Goal: Task Accomplishment & Management: Complete application form

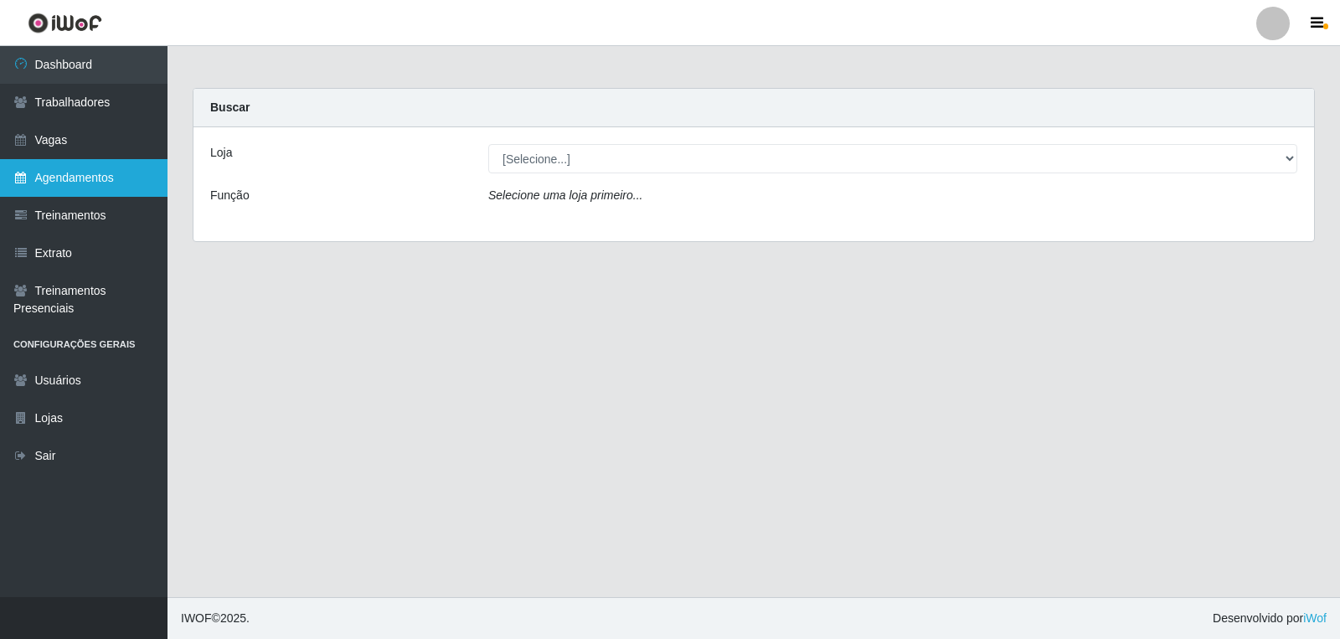
click at [87, 173] on link "Agendamentos" at bounding box center [84, 178] width 168 height 38
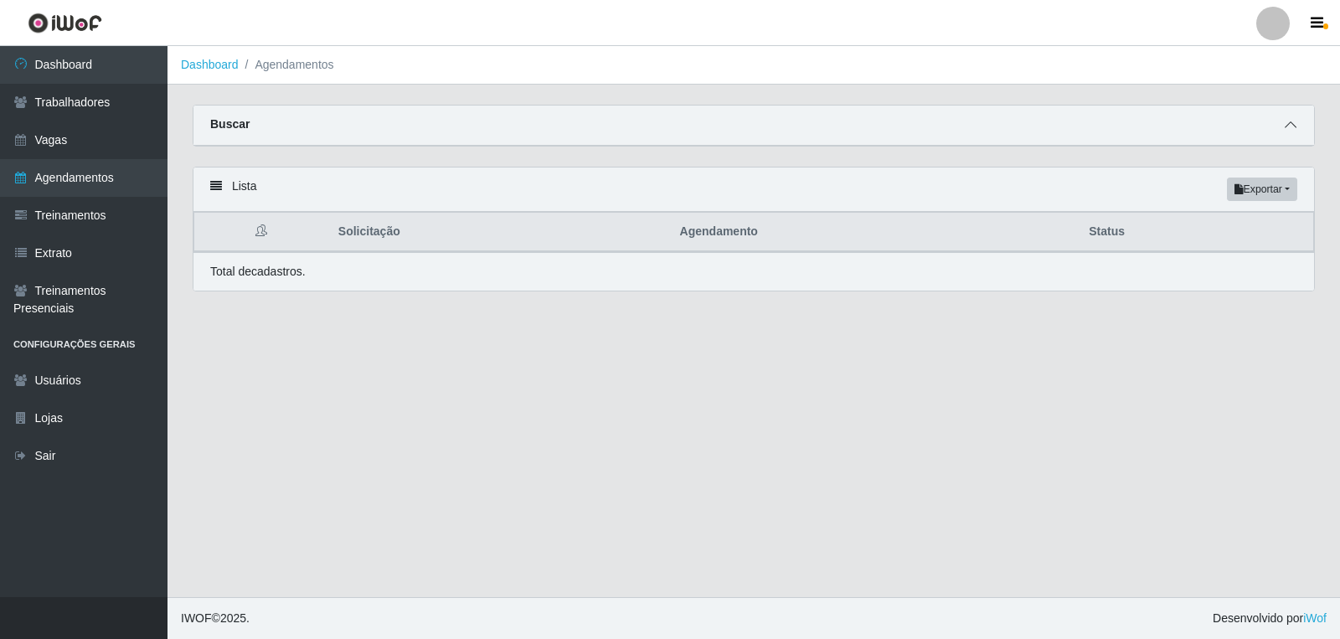
click at [1282, 132] on span at bounding box center [1291, 125] width 20 height 19
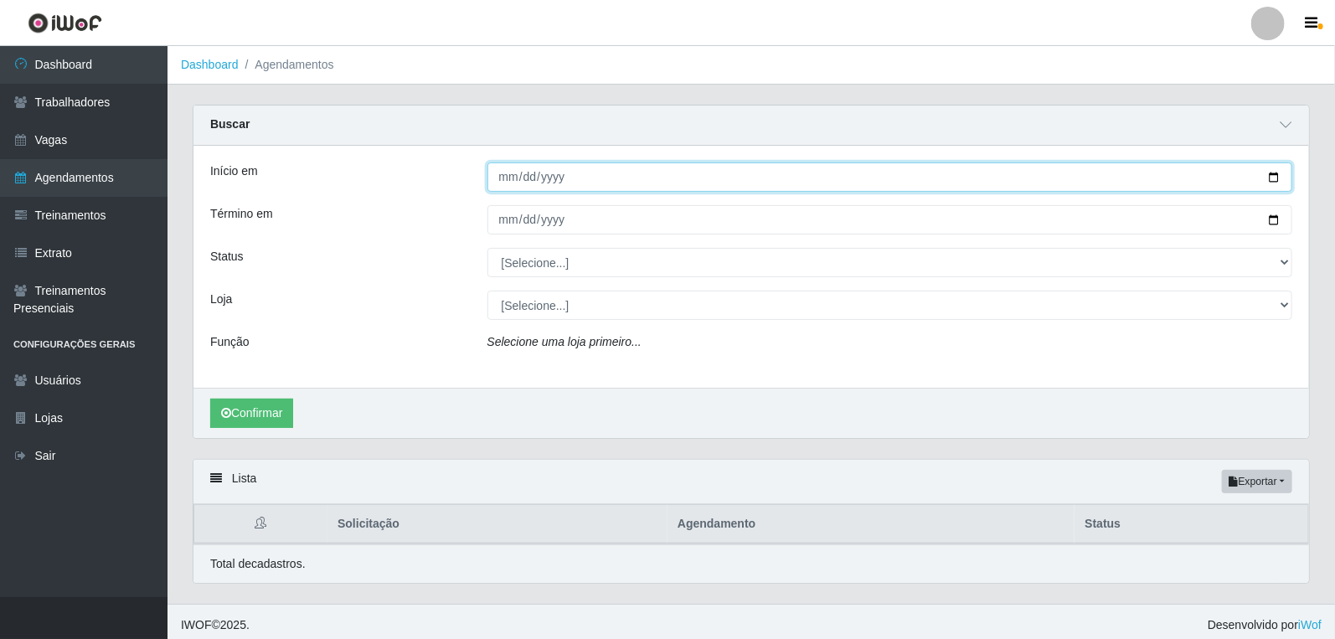
click at [508, 178] on input "Início em" at bounding box center [891, 177] width 806 height 29
type input "2025-09-23"
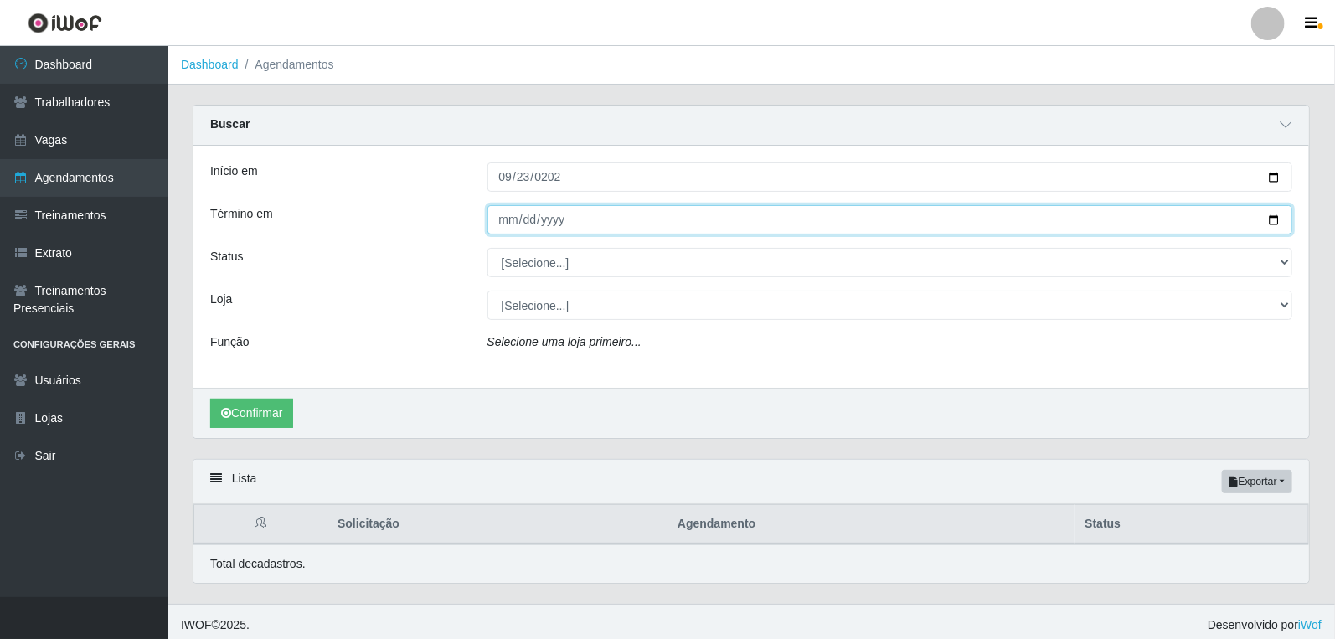
click at [508, 222] on input "Término em" at bounding box center [891, 219] width 806 height 29
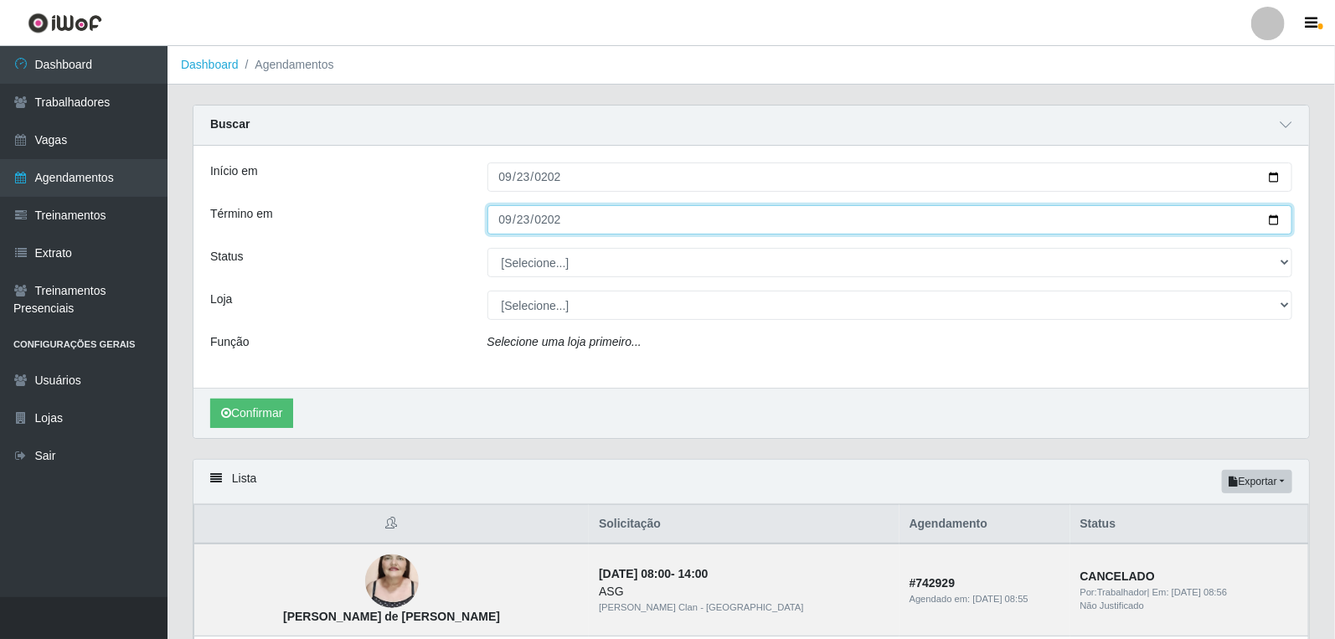
type input "2025-09-23"
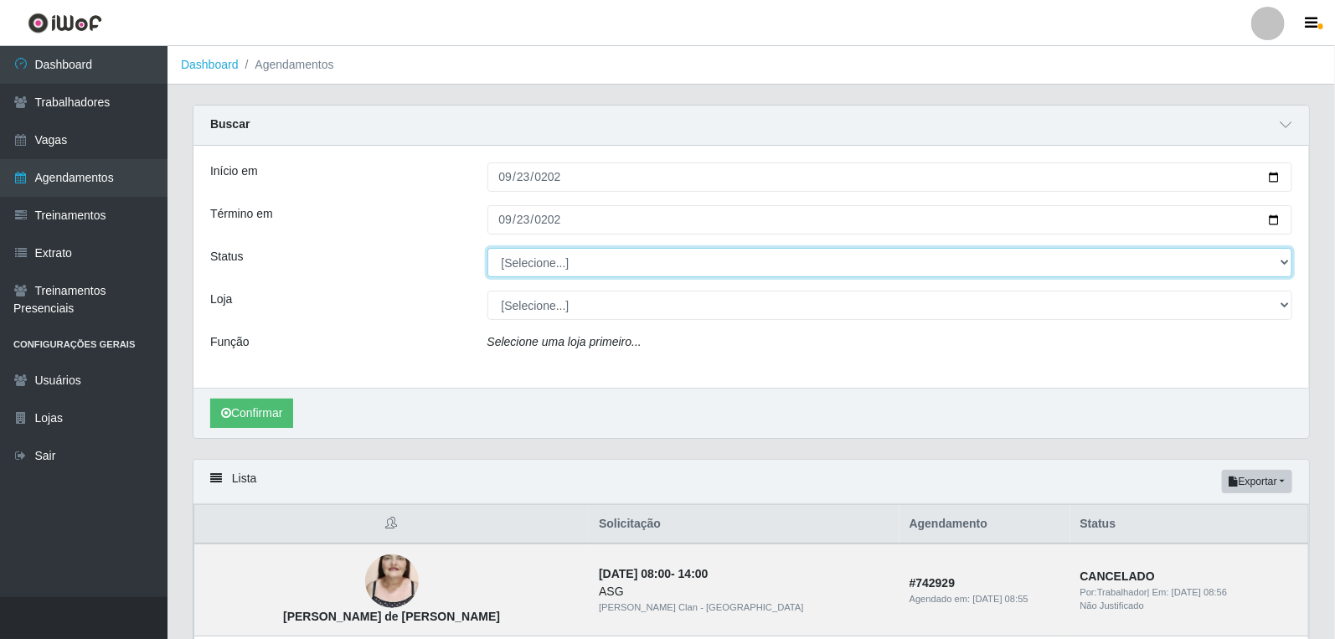
click at [513, 268] on select "[Selecione...] AGENDADO AGUARDANDO LIBERAR EM ANDAMENTO EM REVISÃO FINALIZADO C…" at bounding box center [891, 262] width 806 height 29
select select "AGENDADO"
click at [488, 248] on select "[Selecione...] AGENDADO AGUARDANDO LIBERAR EM ANDAMENTO EM REVISÃO FINALIZADO C…" at bounding box center [891, 262] width 806 height 29
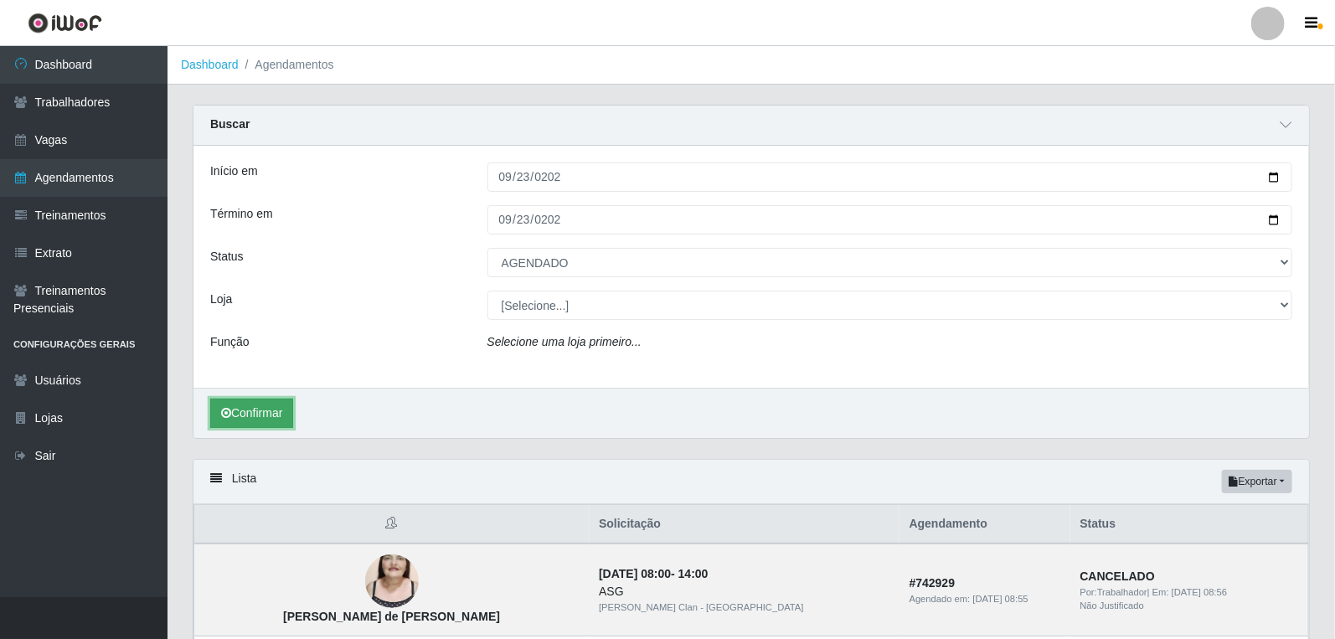
click at [250, 420] on button "Confirmar" at bounding box center [251, 413] width 83 height 29
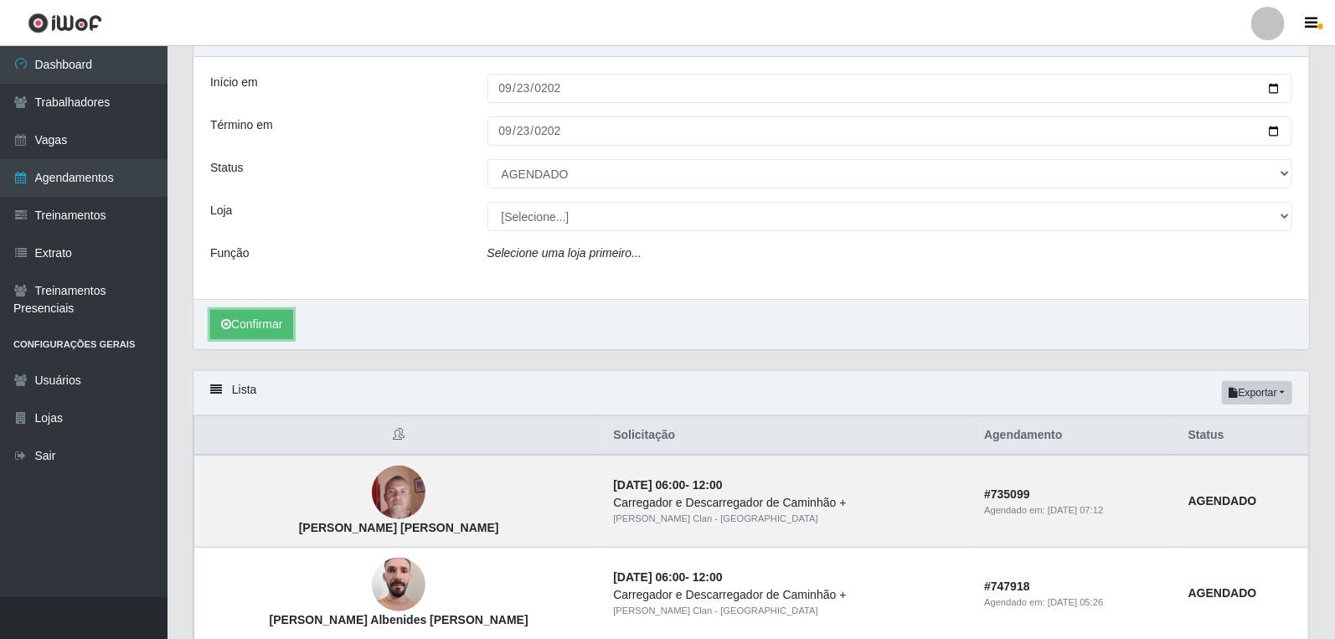
scroll to position [204, 0]
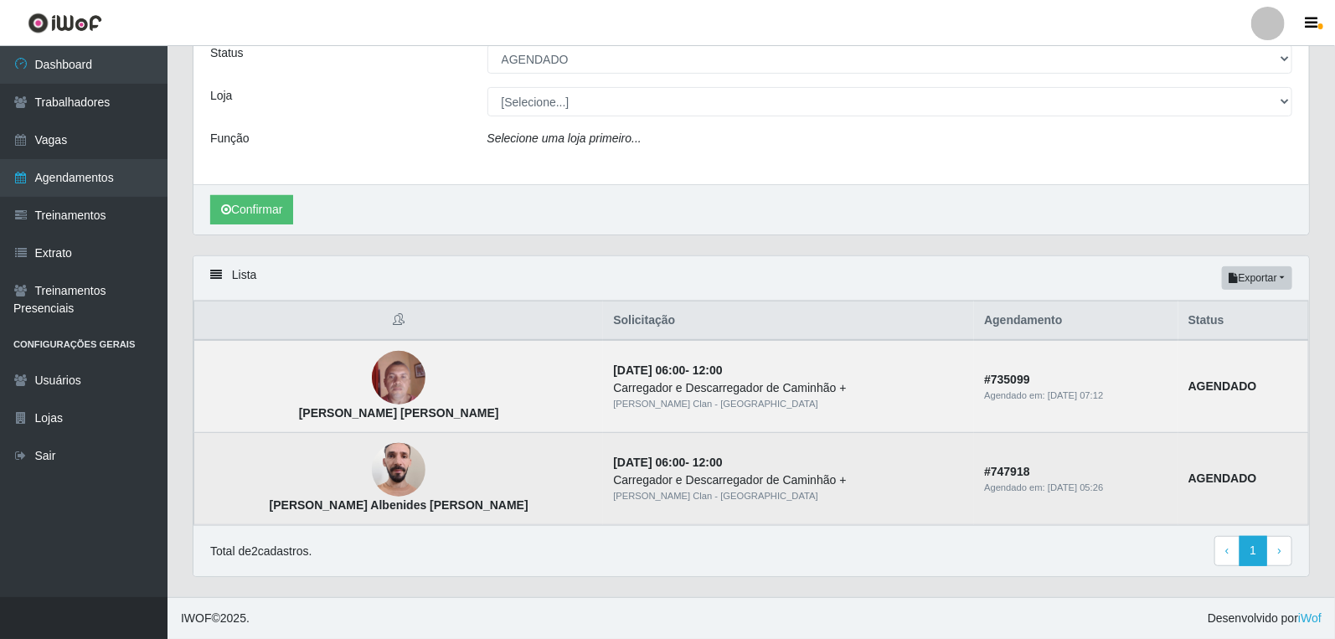
click at [372, 465] on img at bounding box center [399, 470] width 54 height 71
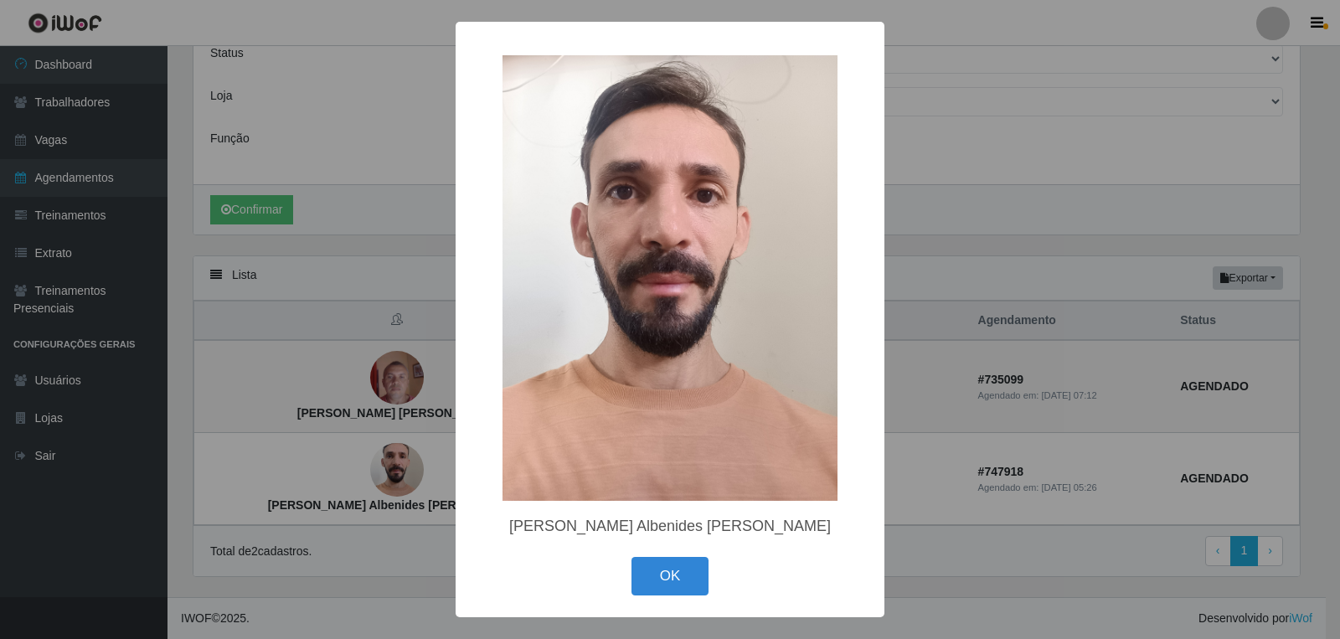
click at [344, 464] on div "× José Albenides Pereira OK Cancel" at bounding box center [670, 319] width 1340 height 639
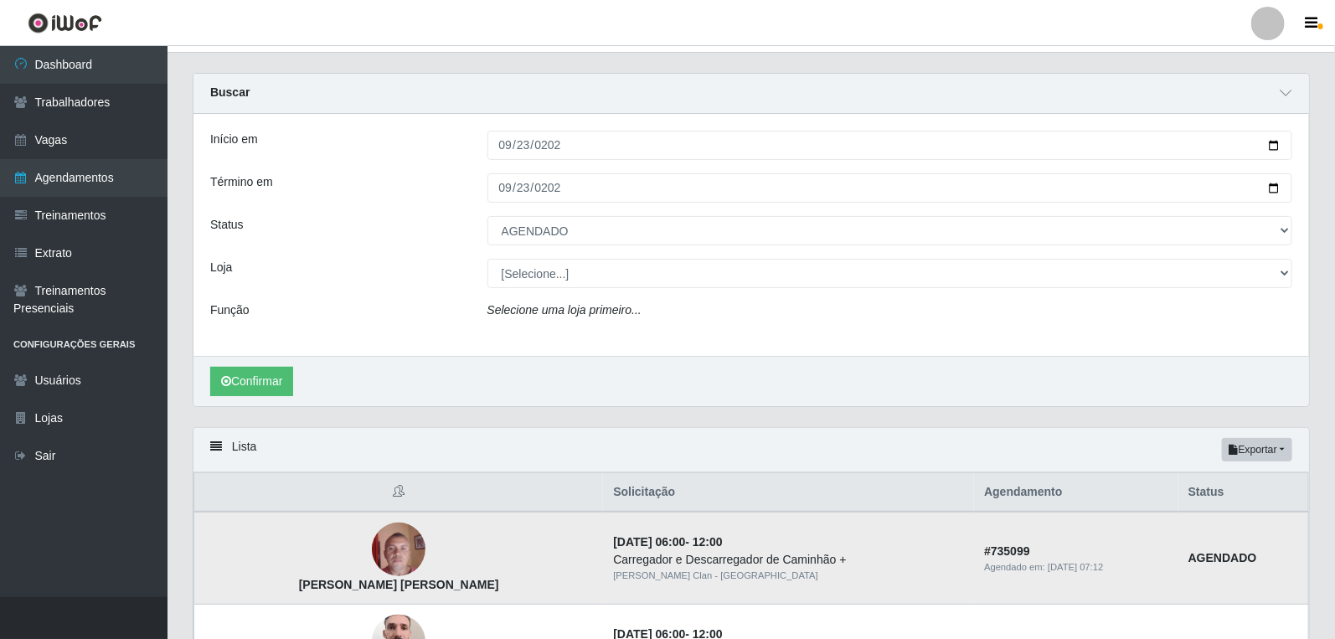
scroll to position [0, 0]
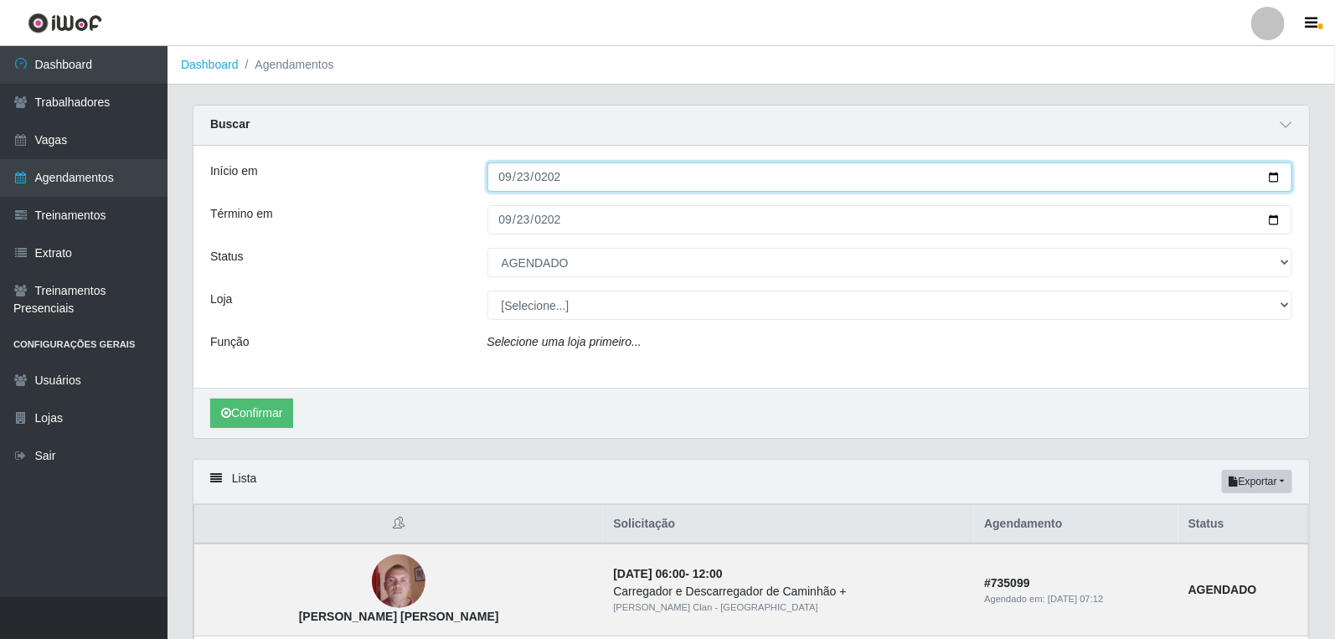
click at [508, 171] on input "2025-09-23" at bounding box center [891, 177] width 806 height 29
type input "[DATE]"
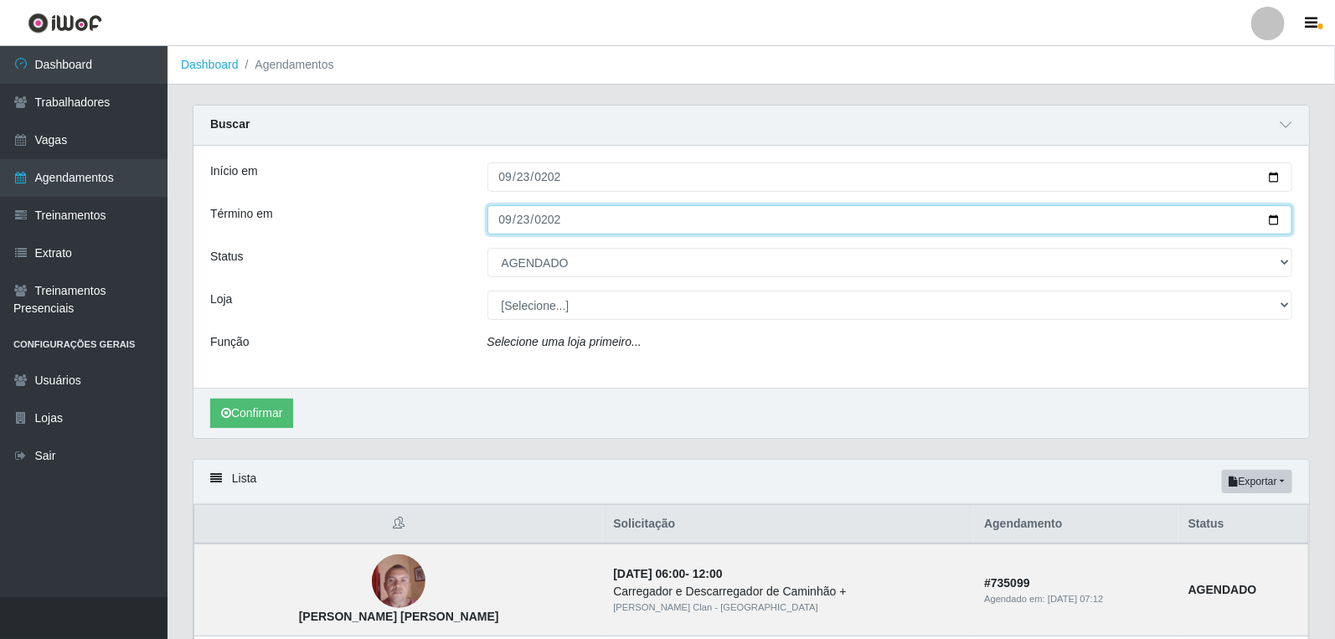
click at [507, 222] on input "2025-09-23" at bounding box center [891, 219] width 806 height 29
type input "[DATE]"
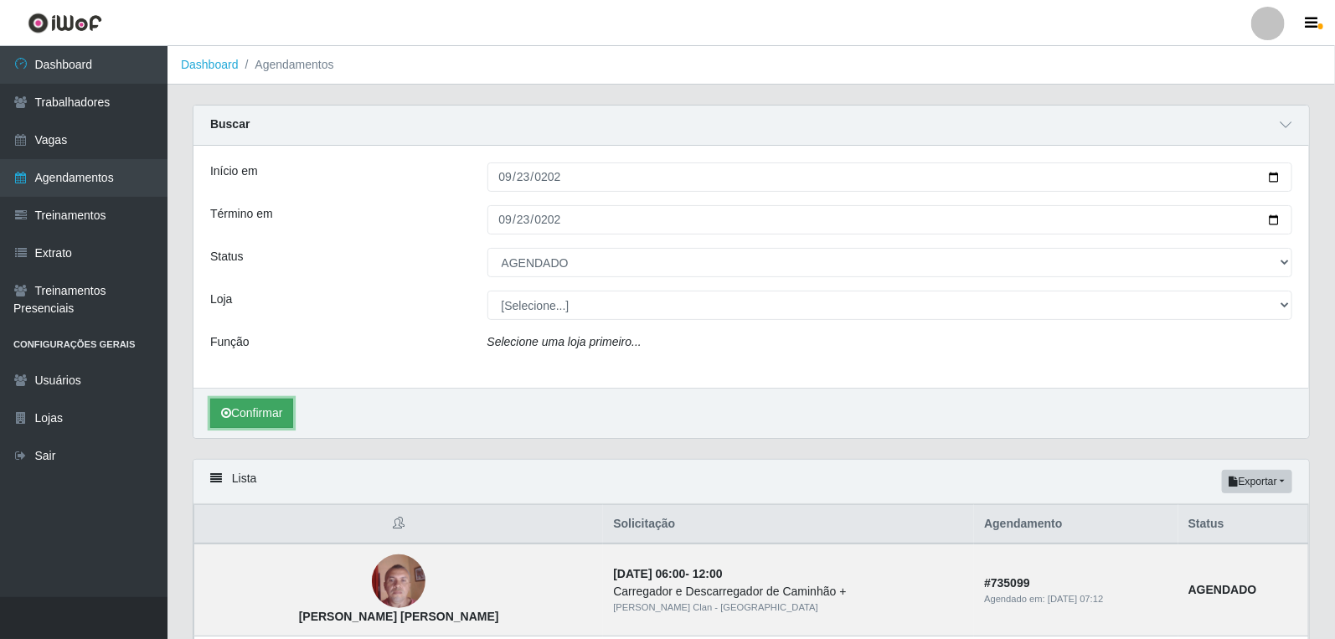
click at [283, 408] on button "Confirmar" at bounding box center [251, 413] width 83 height 29
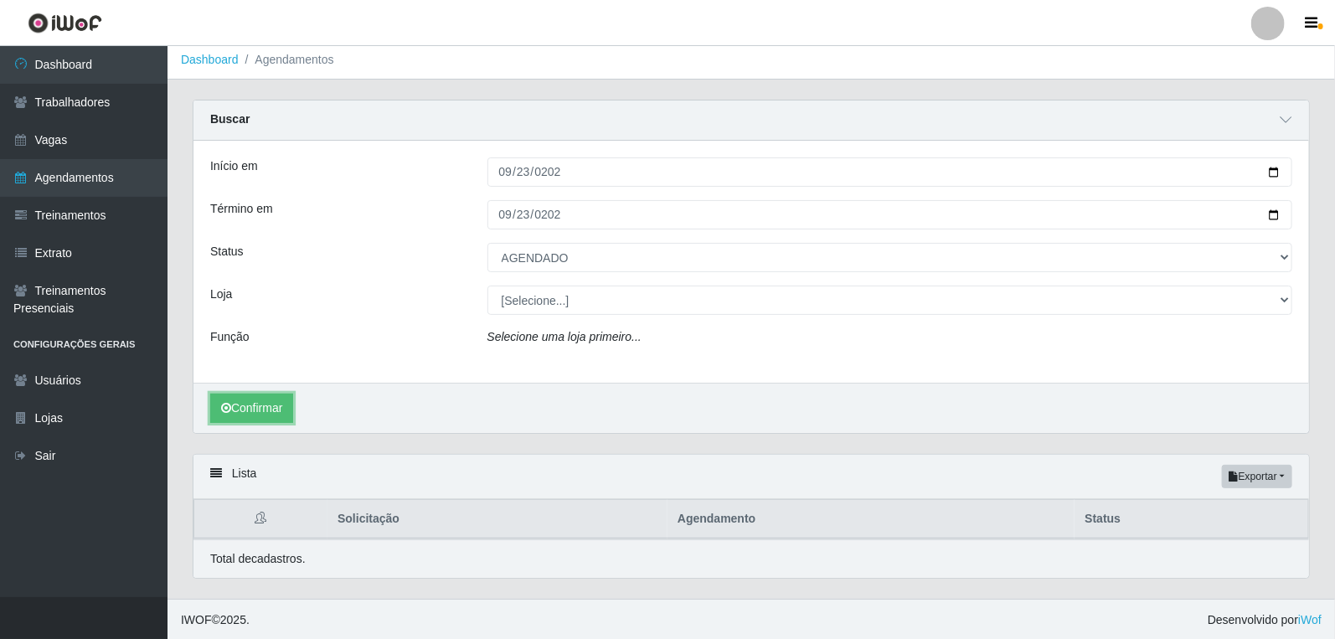
scroll to position [7, 0]
click at [64, 129] on link "Vagas" at bounding box center [84, 140] width 168 height 38
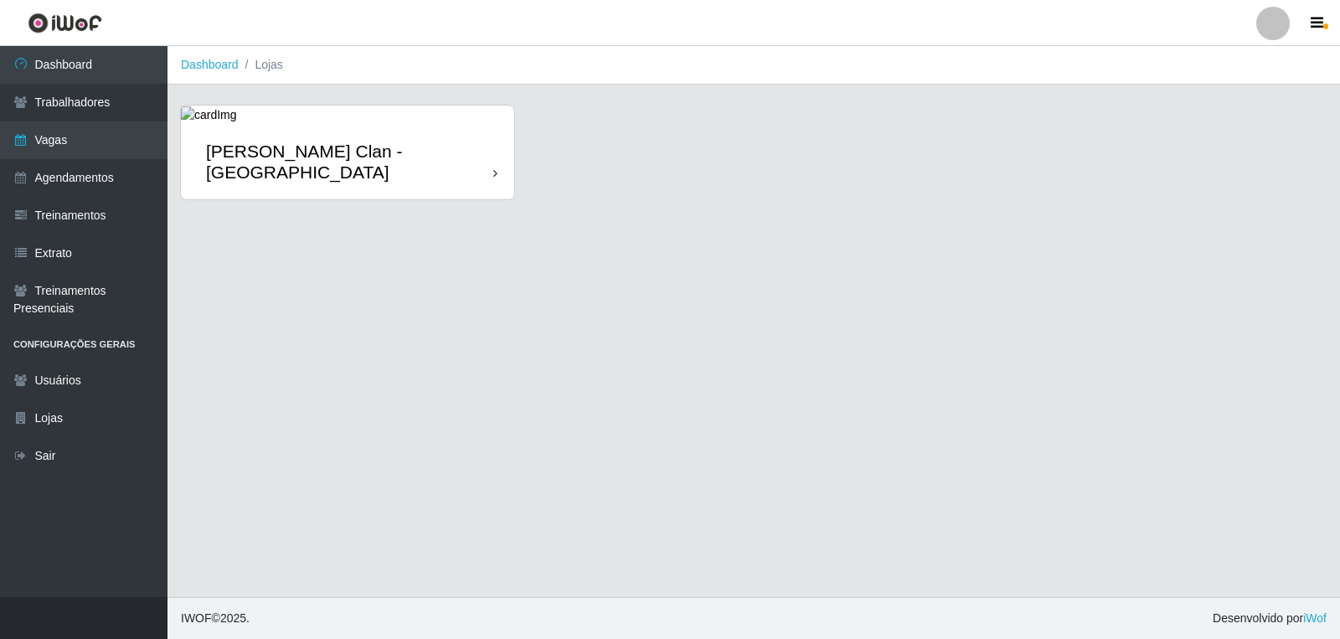
click at [438, 168] on div "[PERSON_NAME] Clan - [GEOGRAPHIC_DATA]" at bounding box center [347, 161] width 333 height 75
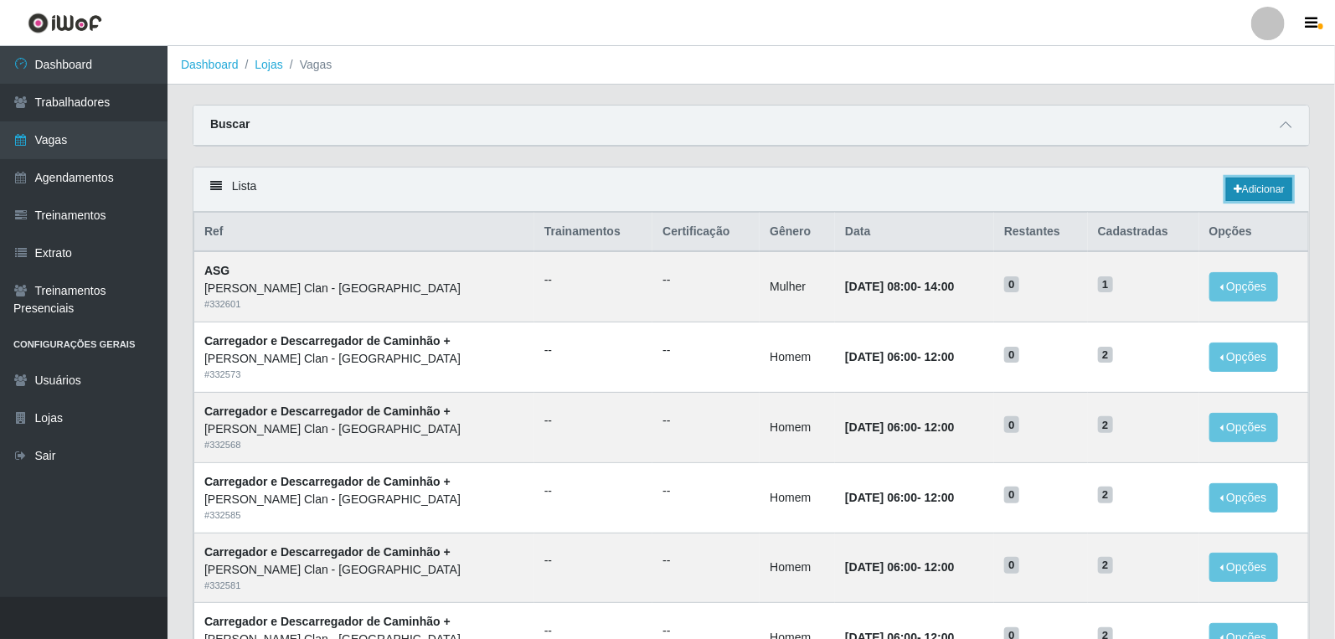
click at [1259, 193] on link "Adicionar" at bounding box center [1259, 189] width 66 height 23
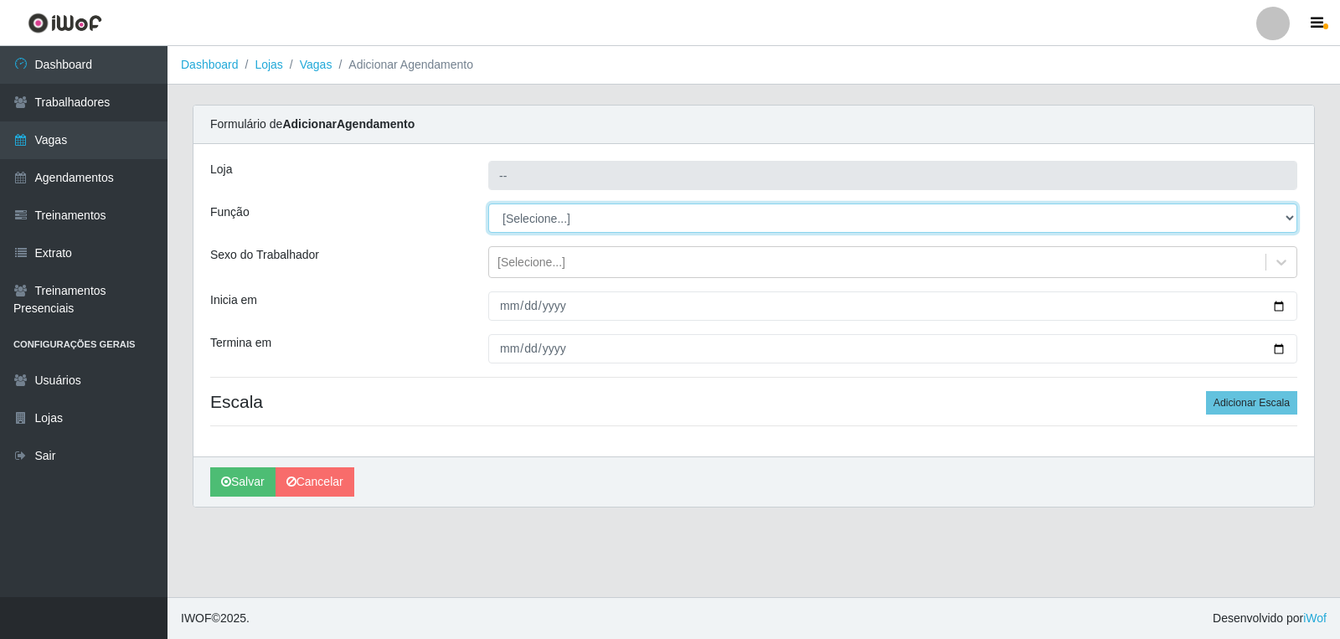
click at [588, 224] on select "[Selecione...] ASG ASG + Carregador e Descarregador de Caminhão Carregador e De…" at bounding box center [892, 218] width 809 height 29
type input "[PERSON_NAME] Clan - [GEOGRAPHIC_DATA]"
select select "138"
click at [488, 204] on select "[Selecione...] ASG ASG + Carregador e Descarregador de Caminhão Carregador e De…" at bounding box center [892, 218] width 809 height 29
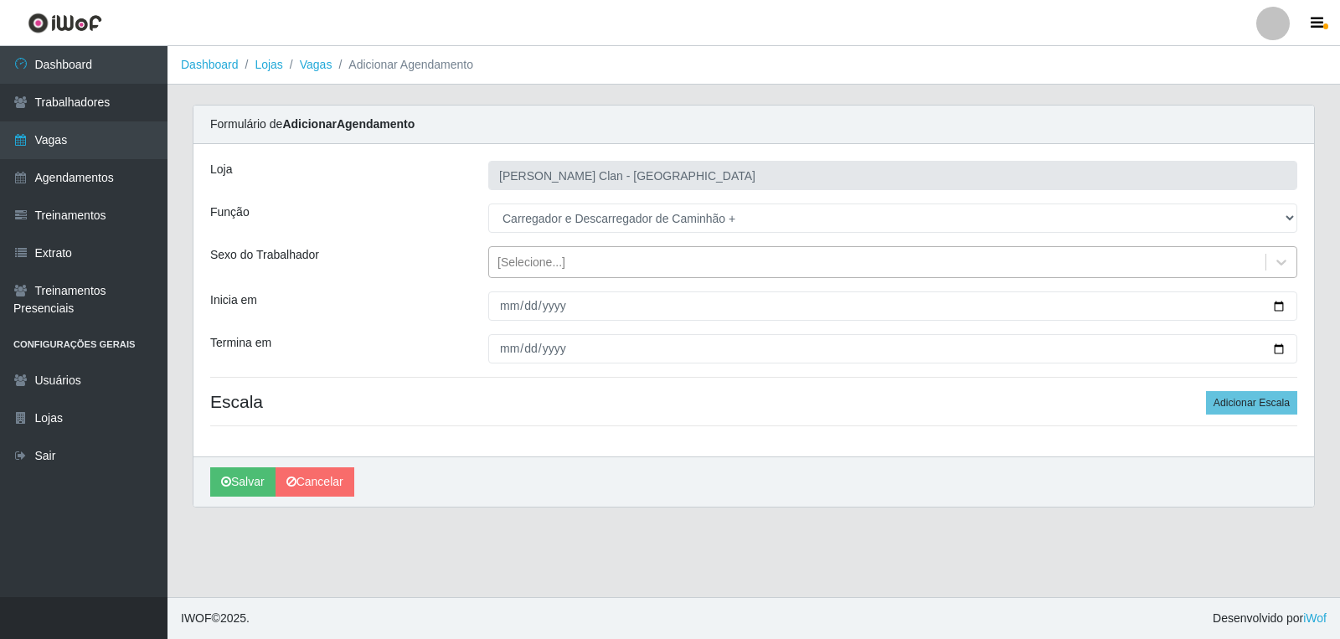
click at [559, 252] on div "[Selecione...]" at bounding box center [877, 263] width 776 height 28
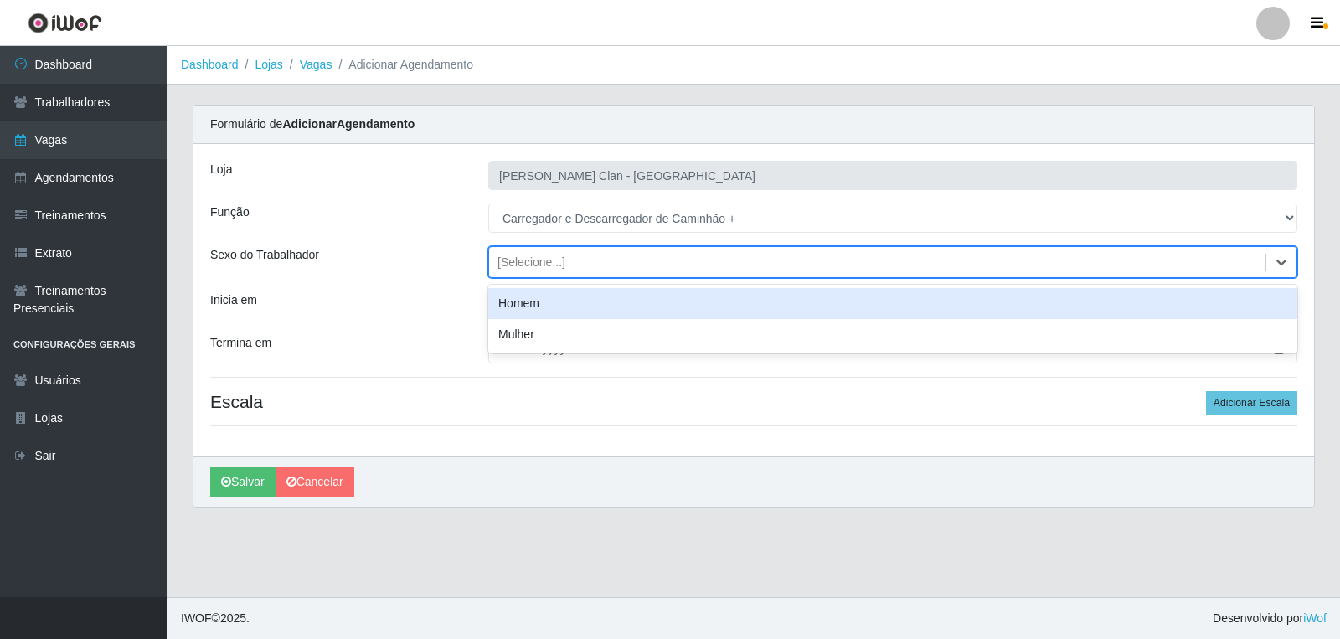
click at [554, 295] on div "Homem" at bounding box center [892, 303] width 809 height 31
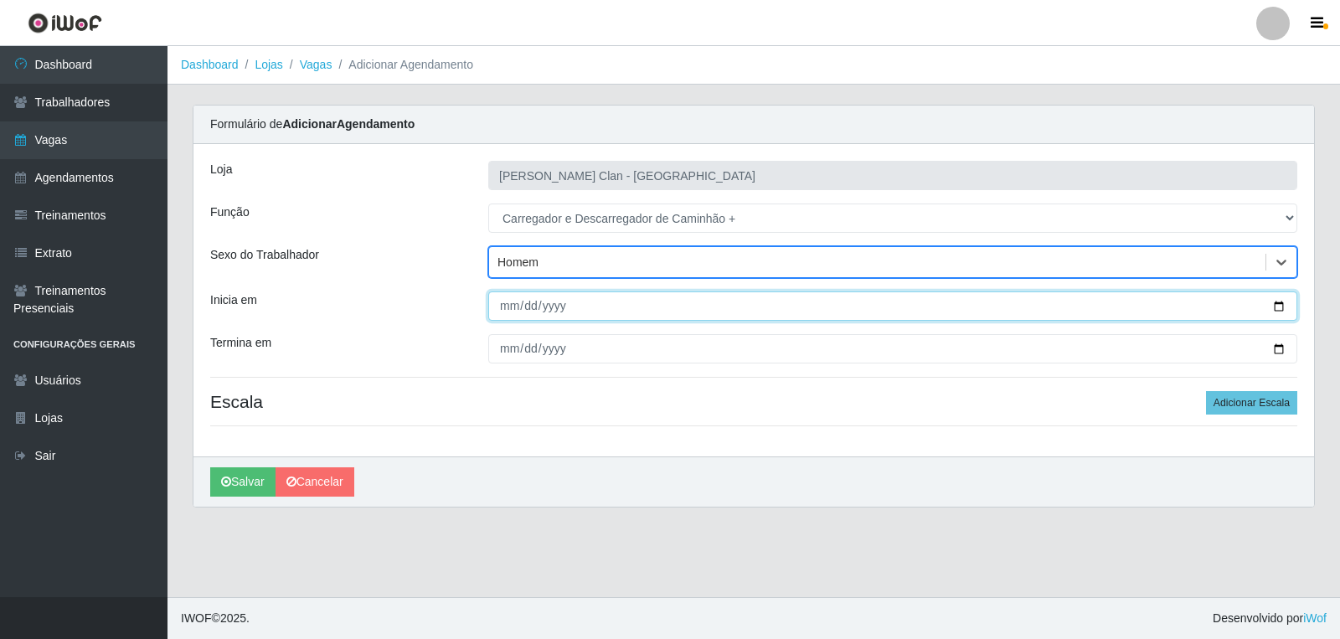
click at [511, 298] on input "Inicia em" at bounding box center [892, 305] width 809 height 29
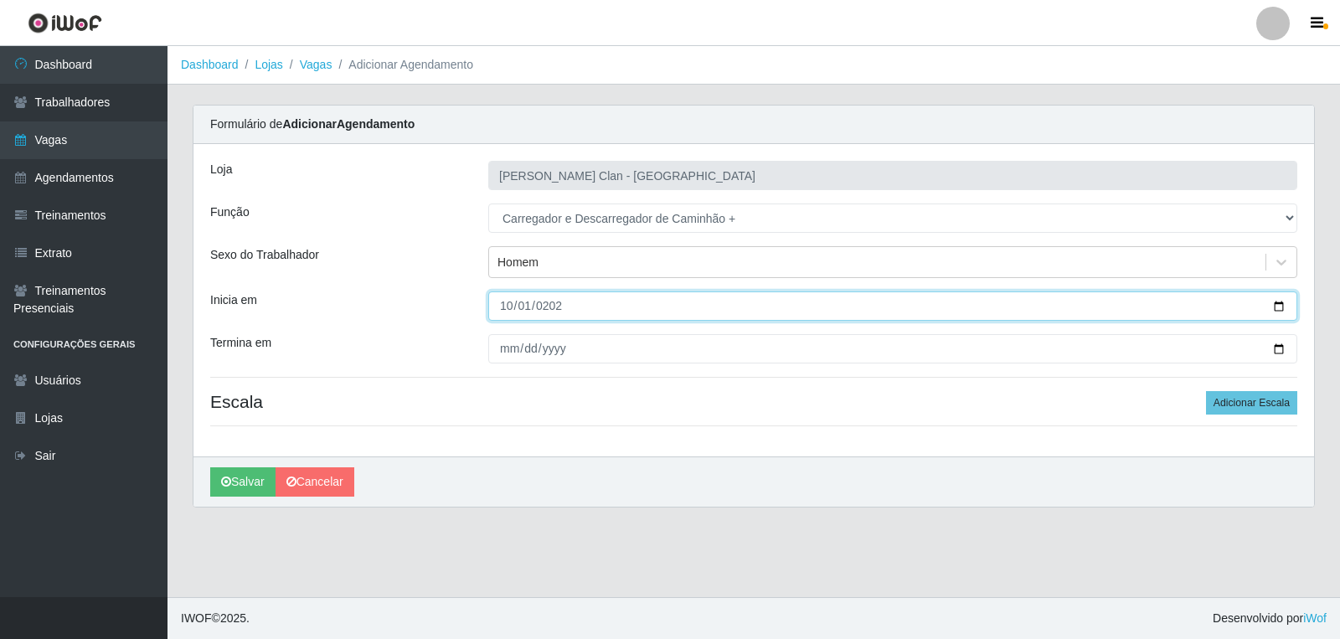
type input "[DATE]"
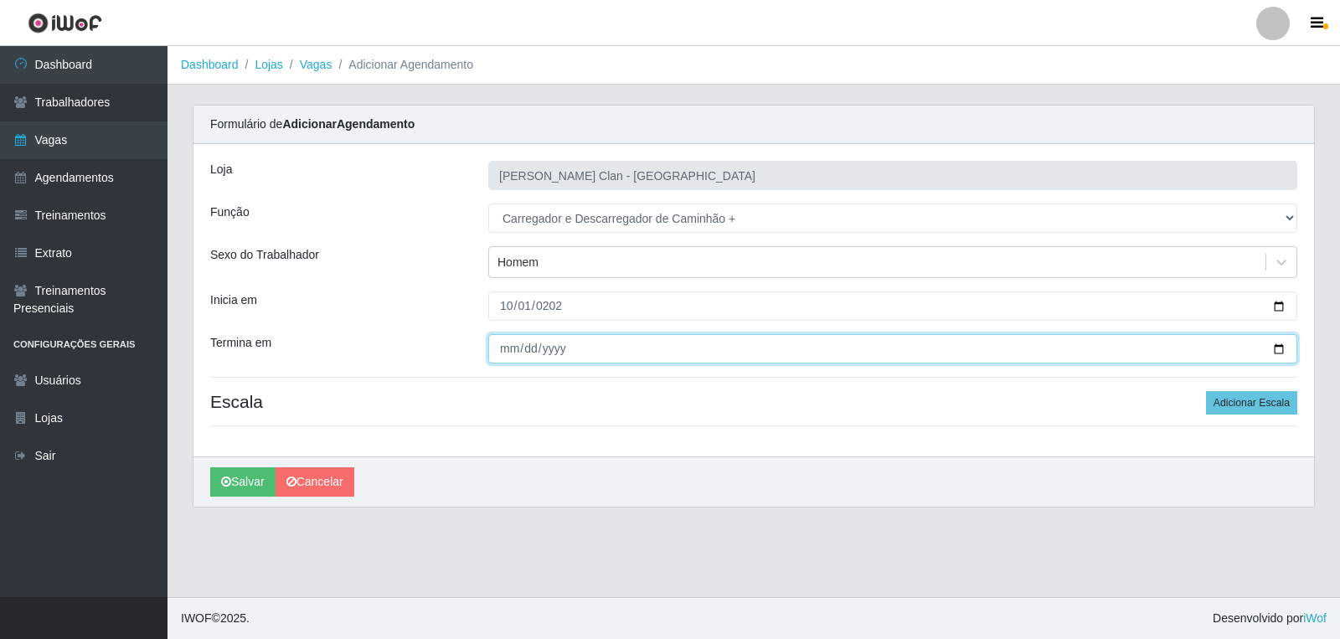
click at [513, 348] on input "Termina em" at bounding box center [892, 348] width 809 height 29
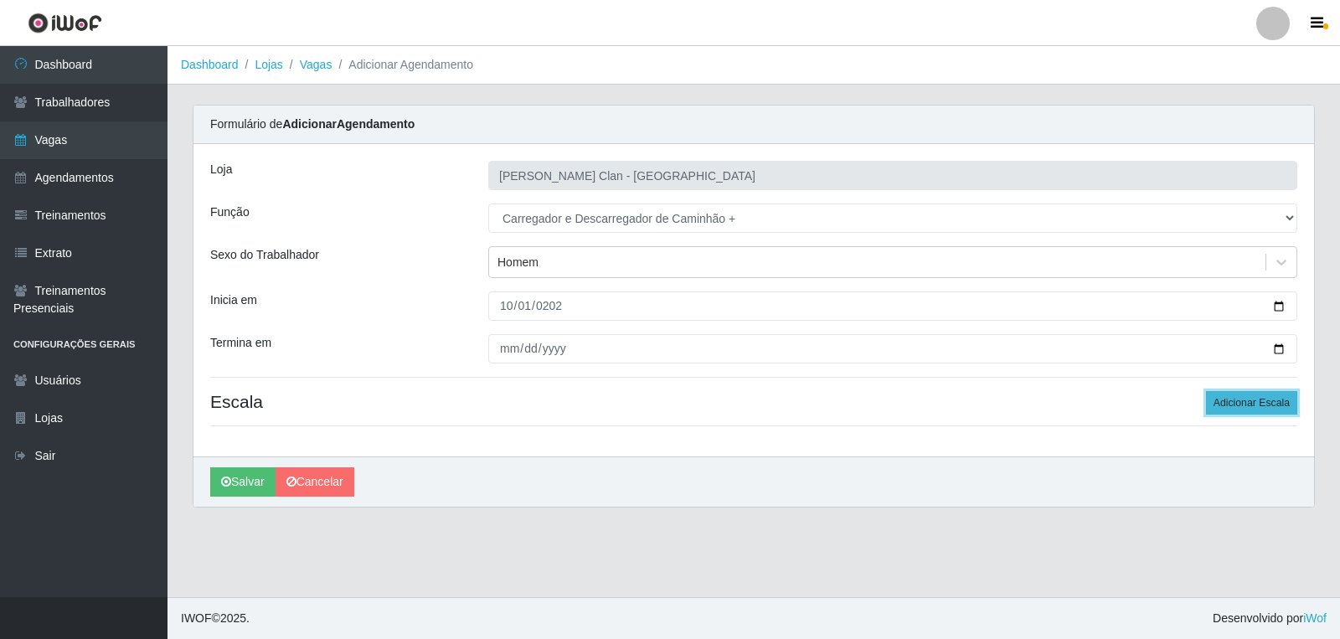
click at [1250, 405] on button "Adicionar Escala" at bounding box center [1251, 402] width 91 height 23
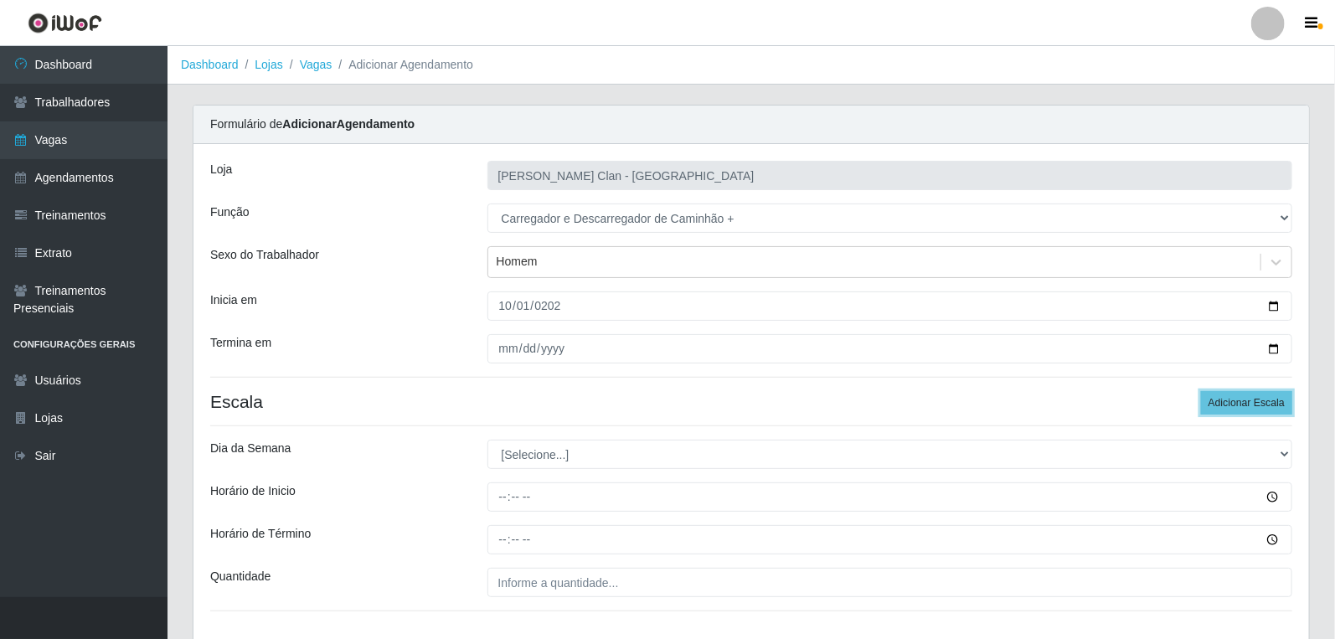
scroll to position [93, 0]
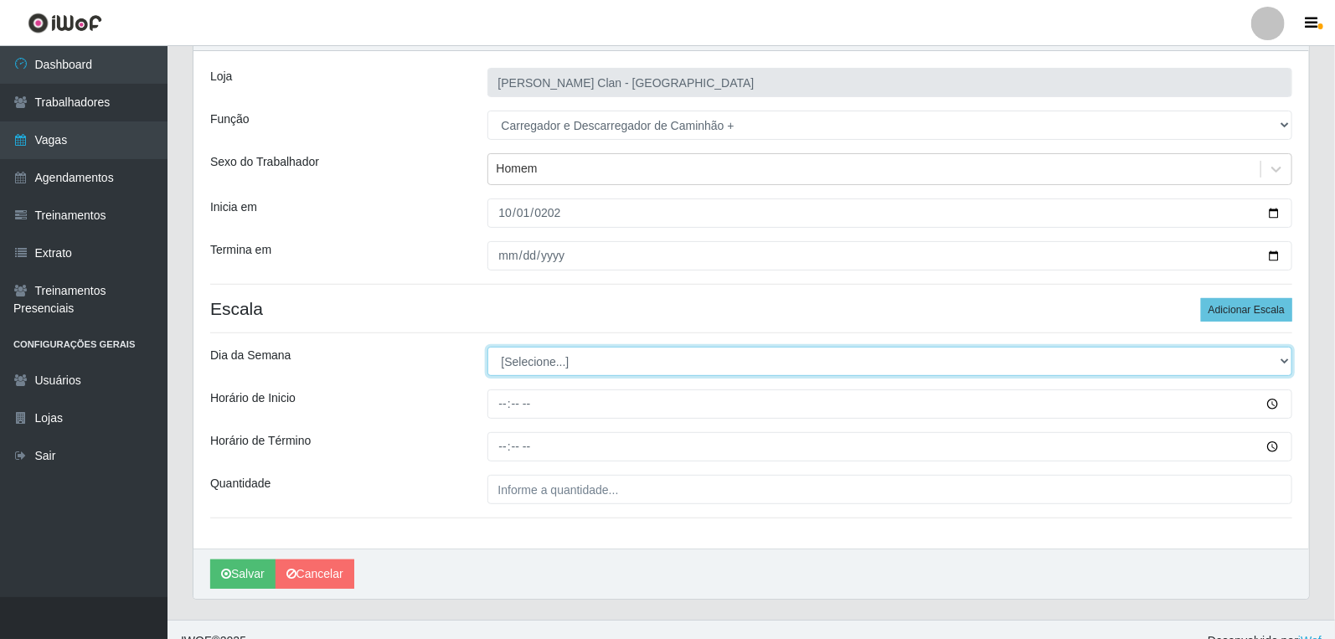
click at [534, 358] on select "[Selecione...] Segunda Terça Quarta Quinta Sexta Sábado Domingo" at bounding box center [891, 361] width 806 height 29
select select "1"
click at [488, 347] on select "[Selecione...] Segunda Terça Quarta Quinta Sexta Sábado Domingo" at bounding box center [891, 361] width 806 height 29
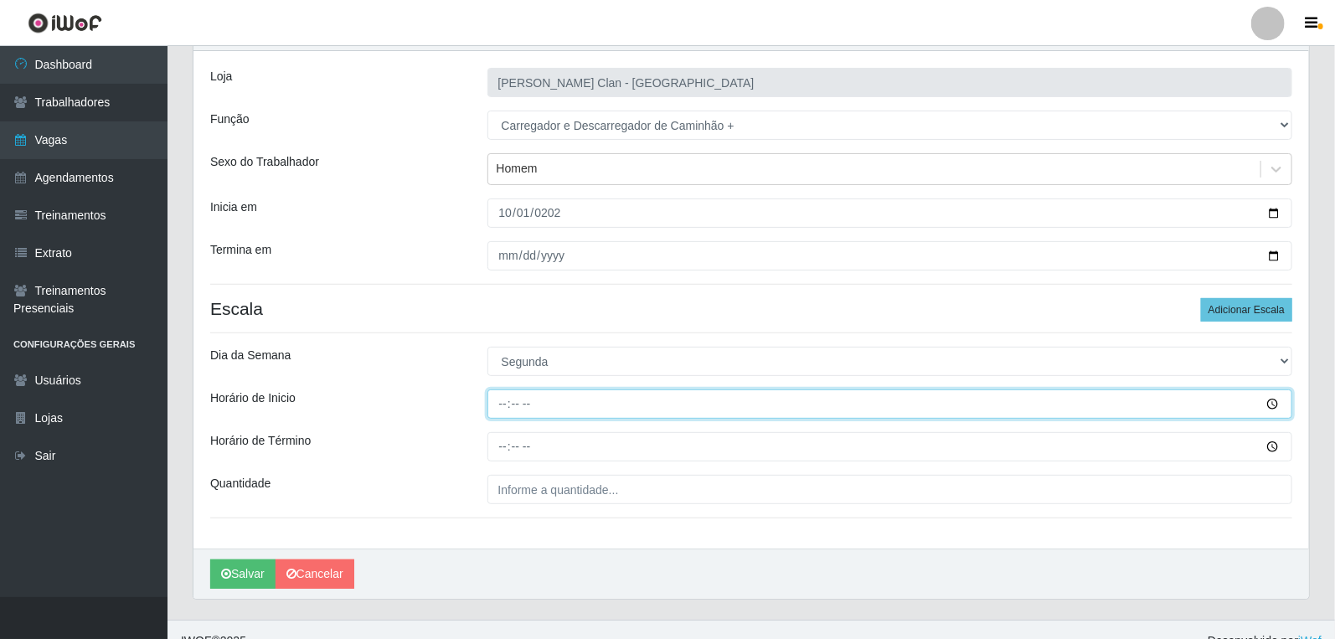
click at [556, 415] on input "Horário de Inicio" at bounding box center [891, 404] width 806 height 29
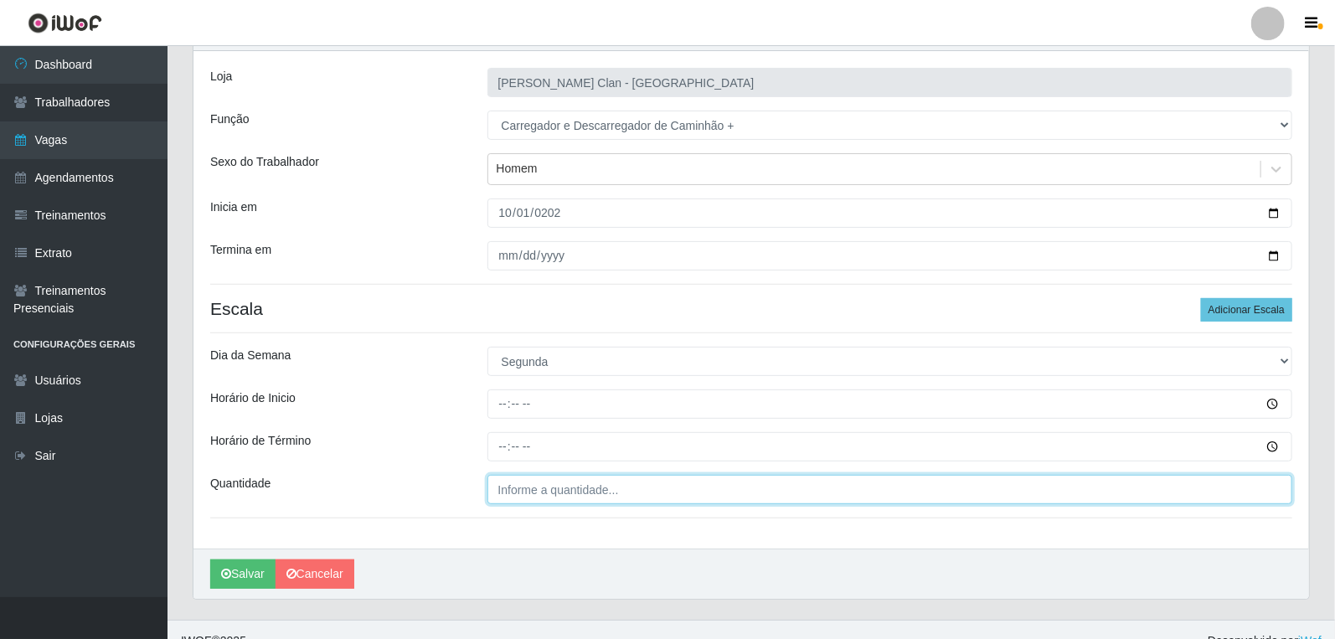
type input "___"
click at [533, 497] on input "___" at bounding box center [891, 489] width 806 height 29
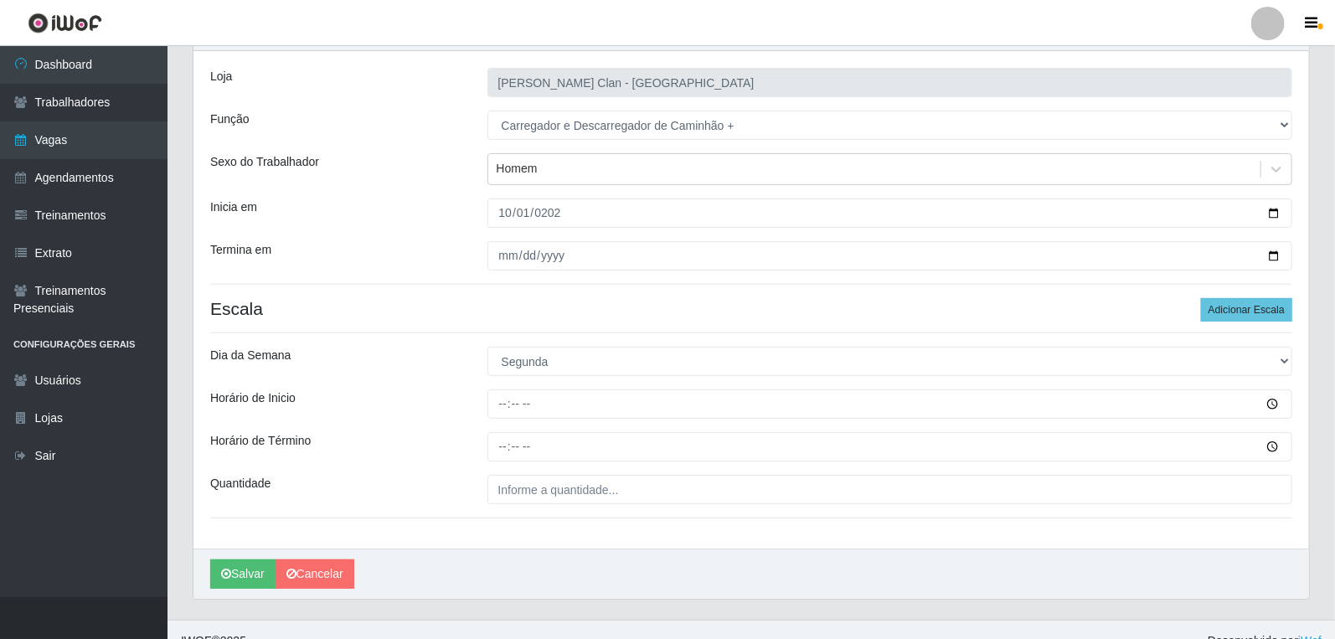
click at [396, 317] on h4 "Escala Adicionar Escala" at bounding box center [751, 308] width 1082 height 21
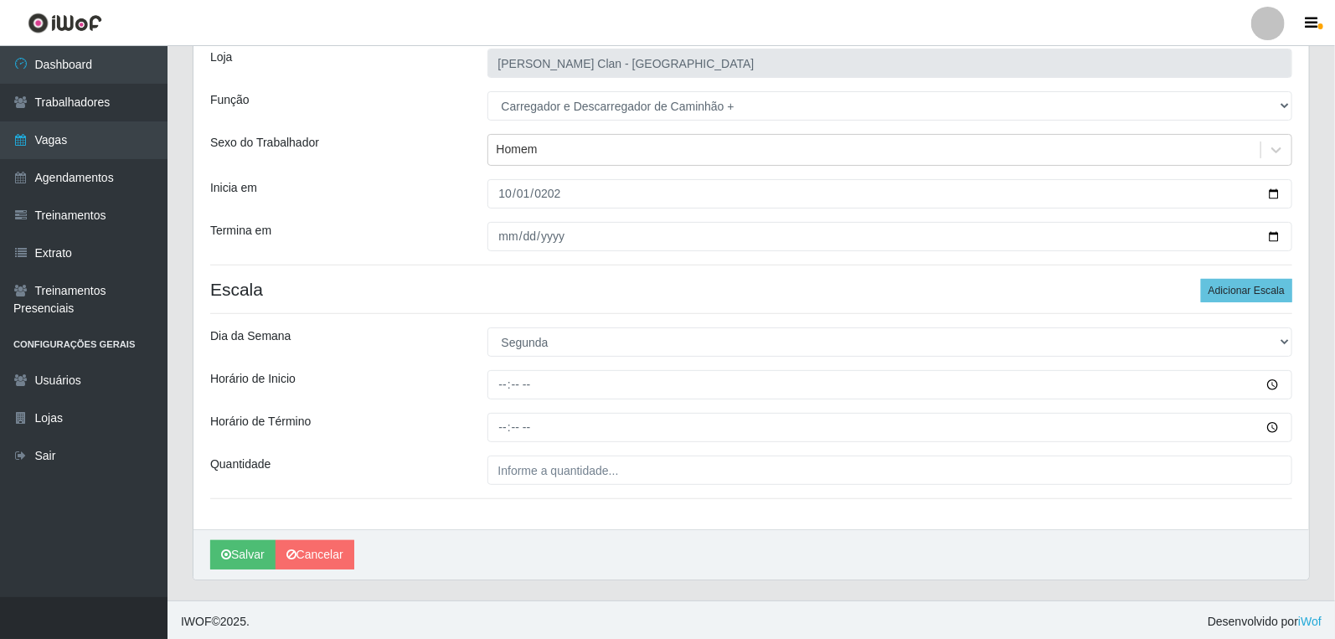
scroll to position [116, 0]
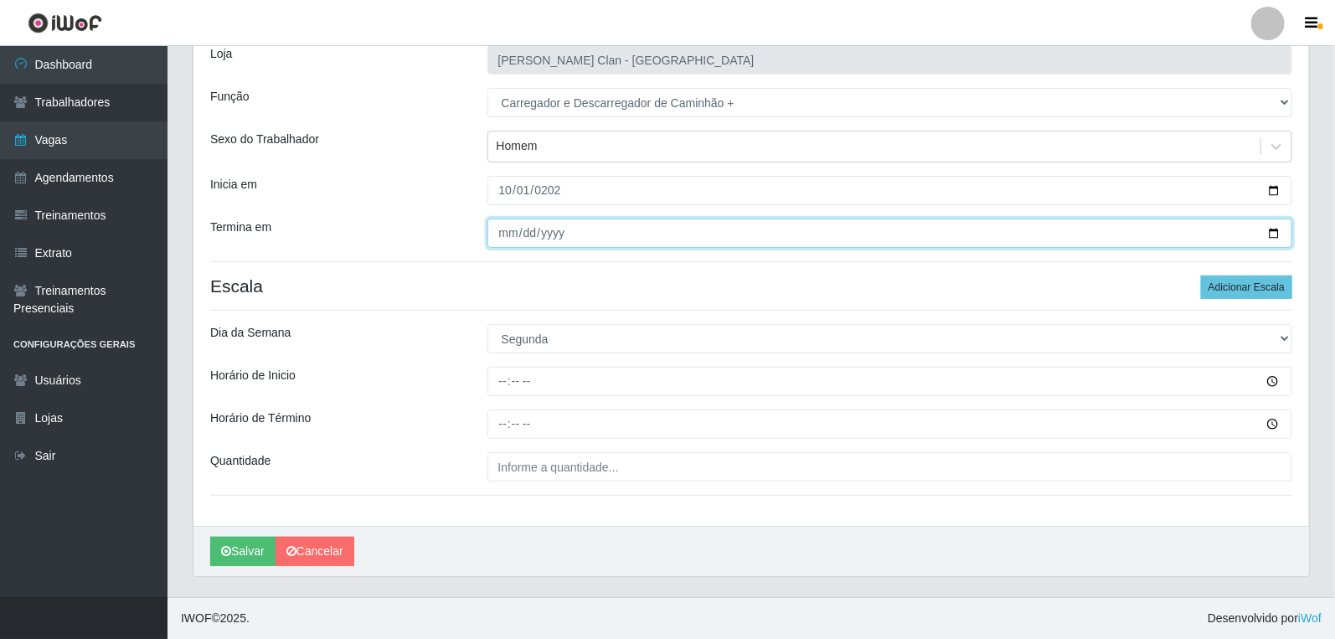
click at [508, 231] on input "Termina em" at bounding box center [891, 233] width 806 height 29
type input "[DATE]"
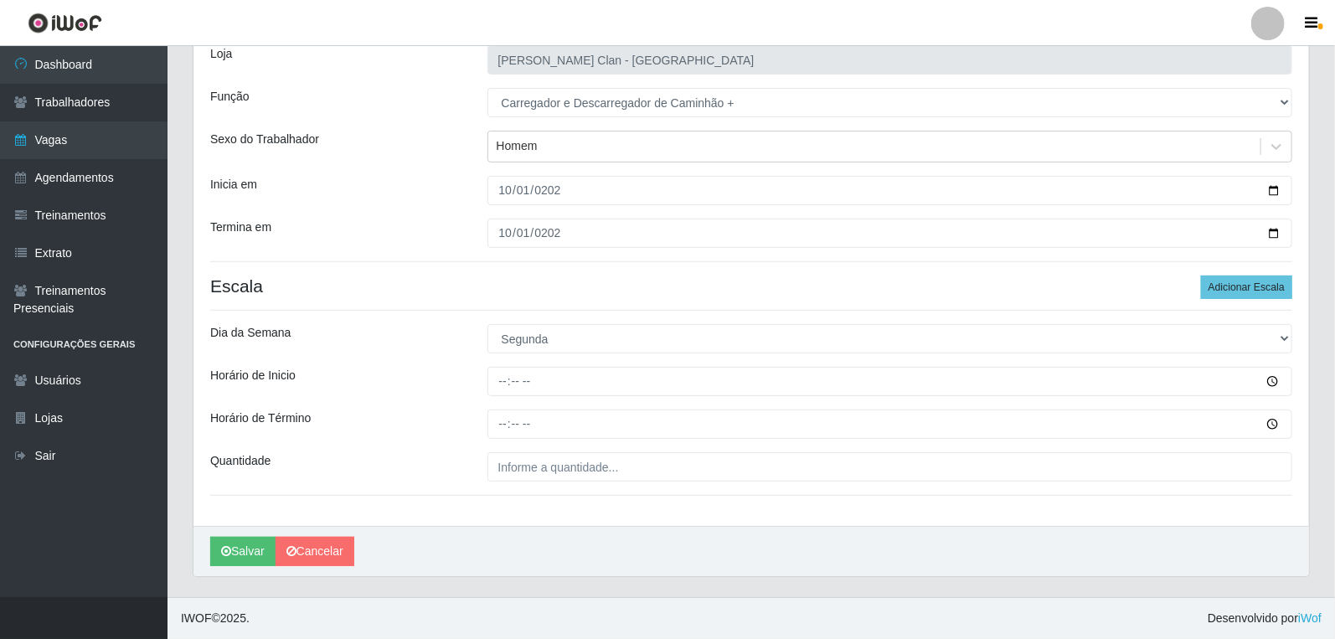
drag, startPoint x: 338, startPoint y: 319, endPoint x: 381, endPoint y: 325, distance: 44.0
click at [352, 322] on div "Loja Leite Clan - Bayeux Função [Selecione...] ASG ASG + Carregador e Descarreg…" at bounding box center [751, 277] width 1116 height 498
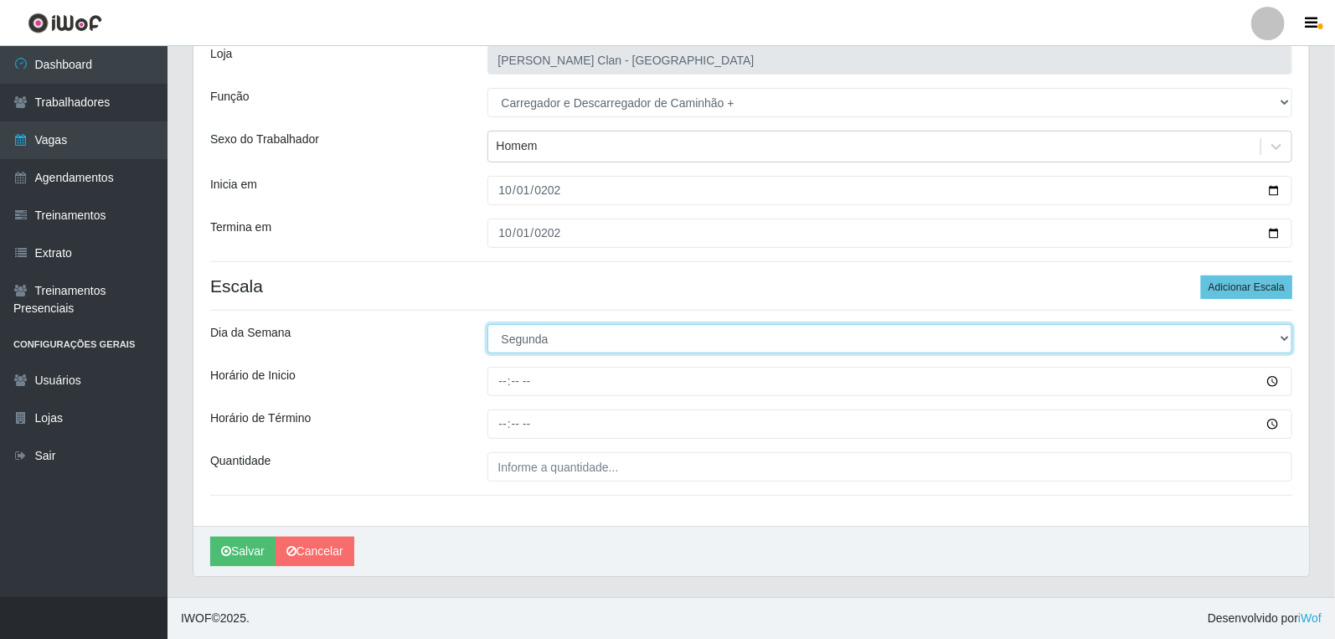
click at [559, 343] on select "[Selecione...] Segunda Terça Quarta Quinta Sexta Sábado Domingo" at bounding box center [891, 338] width 806 height 29
select select "3"
click at [488, 324] on select "[Selecione...] Segunda Terça Quarta Quinta Sexta Sábado Domingo" at bounding box center [891, 338] width 806 height 29
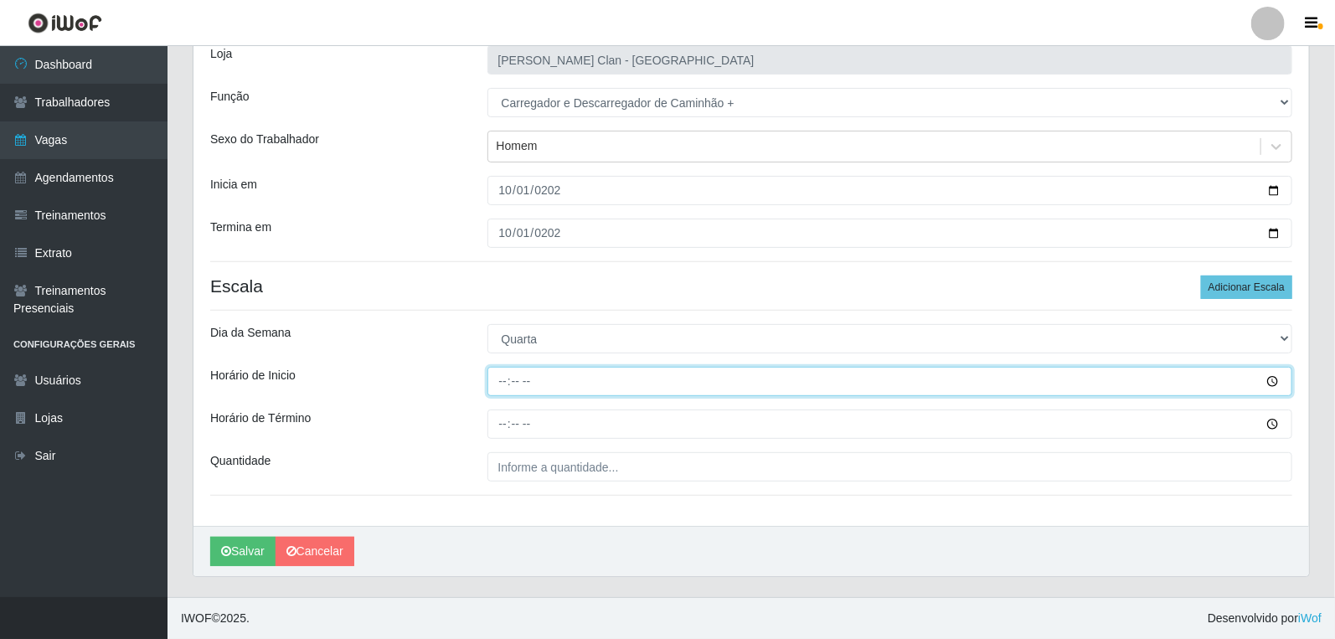
click at [509, 381] on input "Horário de Inicio" at bounding box center [891, 381] width 806 height 29
type input "06:00"
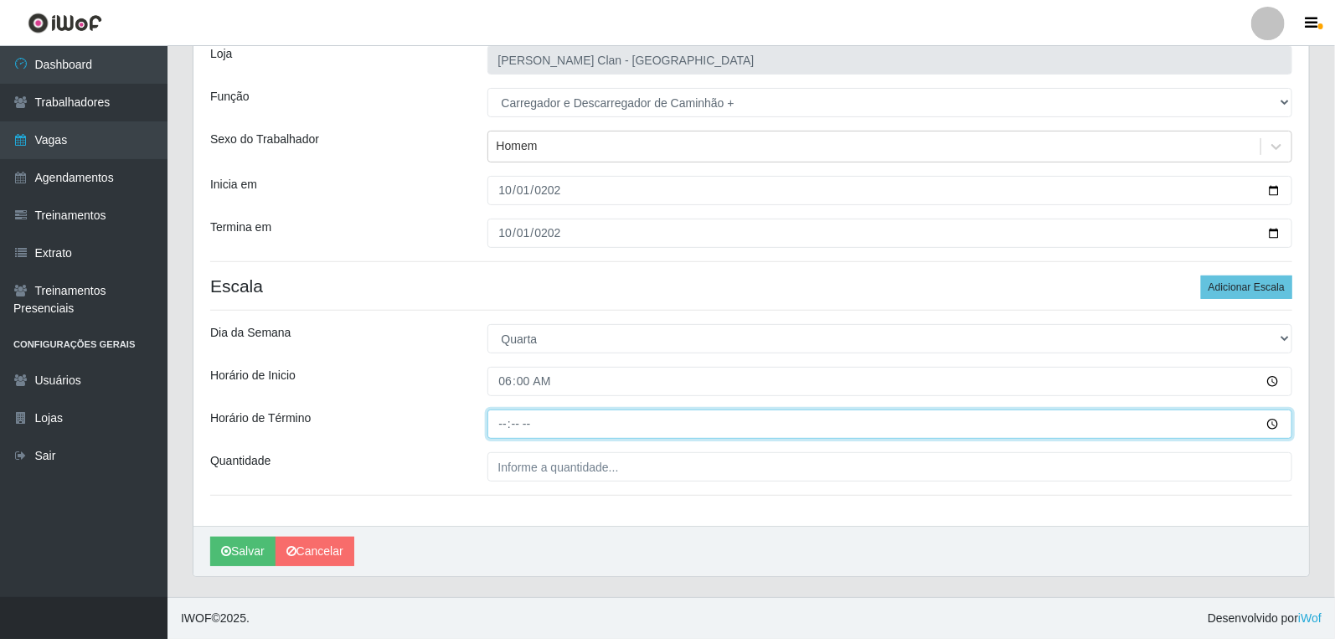
click at [511, 423] on input "Horário de Término" at bounding box center [891, 424] width 806 height 29
type input "12:03"
type input "12:00"
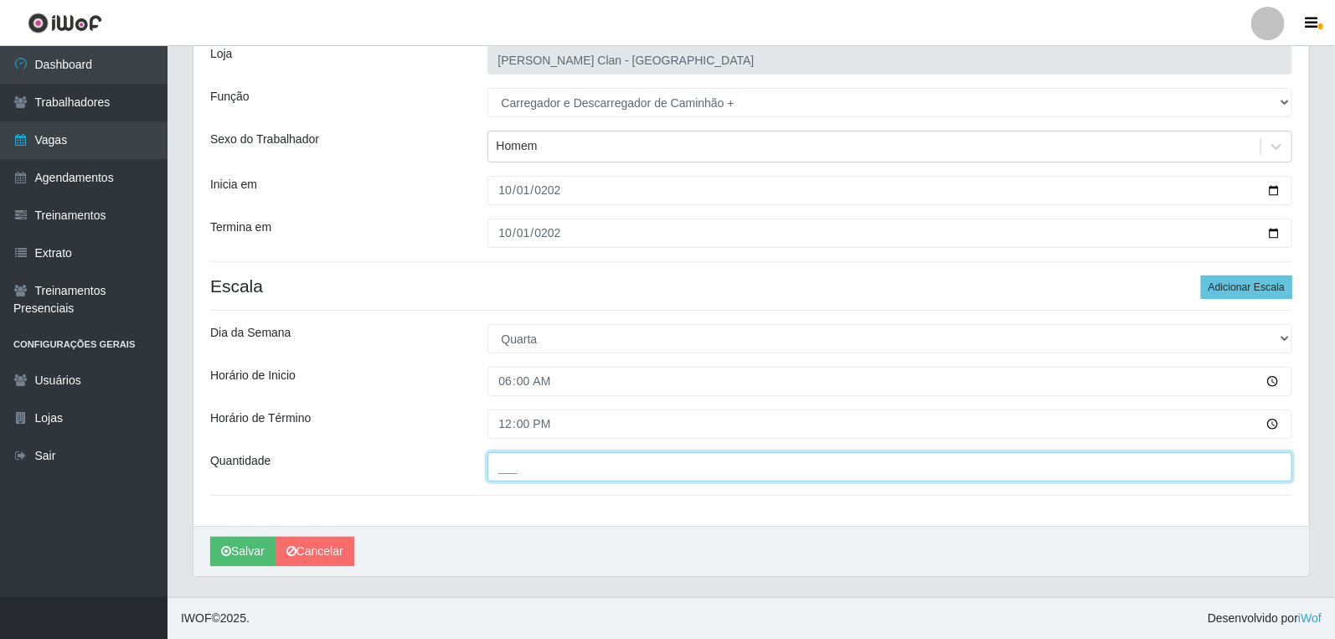
click at [610, 479] on input "___" at bounding box center [891, 466] width 806 height 29
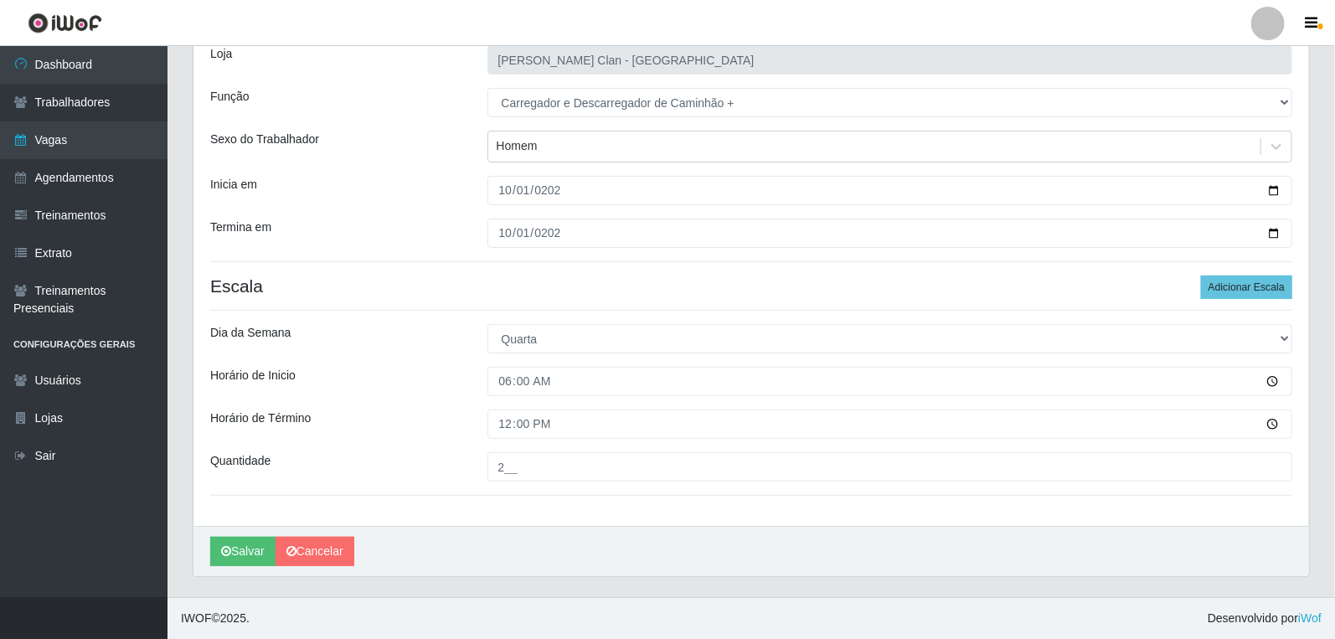
click at [415, 469] on div "Quantidade" at bounding box center [336, 466] width 277 height 29
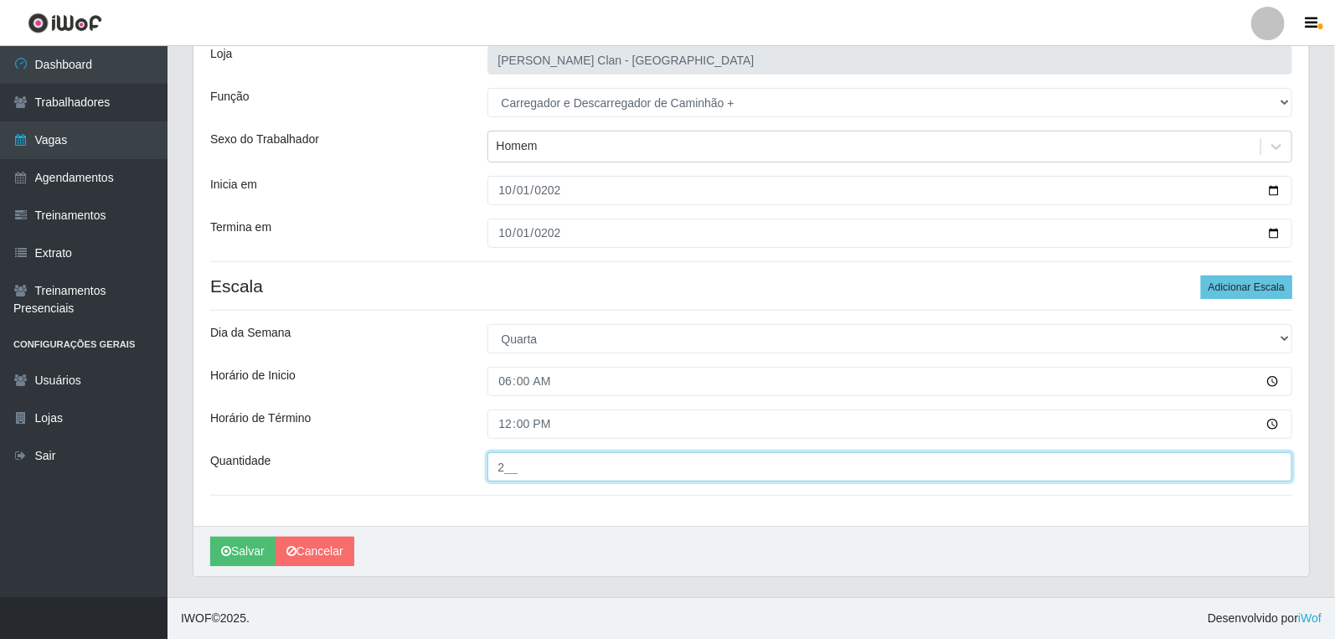
click at [573, 470] on input "2__" at bounding box center [891, 466] width 806 height 29
type input "2__"
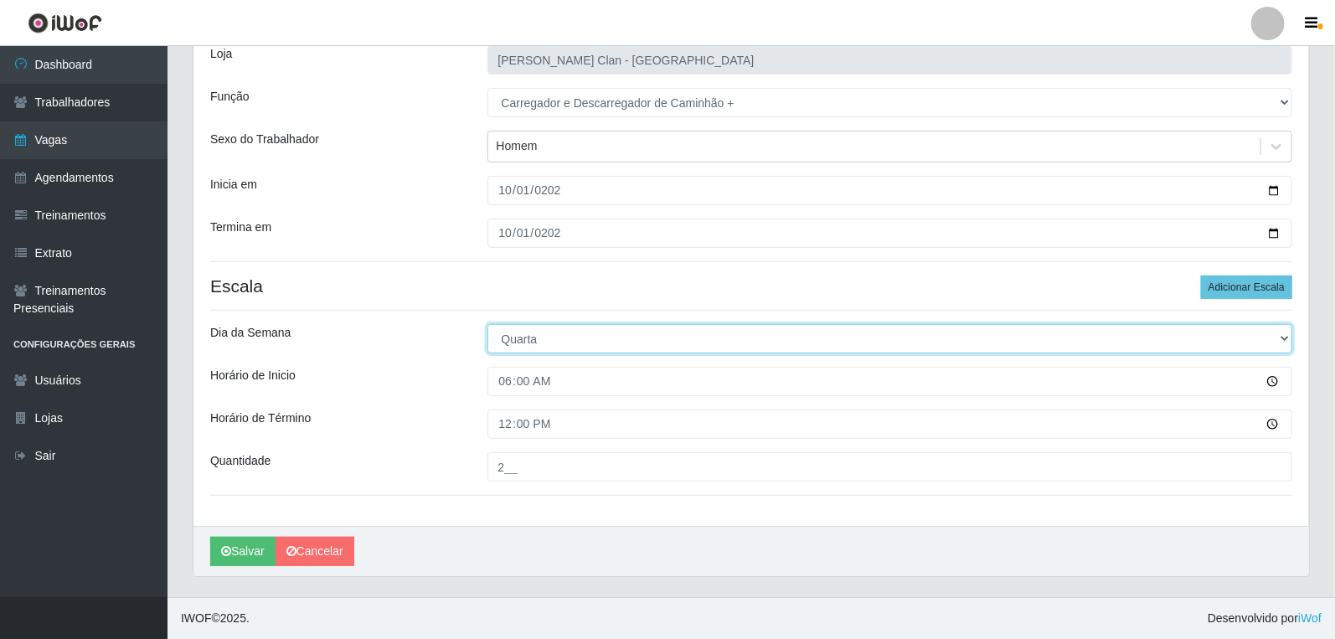
click at [1282, 347] on select "[Selecione...] Segunda Terça Quarta Quinta Sexta Sábado Domingo" at bounding box center [891, 338] width 806 height 29
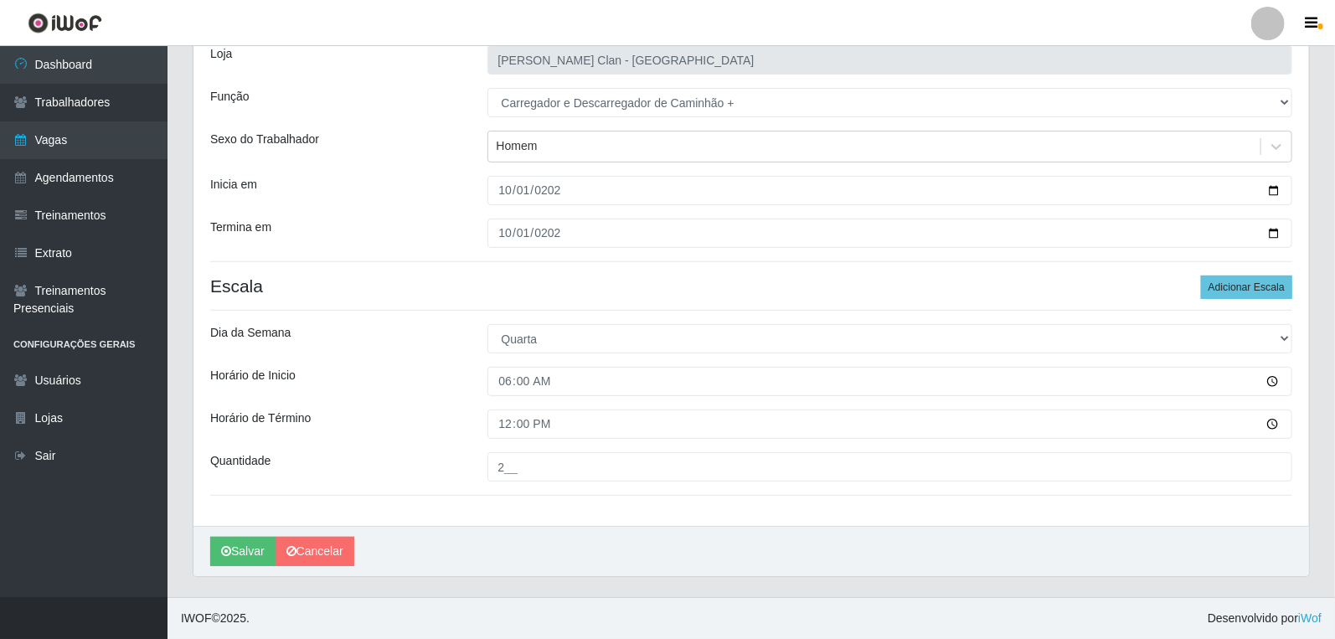
click at [424, 291] on h4 "Escala Adicionar Escala" at bounding box center [751, 286] width 1082 height 21
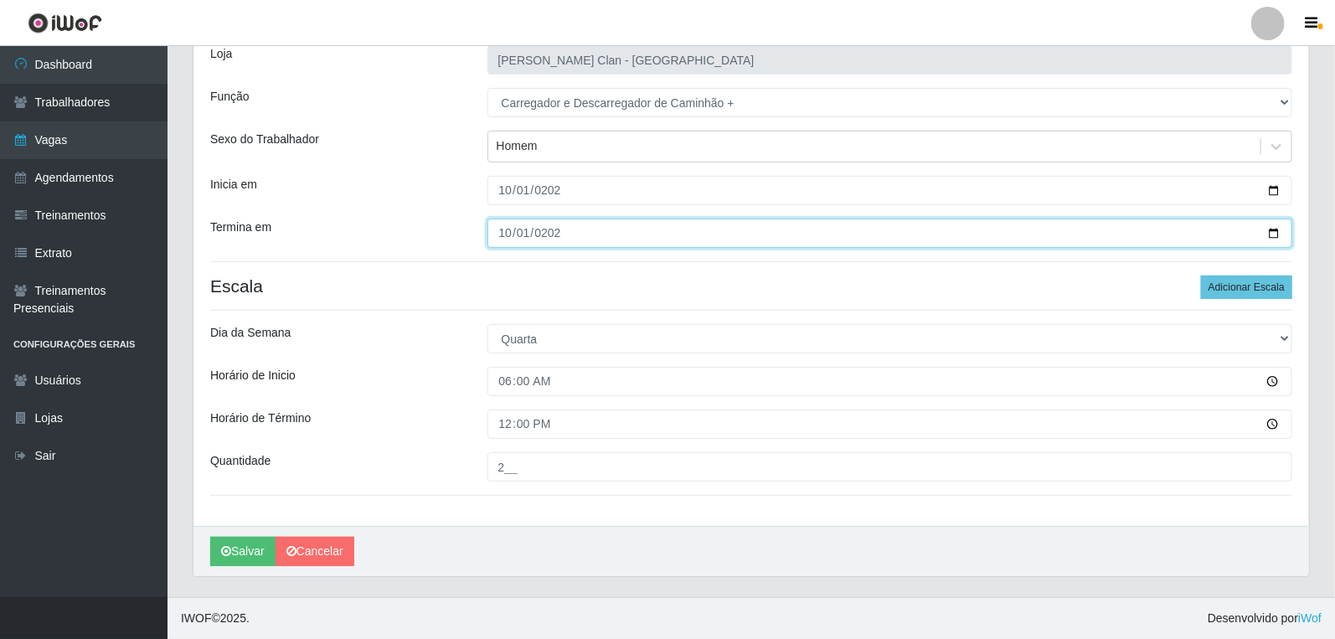
click at [508, 235] on input "[DATE]" at bounding box center [891, 233] width 806 height 29
type input "[DATE]"
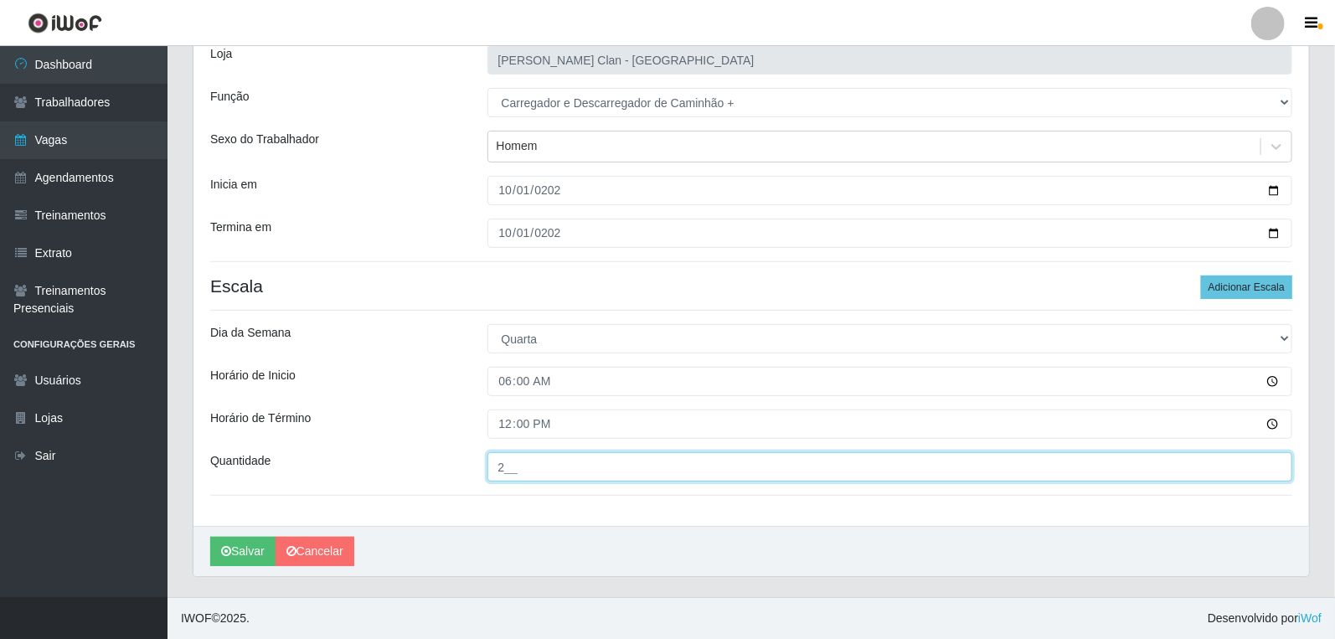
click at [546, 472] on input "2__" at bounding box center [891, 466] width 806 height 29
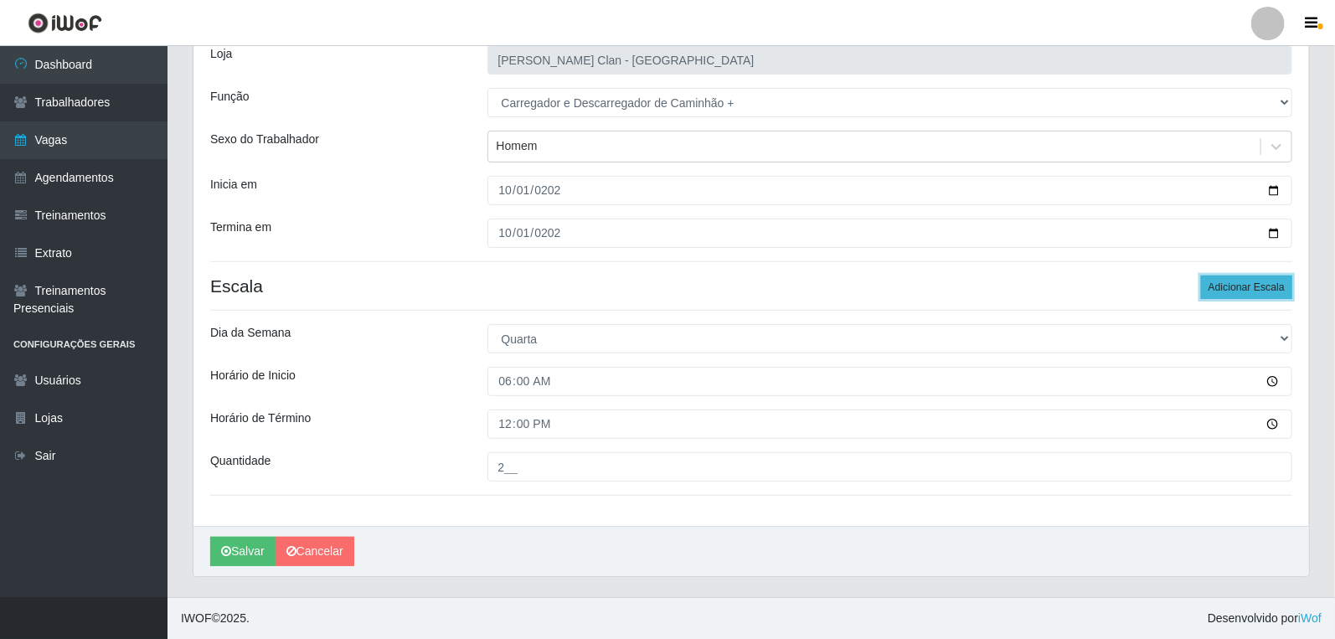
click at [1259, 294] on button "Adicionar Escala" at bounding box center [1246, 287] width 91 height 23
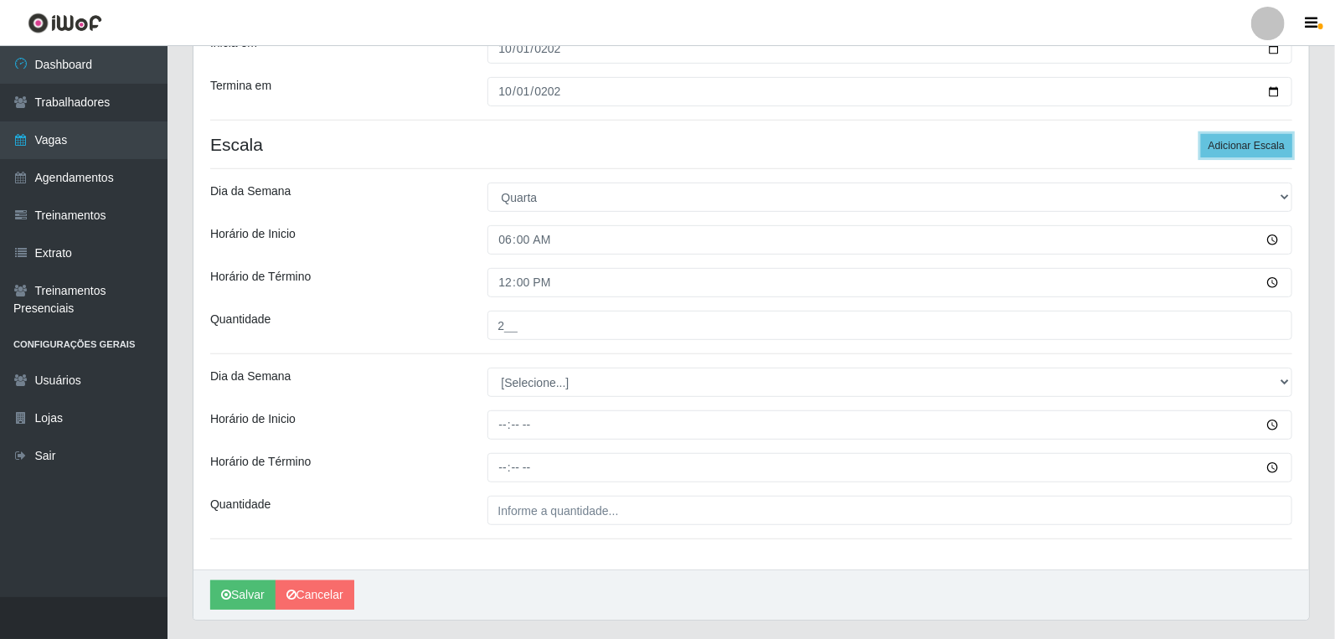
scroll to position [302, 0]
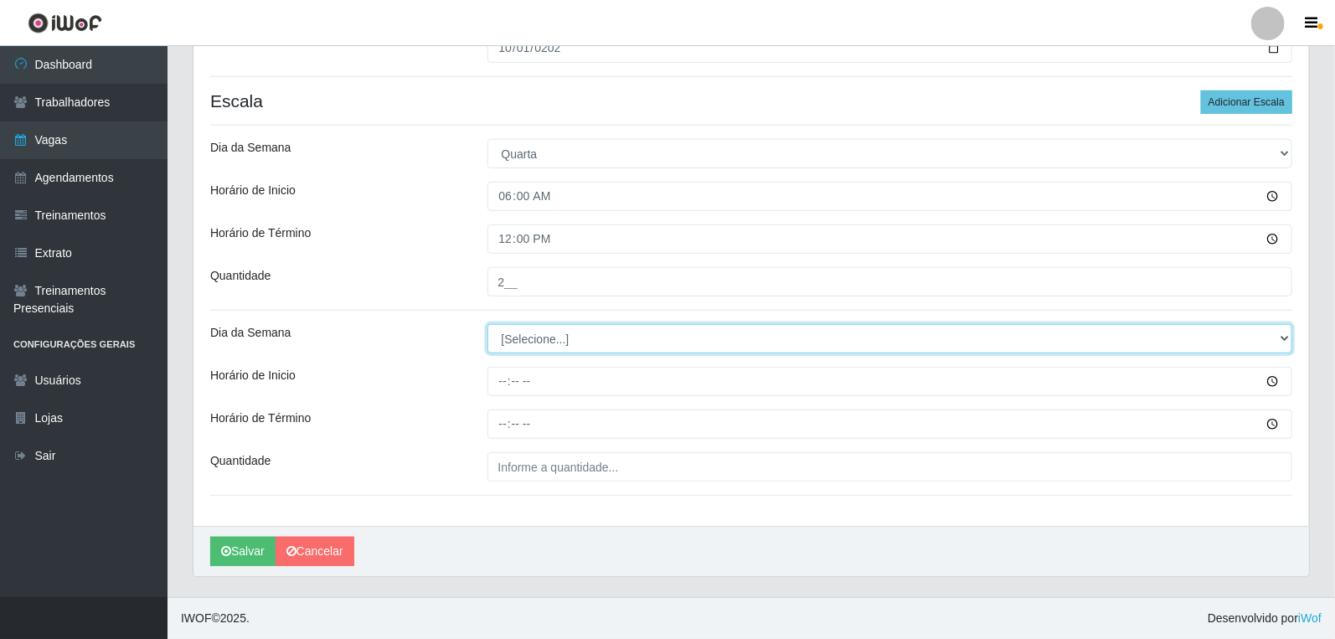
click at [524, 338] on select "[Selecione...] Segunda Terça Quarta Quinta Sexta Sábado Domingo" at bounding box center [891, 338] width 806 height 29
select select "4"
click at [488, 324] on select "[Selecione...] Segunda Terça Quarta Quinta Sexta Sábado Domingo" at bounding box center [891, 338] width 806 height 29
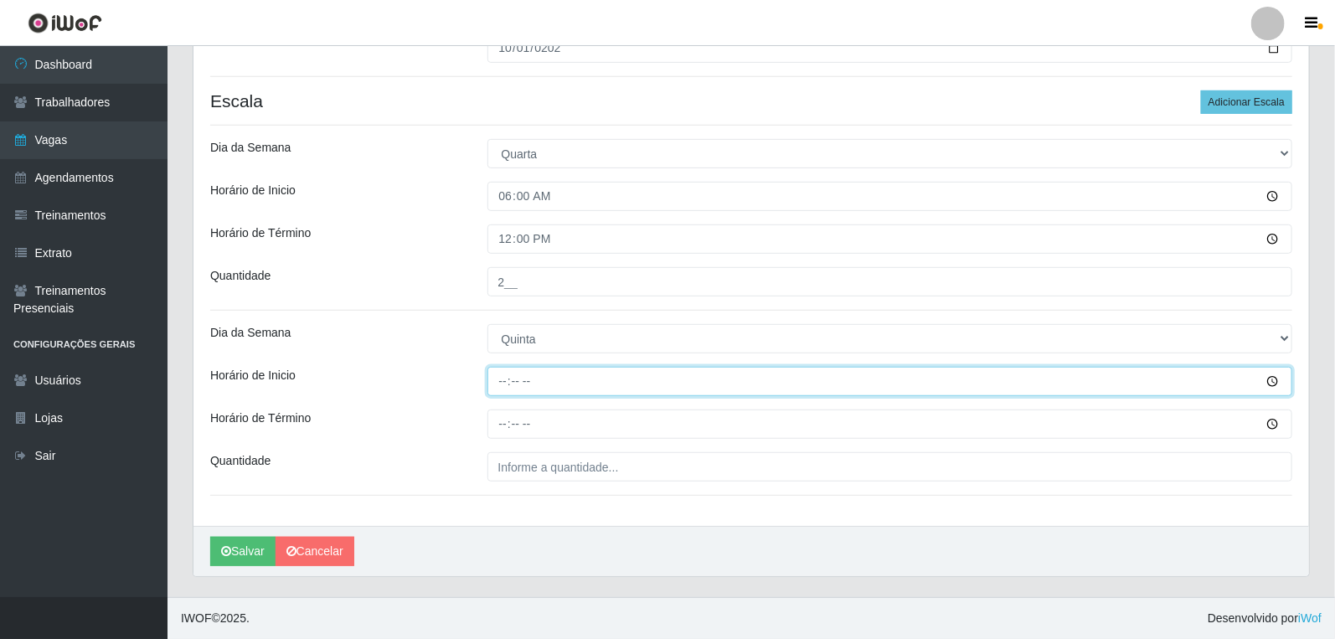
click at [495, 383] on input "Horário de Inicio" at bounding box center [891, 381] width 806 height 29
type input "06:00"
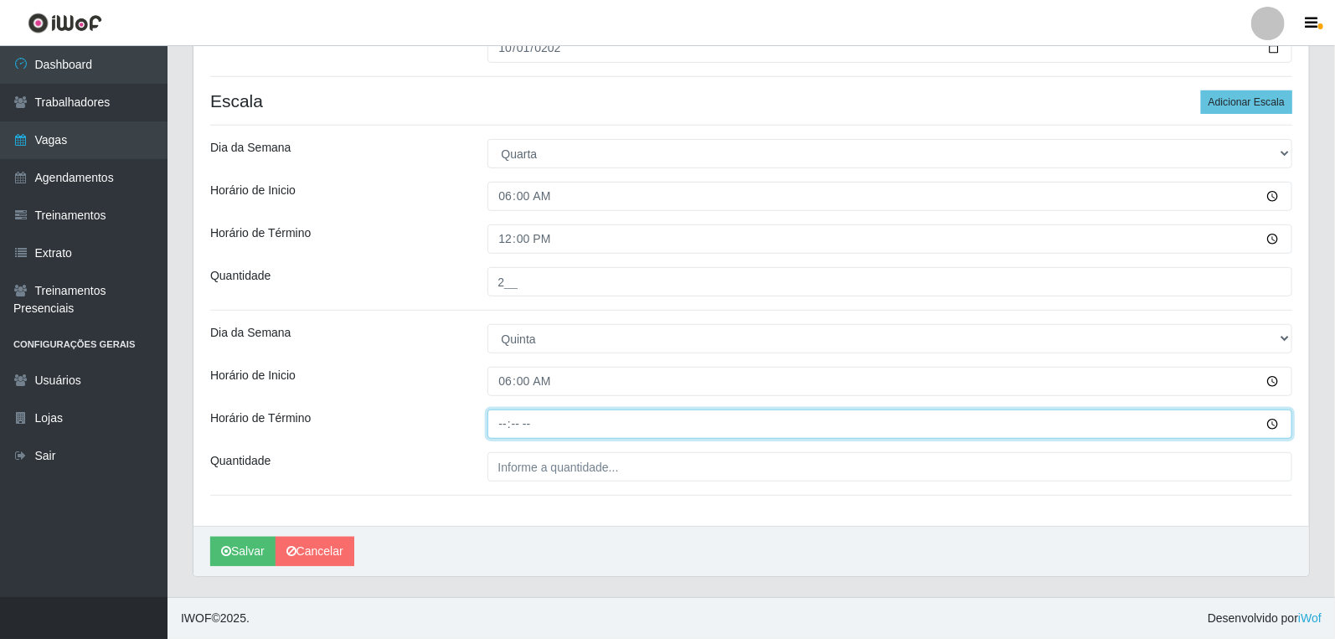
click at [503, 423] on input "Horário de Término" at bounding box center [891, 424] width 806 height 29
type input "12:00"
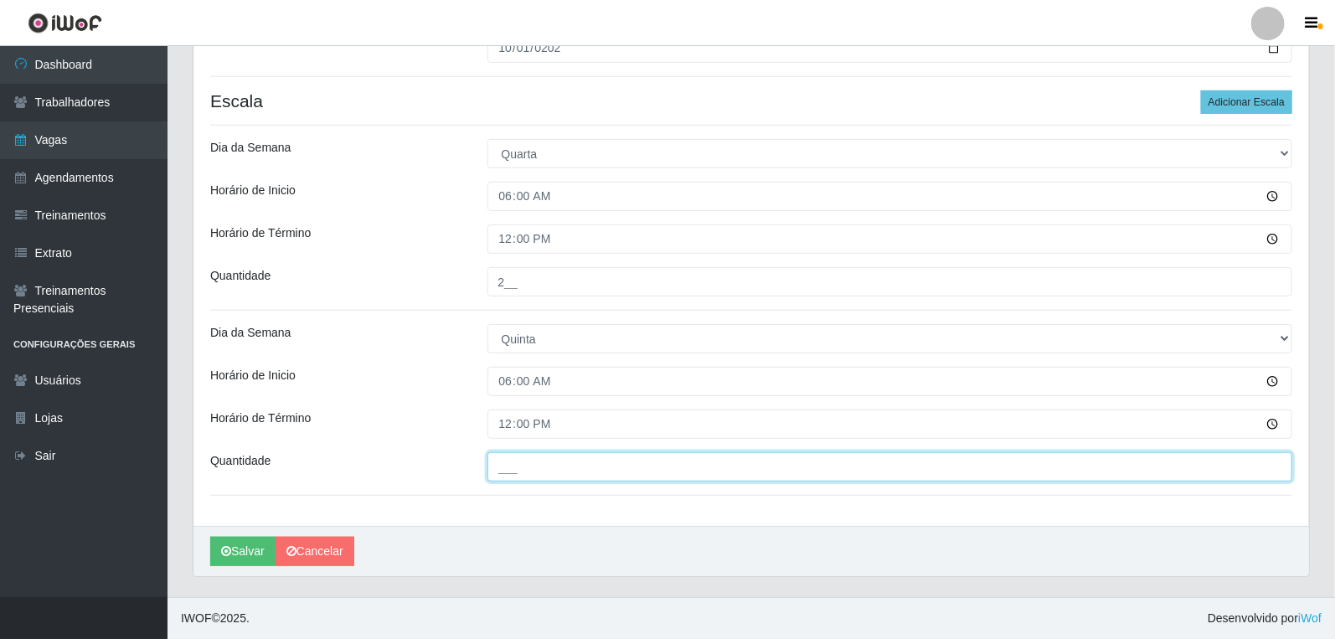
click at [542, 465] on input "___" at bounding box center [891, 466] width 806 height 29
type input "2__"
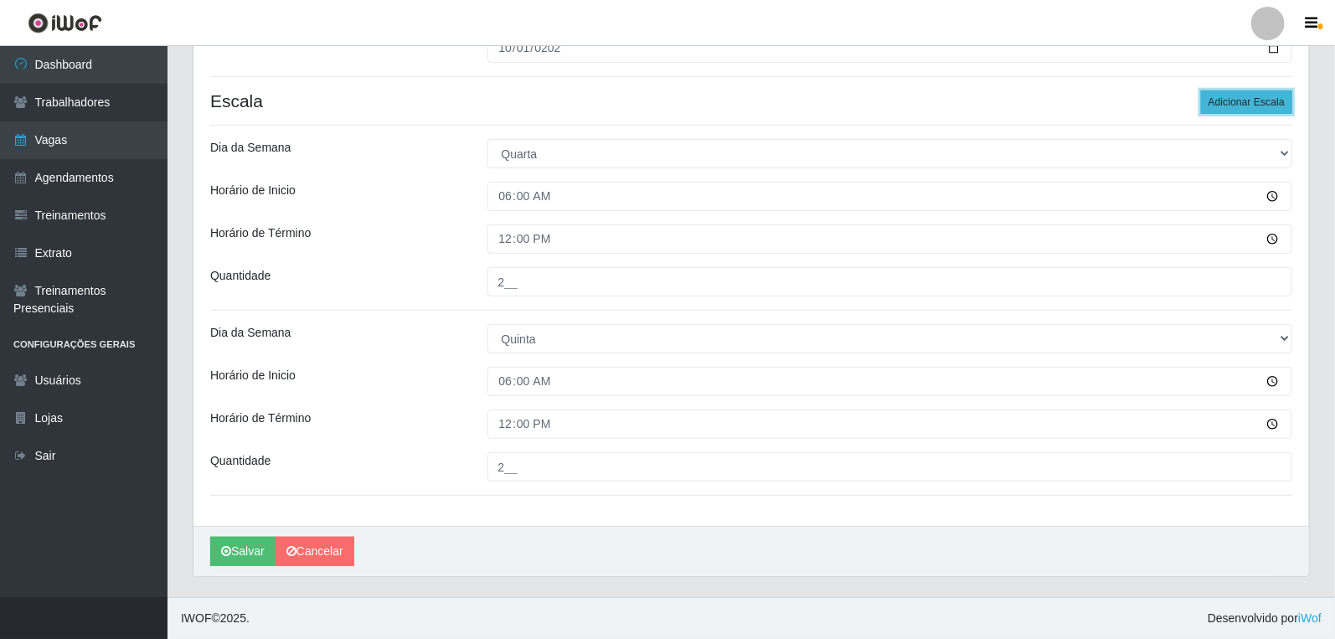
click at [1240, 102] on button "Adicionar Escala" at bounding box center [1246, 101] width 91 height 23
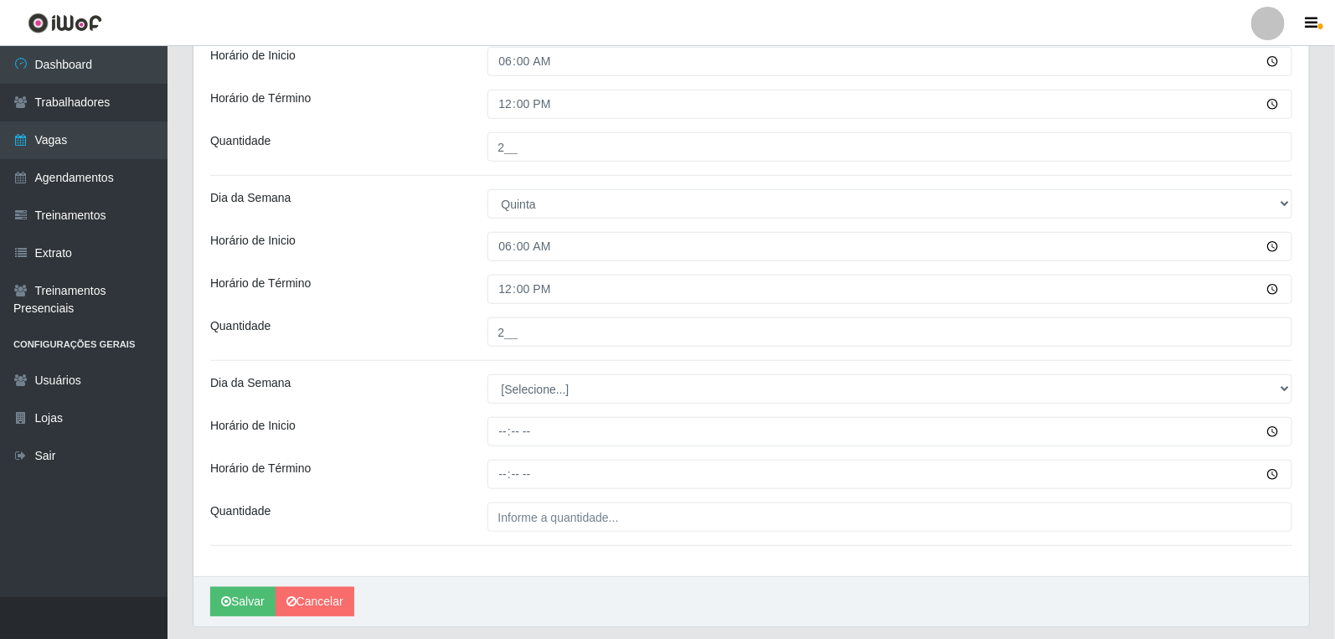
scroll to position [487, 0]
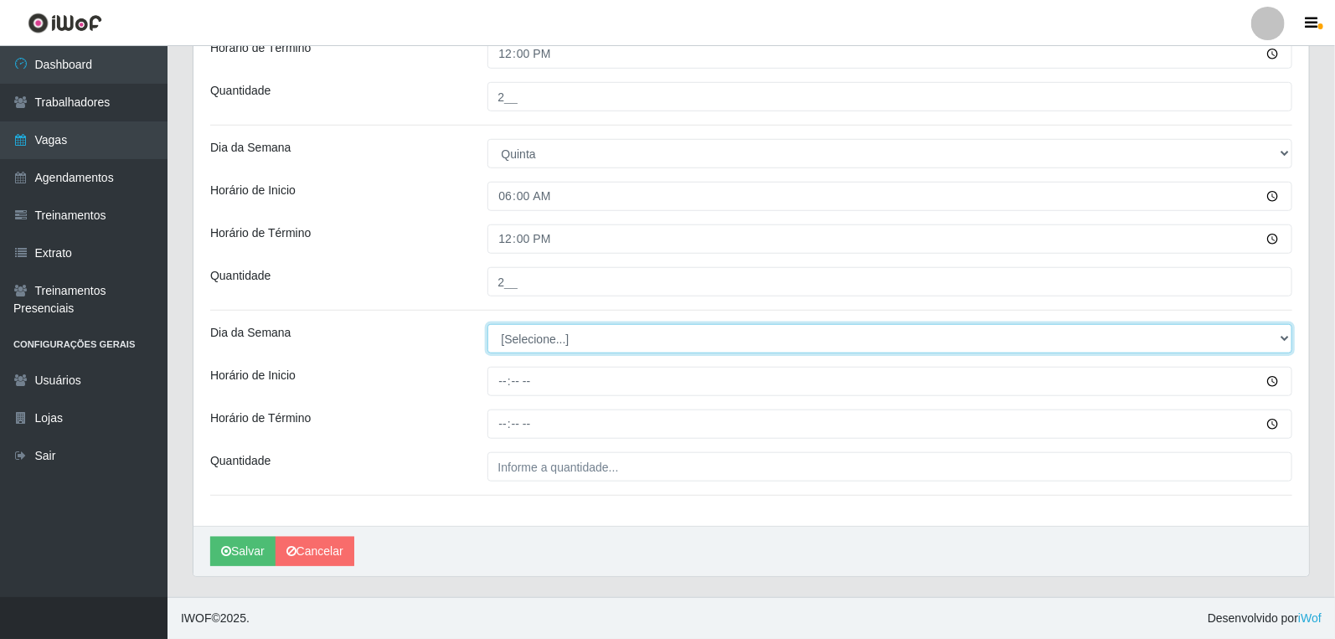
click at [581, 347] on select "[Selecione...] Segunda Terça Quarta Quinta Sexta Sábado Domingo" at bounding box center [891, 338] width 806 height 29
select select "5"
click at [488, 324] on select "[Selecione...] Segunda Terça Quarta Quinta Sexta Sábado Domingo" at bounding box center [891, 338] width 806 height 29
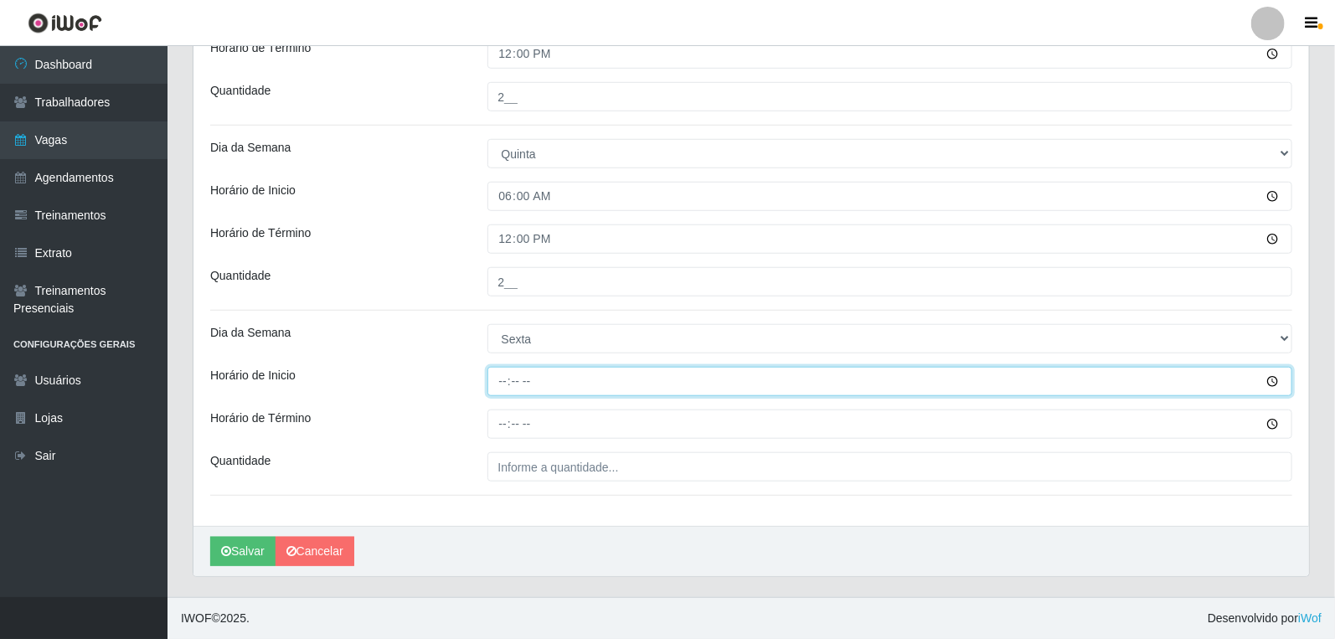
click at [500, 381] on input "Horário de Inicio" at bounding box center [891, 381] width 806 height 29
type input "06:00"
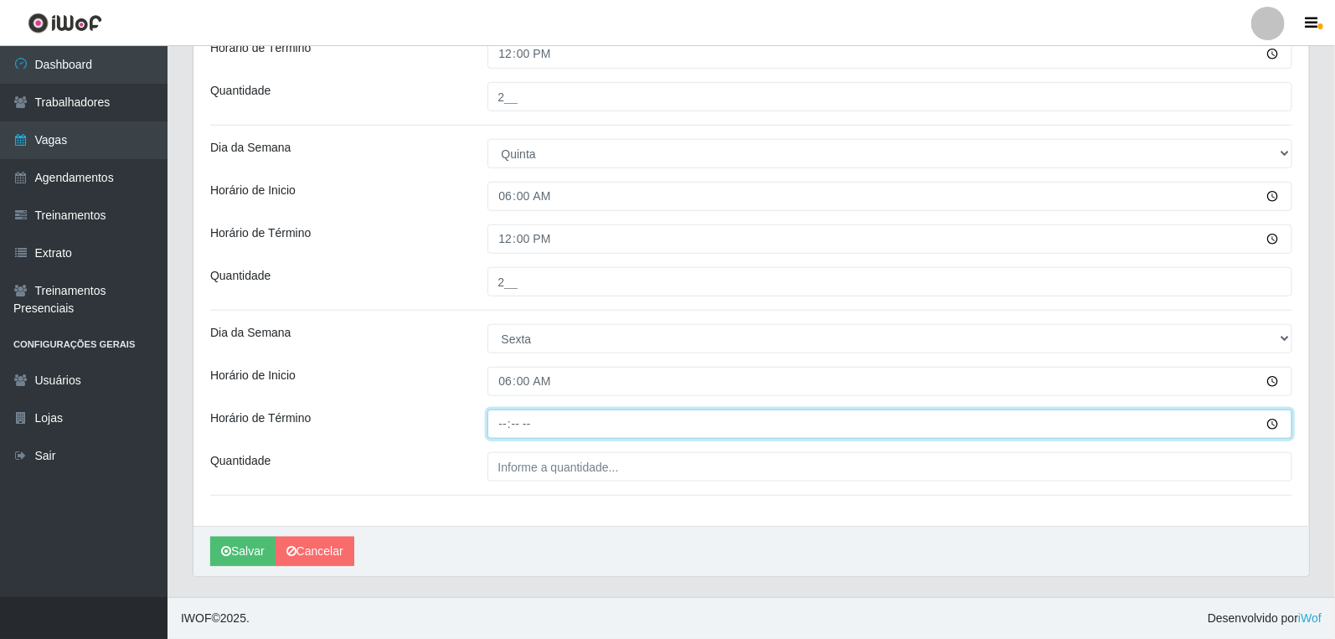
click at [501, 416] on input "Horário de Término" at bounding box center [891, 424] width 806 height 29
click at [516, 421] on input "Horário de Término" at bounding box center [891, 424] width 806 height 29
click at [505, 423] on input "Horário de Término" at bounding box center [891, 424] width 806 height 29
type input "12:00"
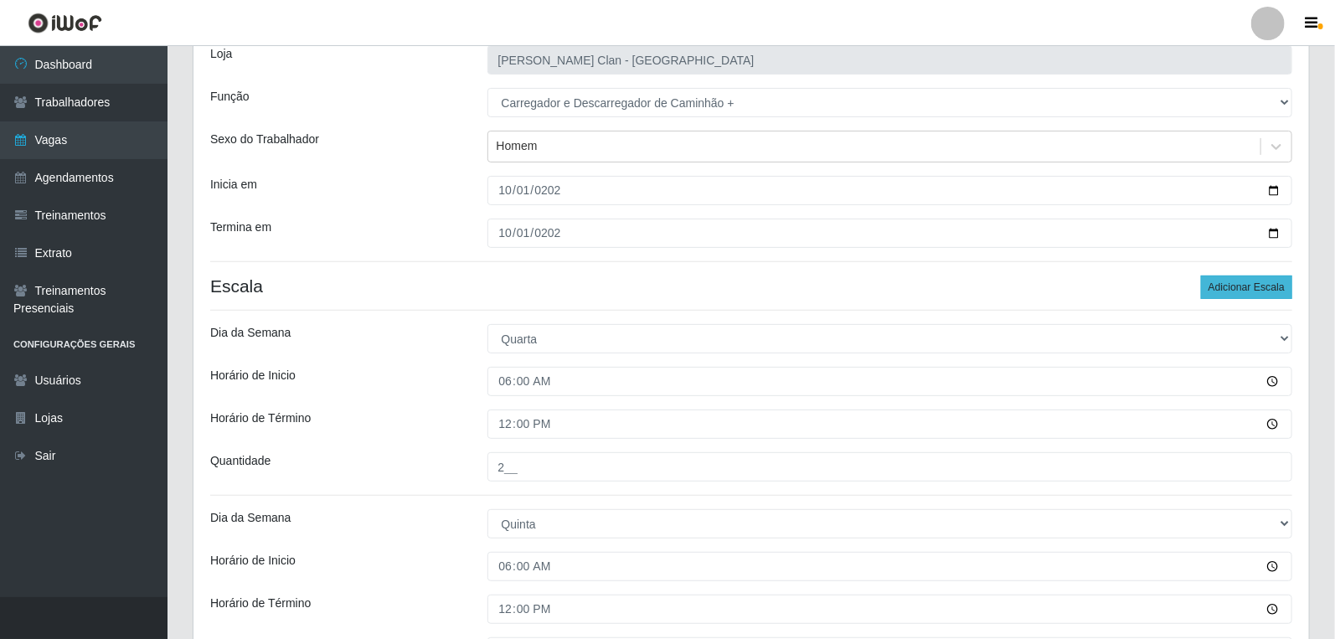
scroll to position [114, 0]
click at [1236, 277] on button "Adicionar Escala" at bounding box center [1246, 288] width 91 height 23
click at [1236, 288] on button "Adicionar Escala" at bounding box center [1246, 288] width 91 height 23
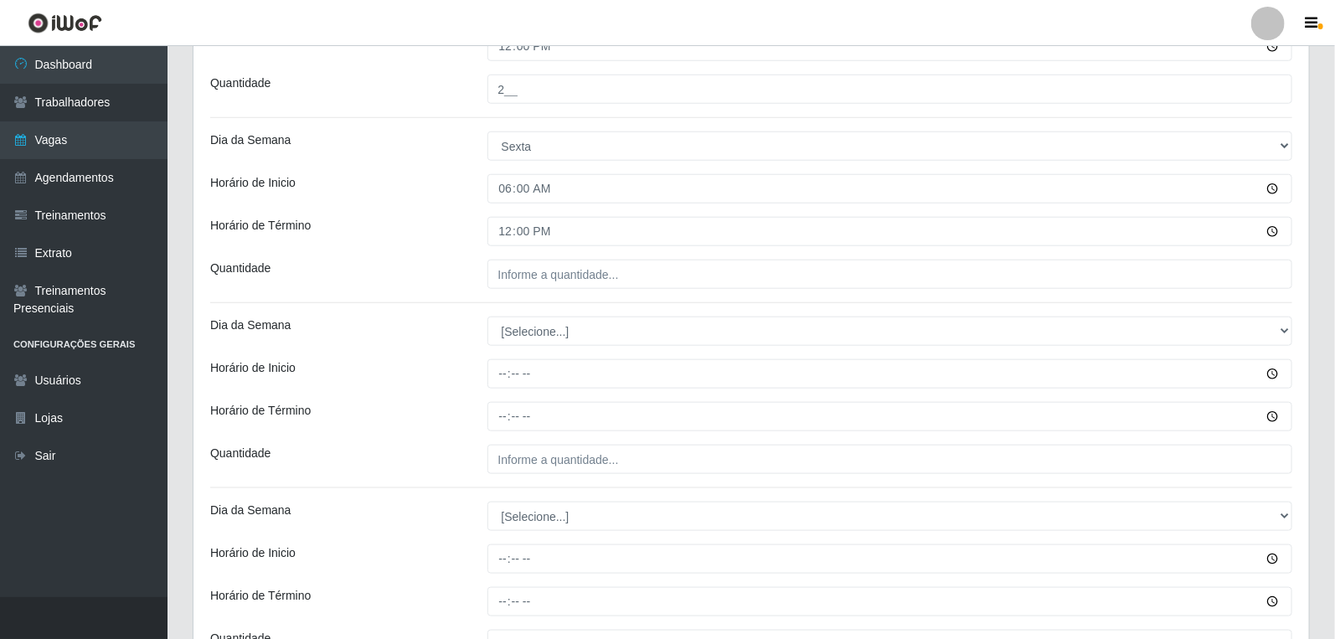
scroll to position [671, 0]
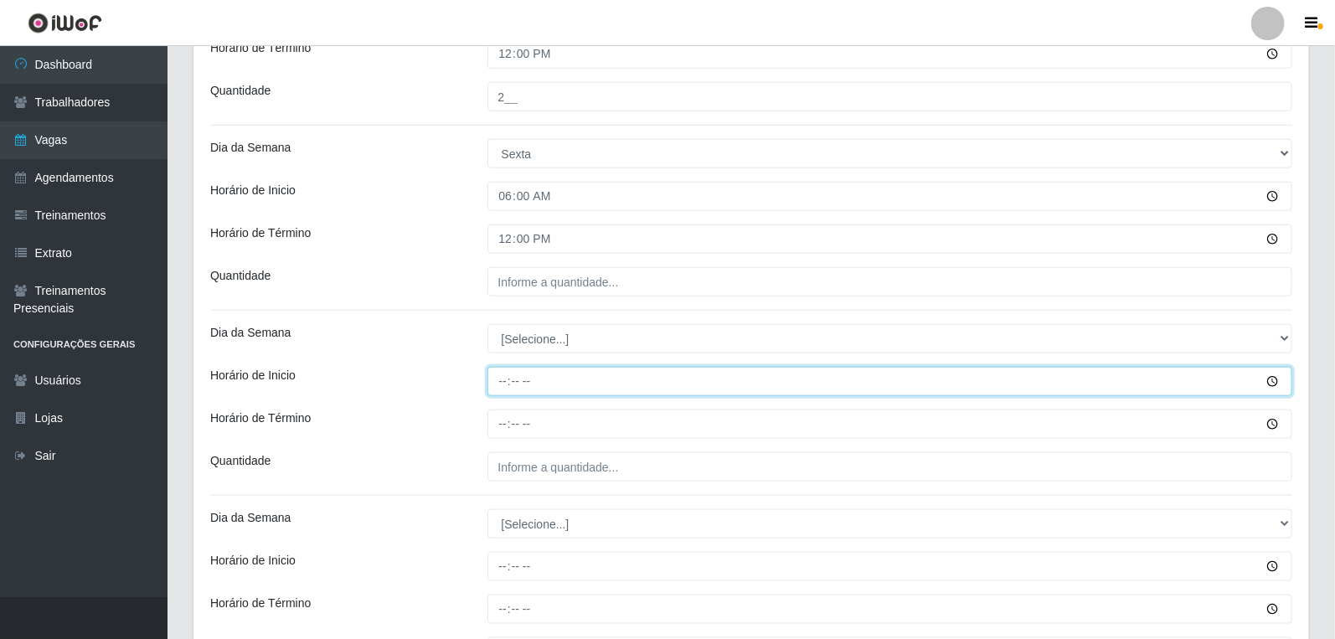
click at [508, 382] on input "Horário de Inicio" at bounding box center [891, 381] width 806 height 29
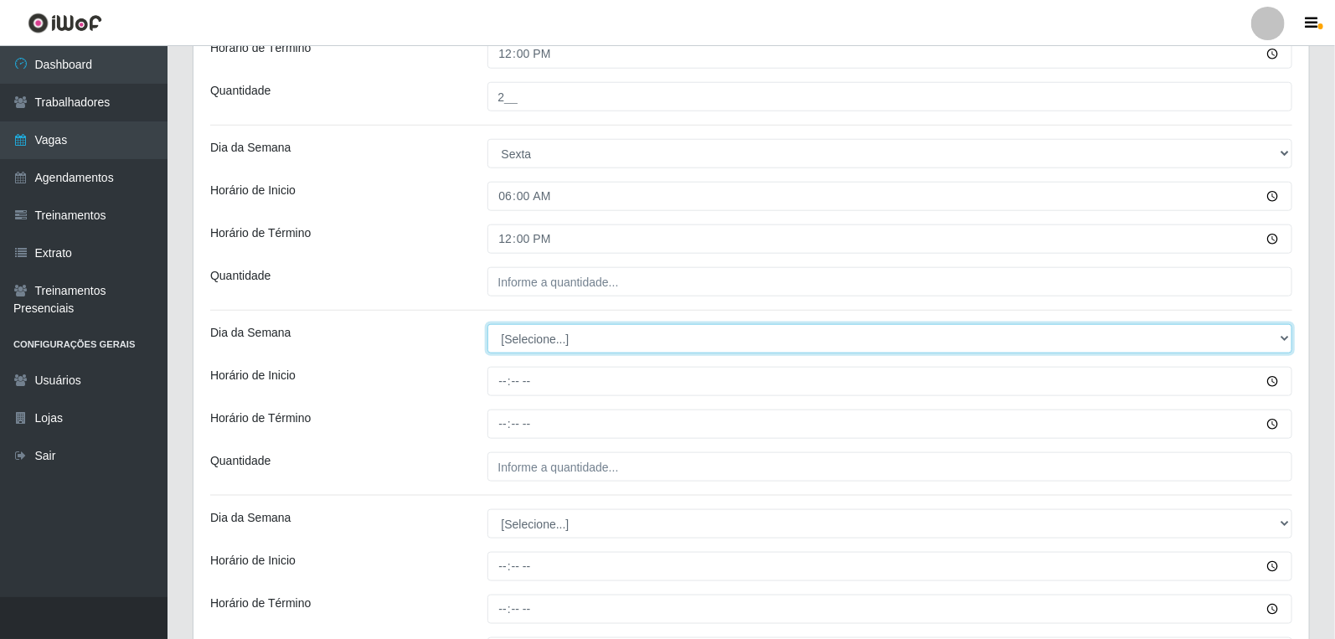
click at [548, 340] on select "[Selecione...] Segunda Terça Quarta Quinta Sexta Sábado Domingo" at bounding box center [891, 338] width 806 height 29
select select "1"
click at [488, 324] on select "[Selecione...] Segunda Terça Quarta Quinta Sexta Sábado Domingo" at bounding box center [891, 338] width 806 height 29
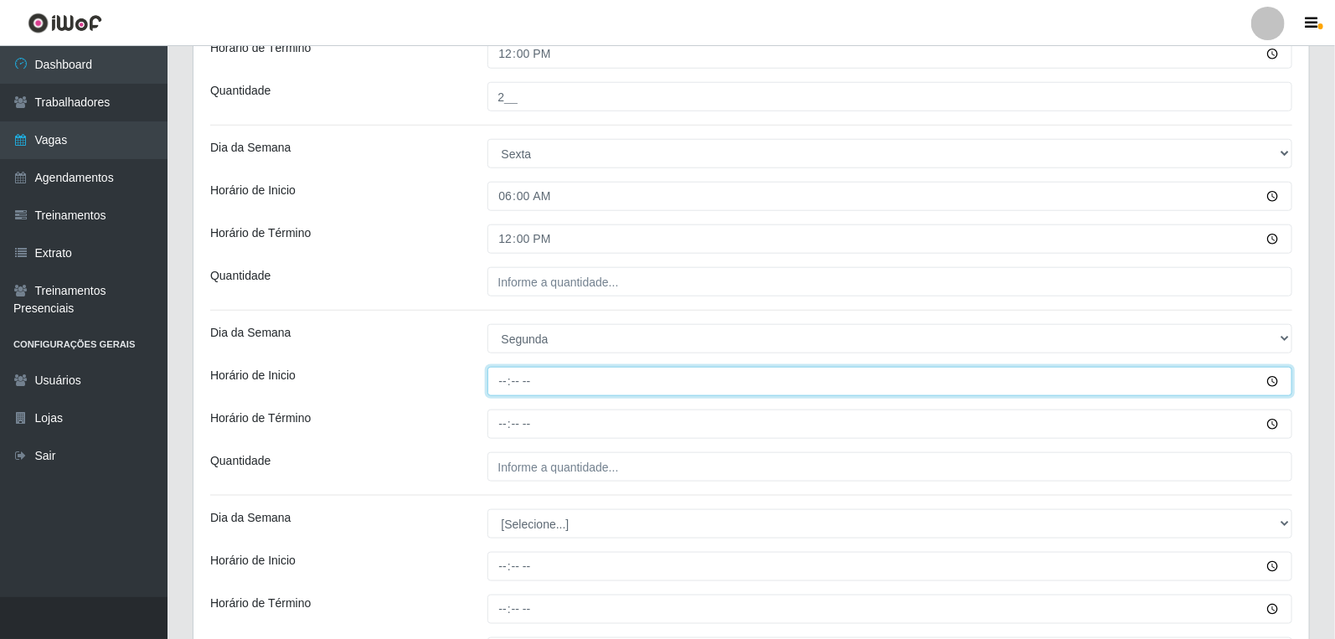
click at [495, 375] on input "Horário de Inicio" at bounding box center [891, 381] width 806 height 29
type input "06:00"
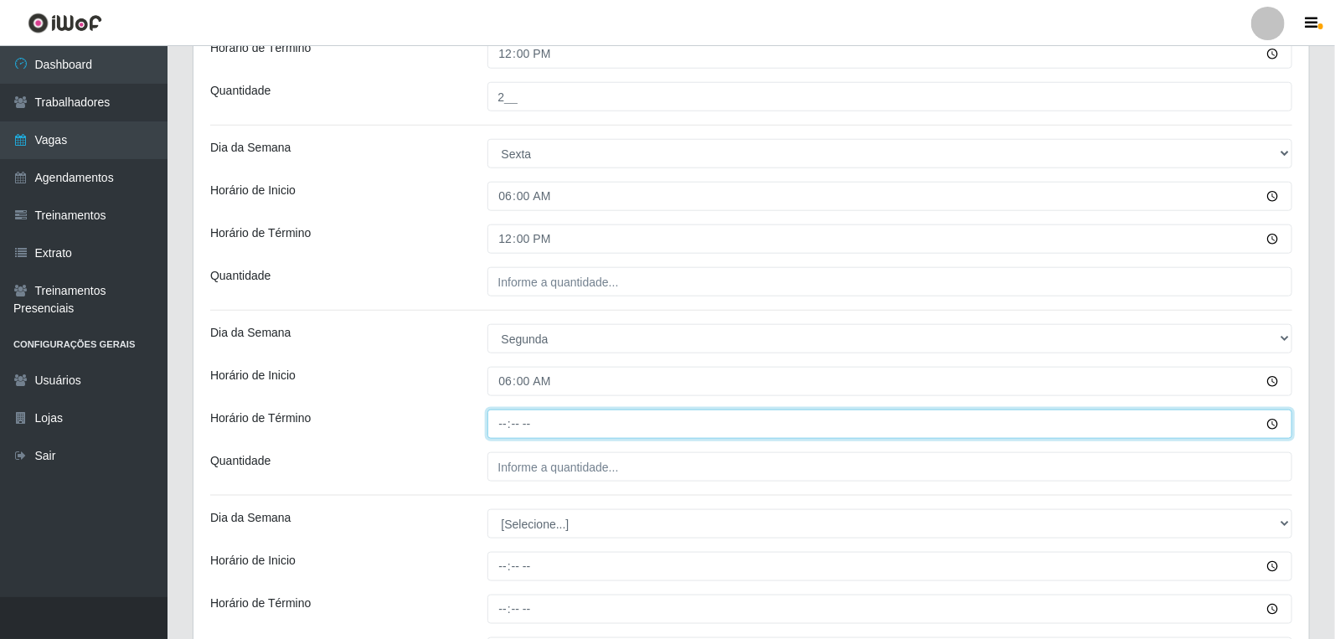
click at [499, 419] on input "Horário de Término" at bounding box center [891, 424] width 806 height 29
type input "12:00"
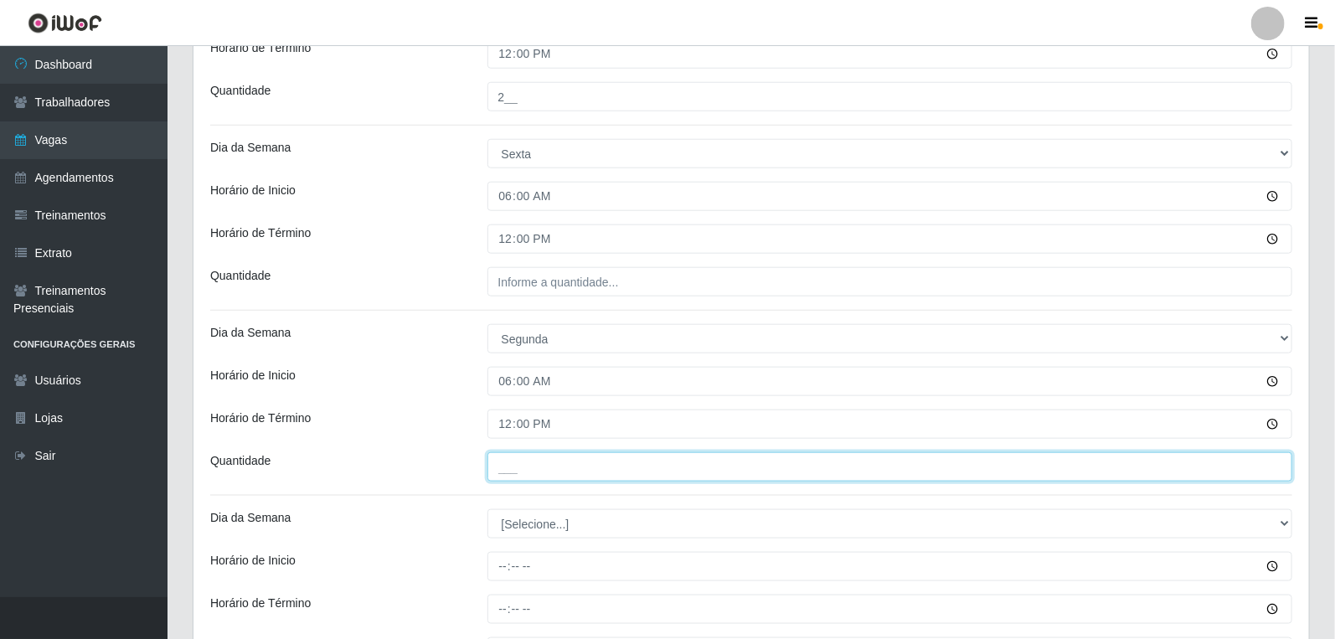
click at [549, 472] on input "___" at bounding box center [891, 466] width 806 height 29
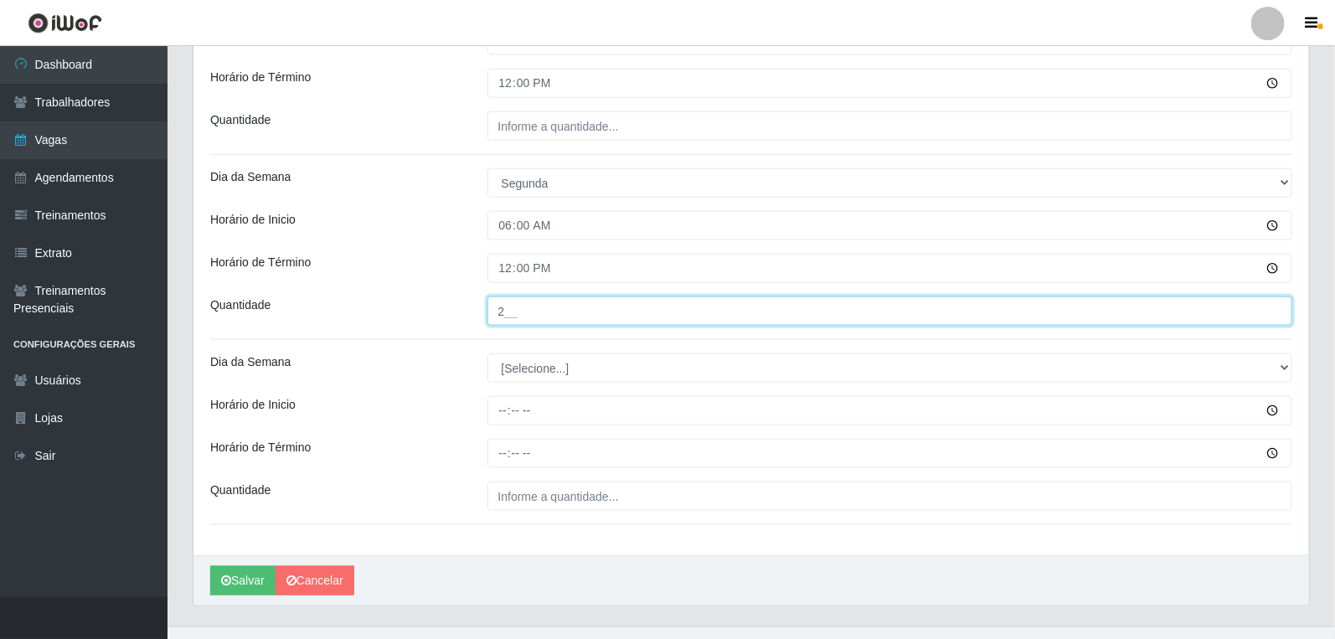
scroll to position [857, 0]
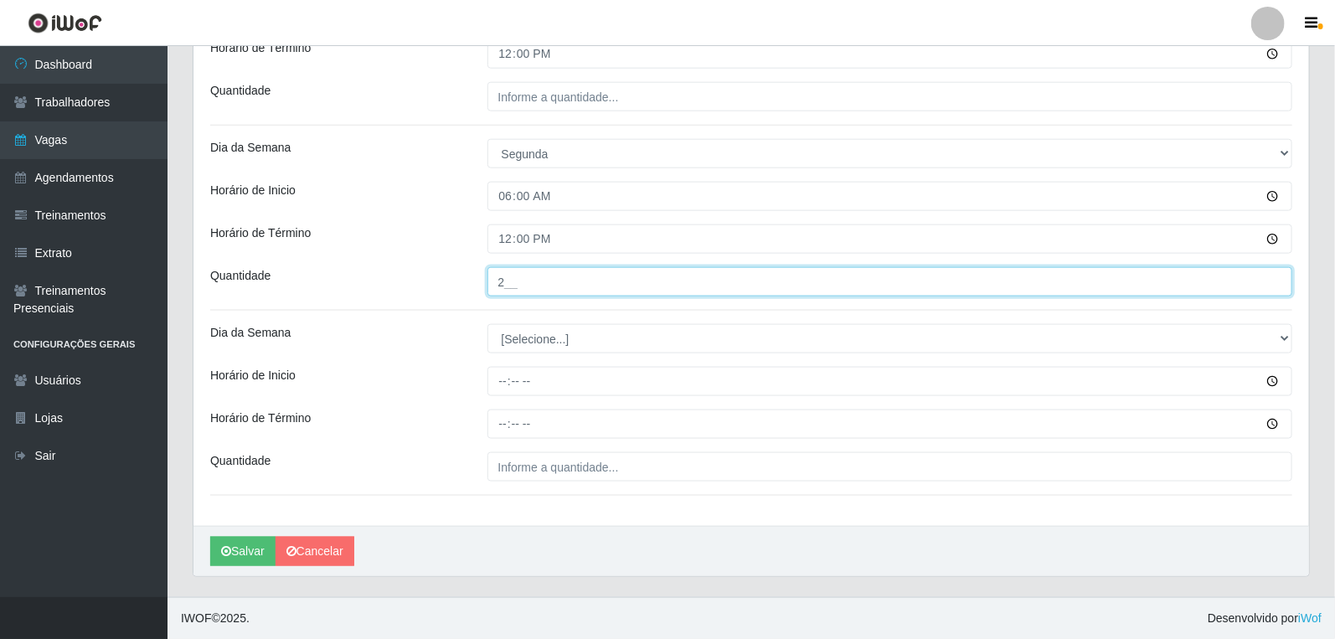
type input "2__"
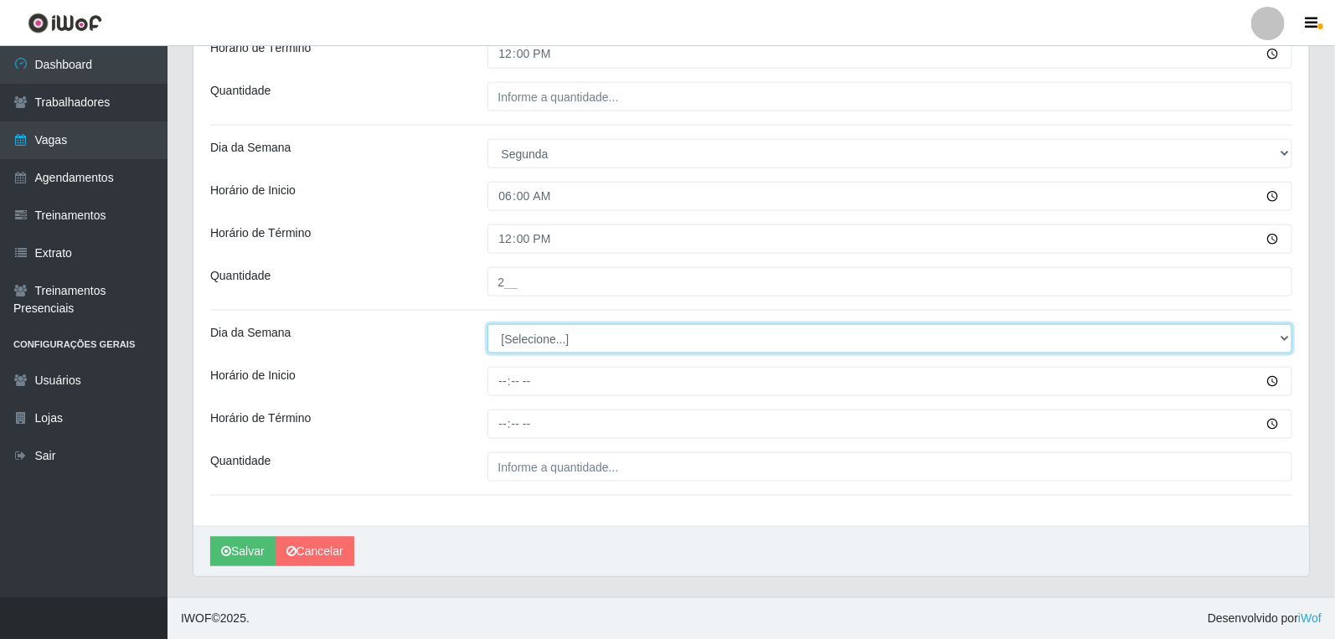
click at [539, 340] on select "[Selecione...] Segunda Terça Quarta Quinta Sexta Sábado Domingo" at bounding box center [891, 338] width 806 height 29
select select "2"
click at [488, 324] on select "[Selecione...] Segunda Terça Quarta Quinta Sexta Sábado Domingo" at bounding box center [891, 338] width 806 height 29
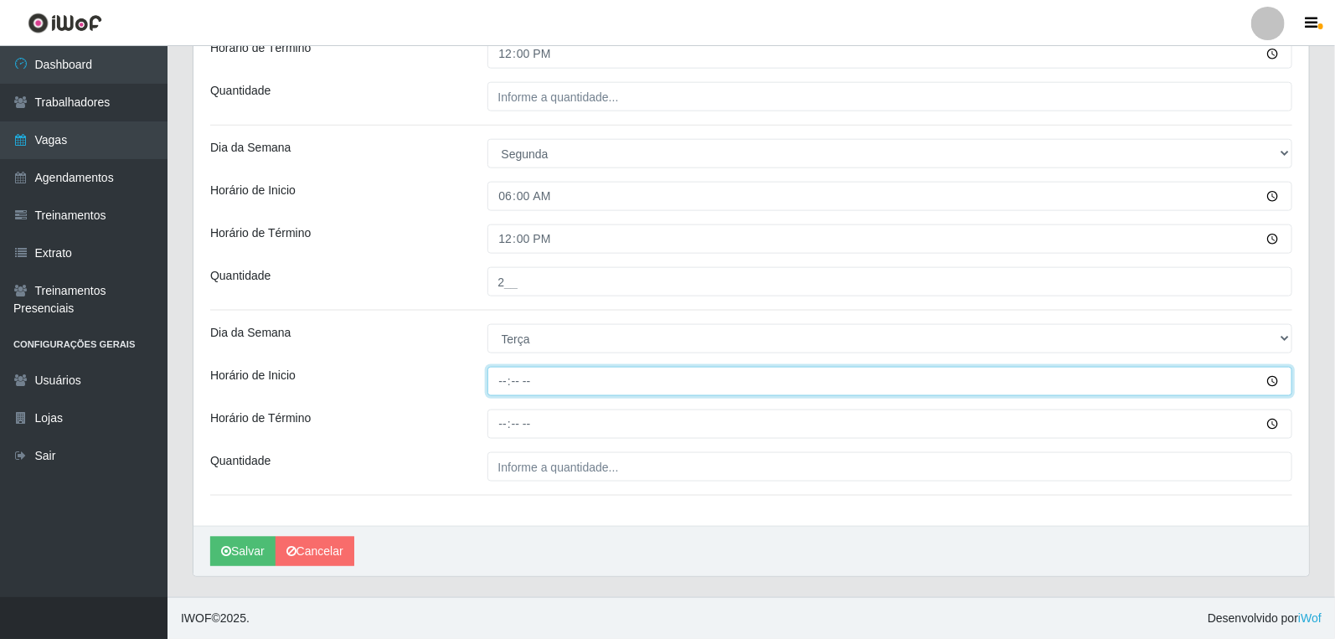
click at [494, 367] on input "Horário de Inicio" at bounding box center [891, 381] width 806 height 29
type input "06:00"
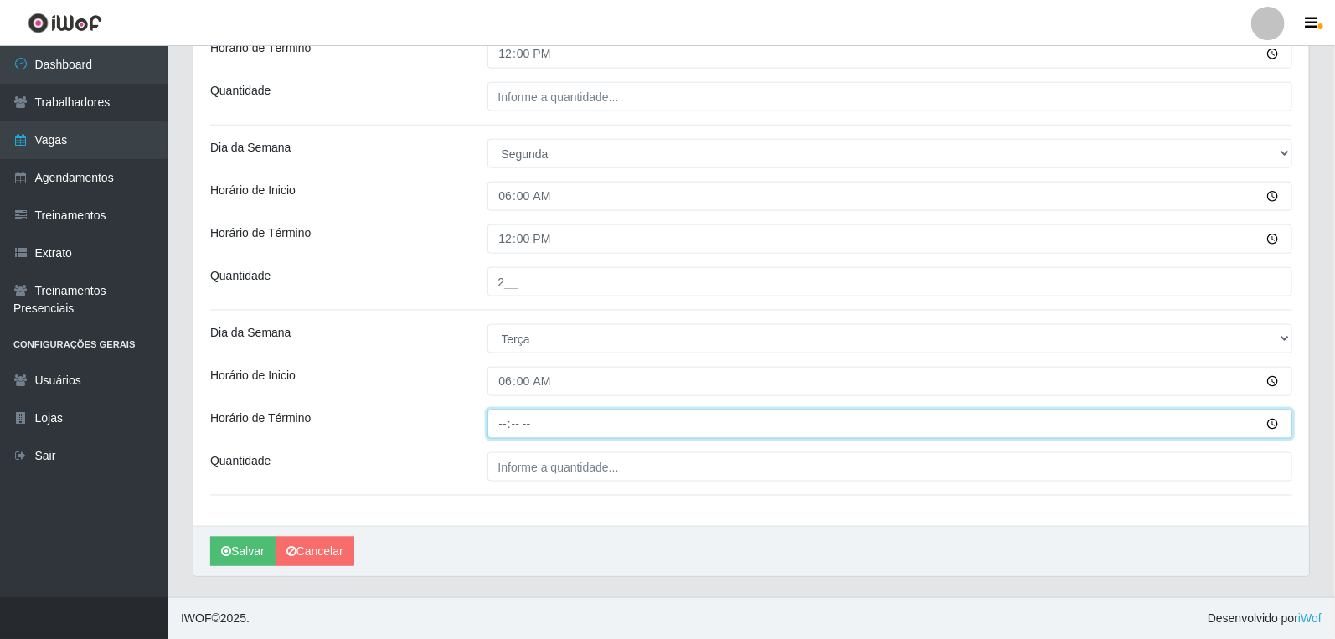
click at [505, 433] on input "Horário de Término" at bounding box center [891, 424] width 806 height 29
type input "12:00"
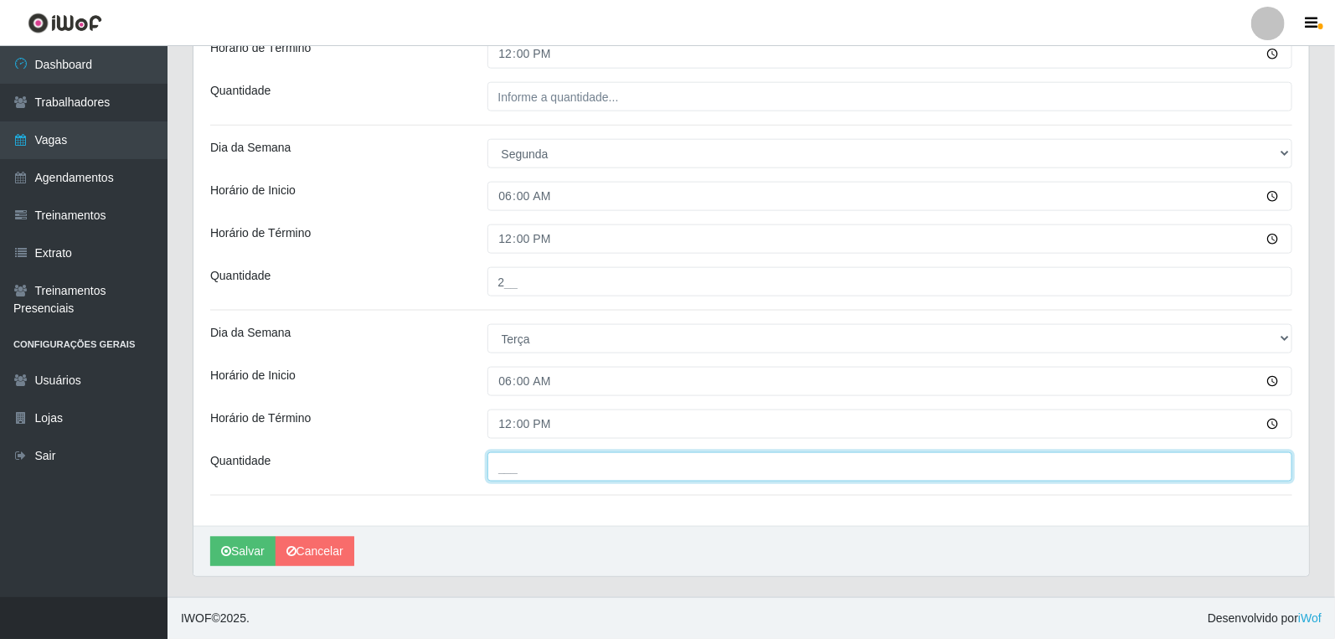
click at [517, 471] on input "___" at bounding box center [891, 466] width 806 height 29
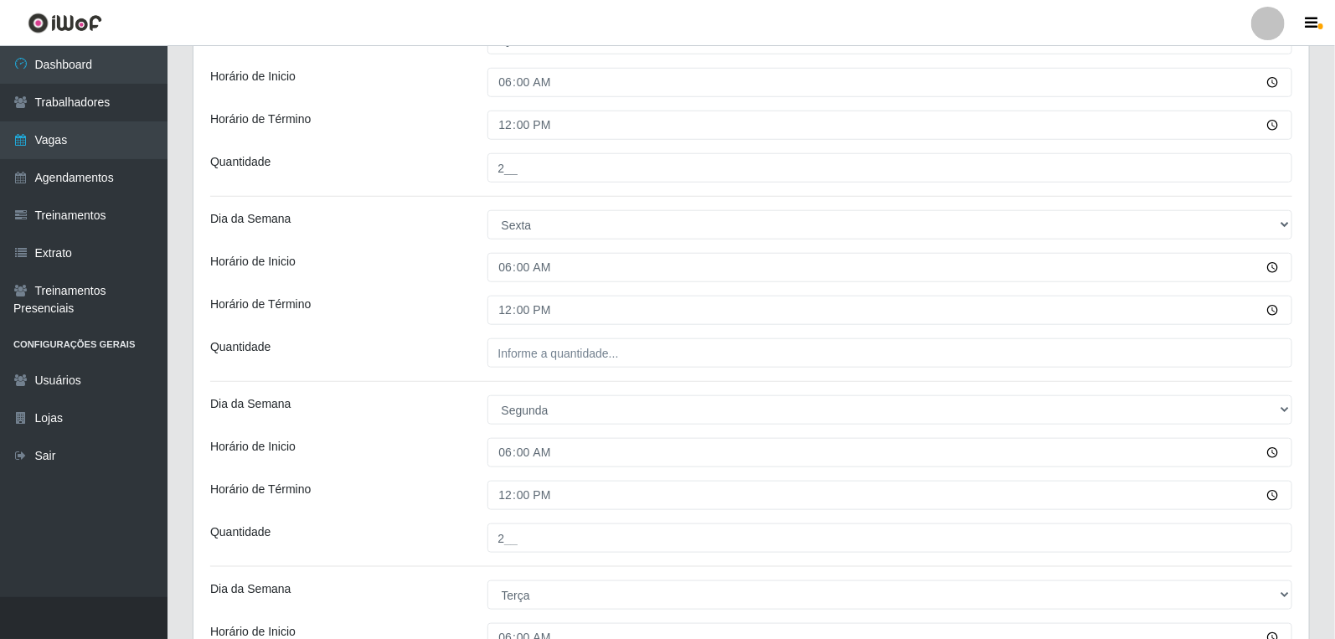
scroll to position [578, 0]
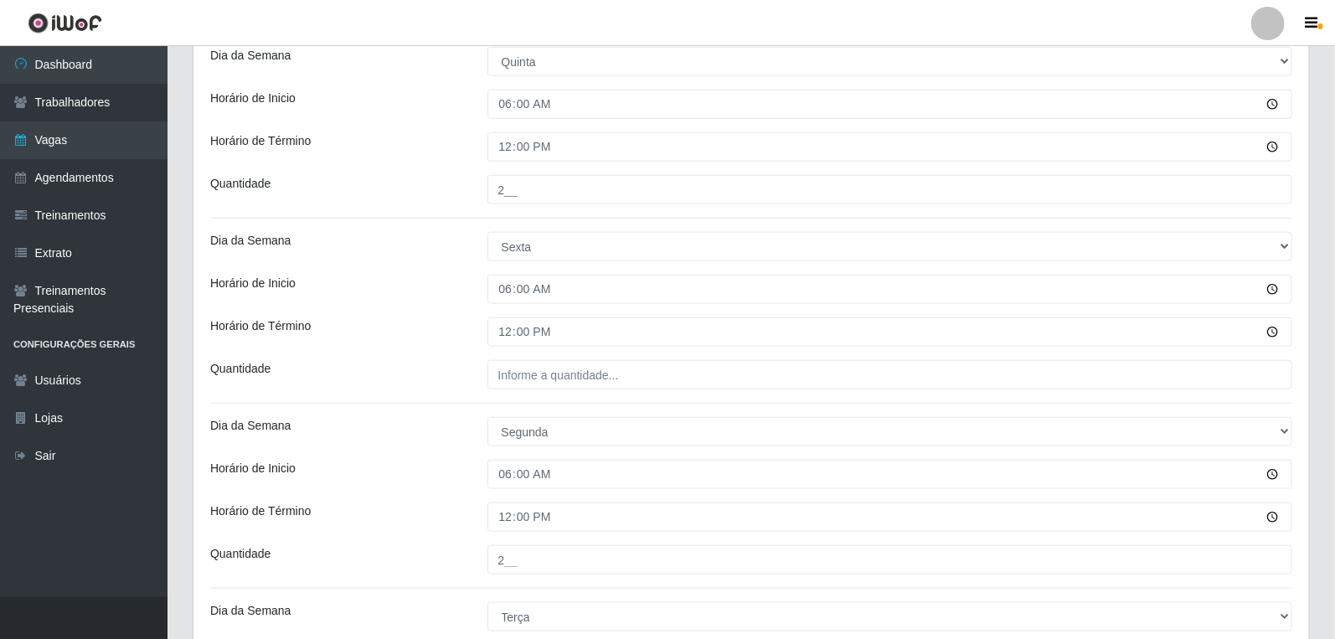
type input "2__"
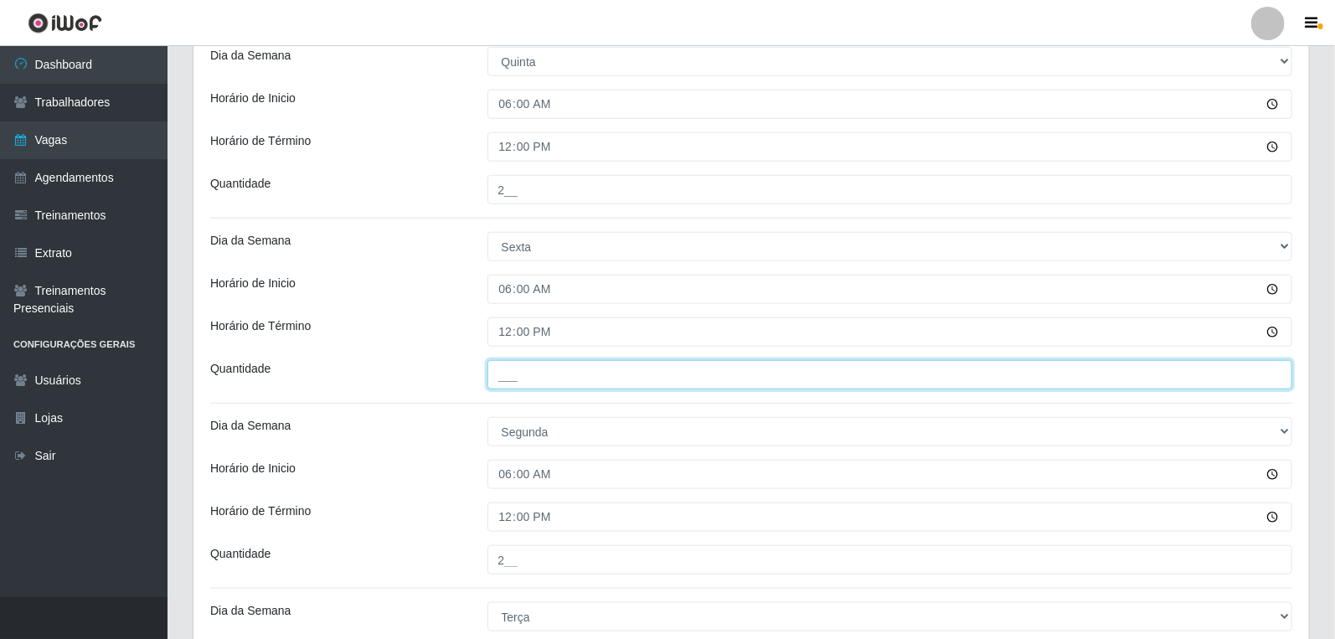
click at [571, 379] on input "___" at bounding box center [891, 374] width 806 height 29
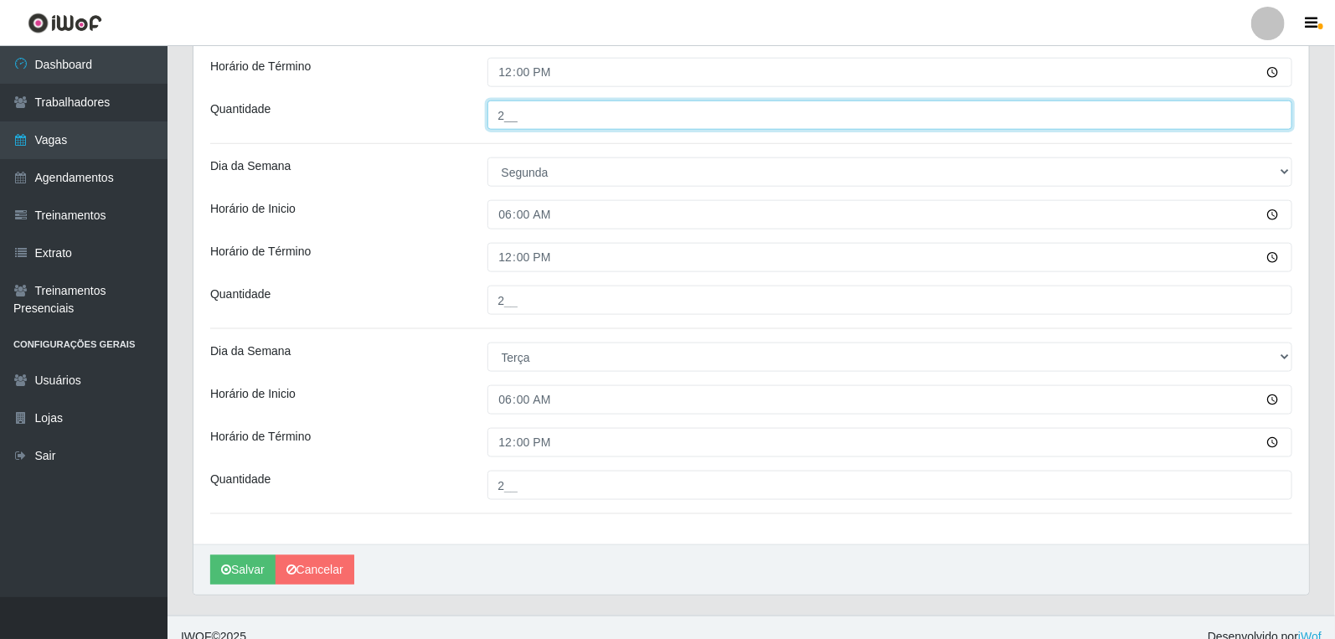
scroll to position [857, 0]
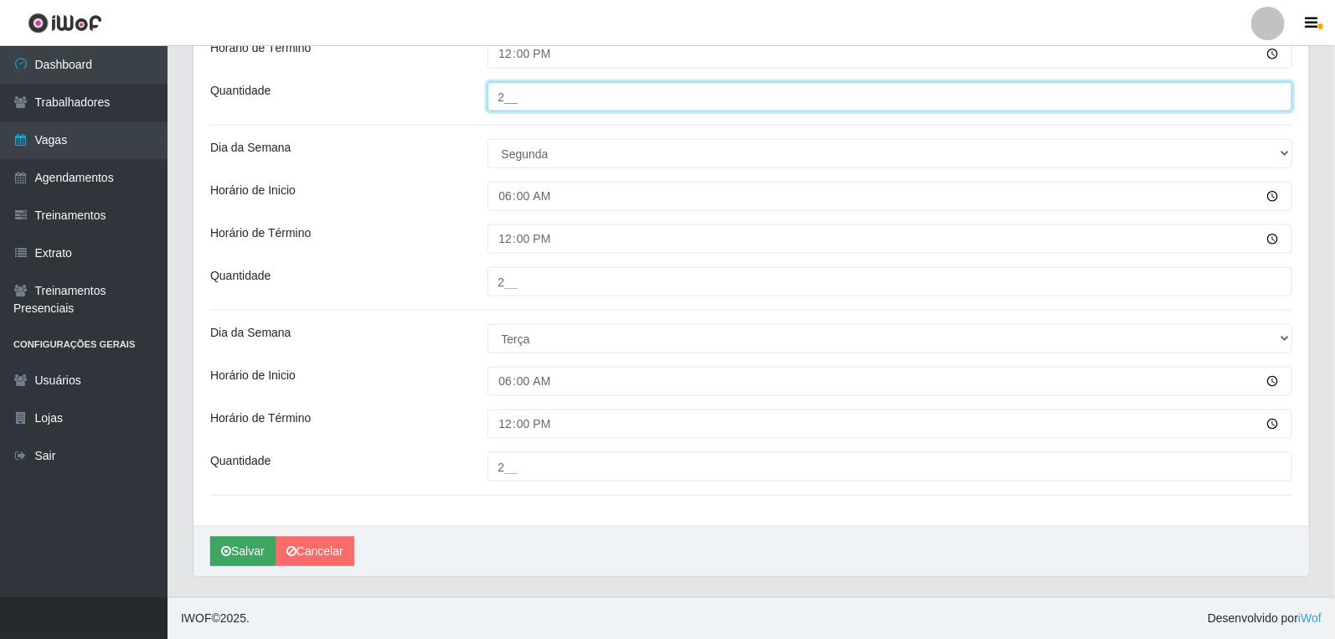
type input "2__"
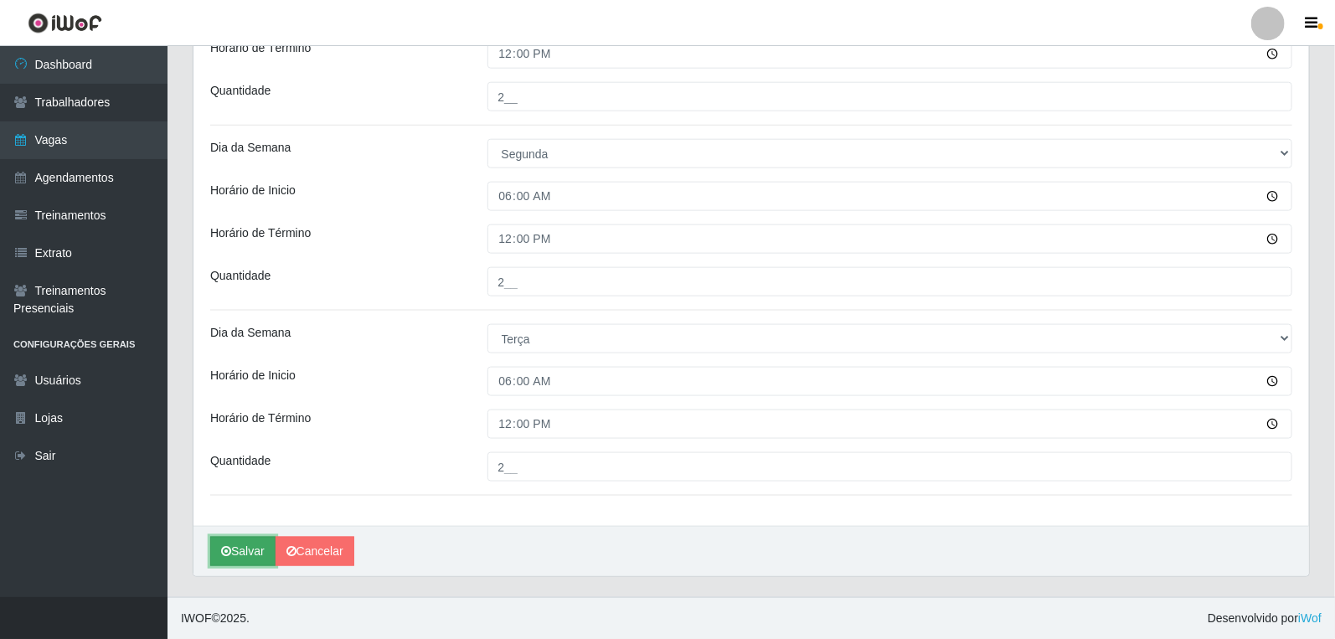
click at [256, 546] on button "Salvar" at bounding box center [242, 551] width 65 height 29
click at [251, 546] on button "Salvar" at bounding box center [242, 551] width 65 height 29
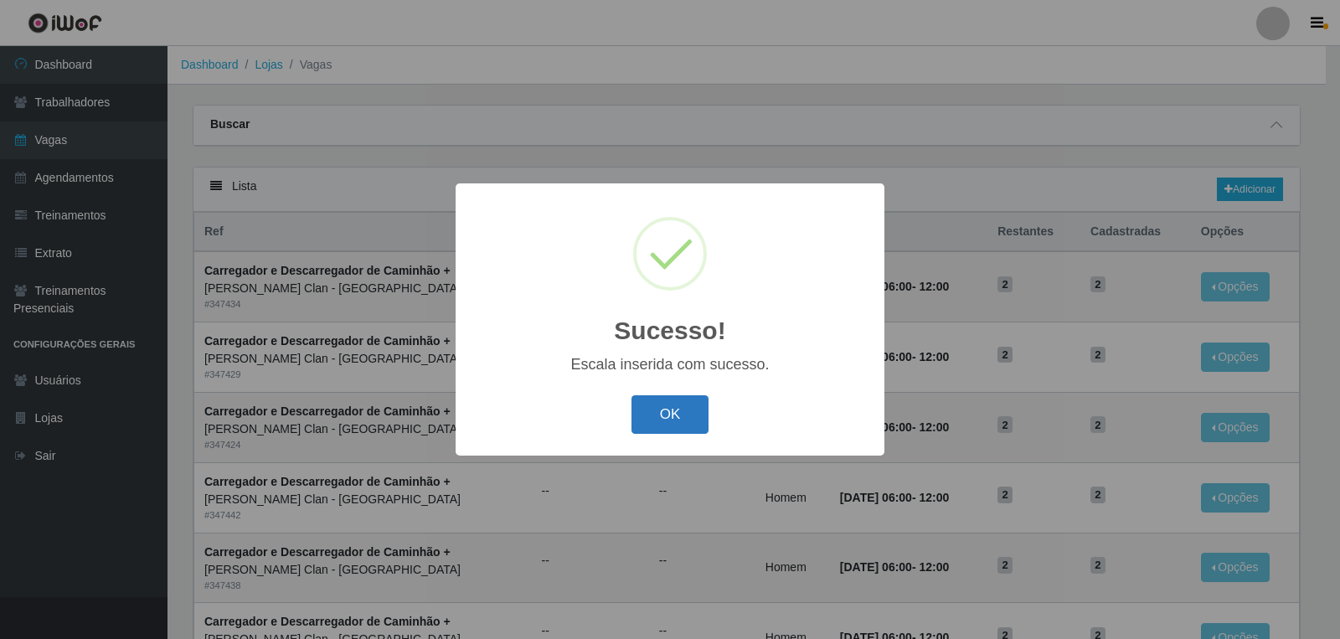
click at [683, 425] on button "OK" at bounding box center [671, 414] width 78 height 39
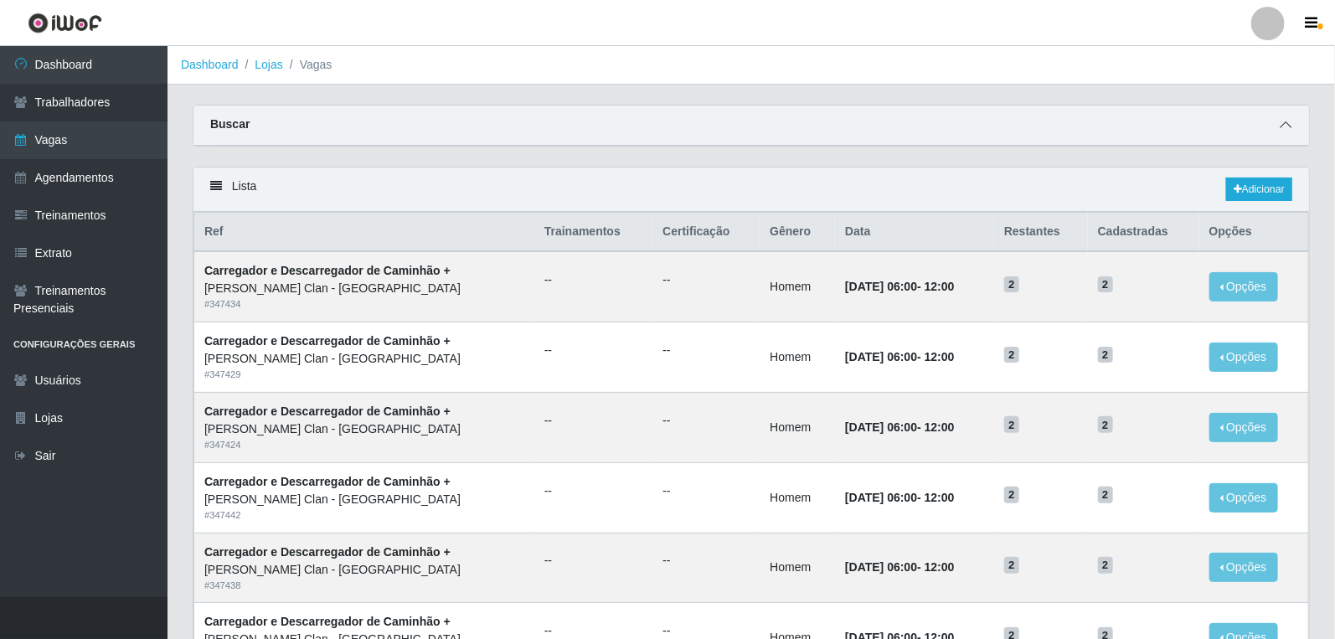
click at [1280, 134] on span at bounding box center [1286, 125] width 20 height 19
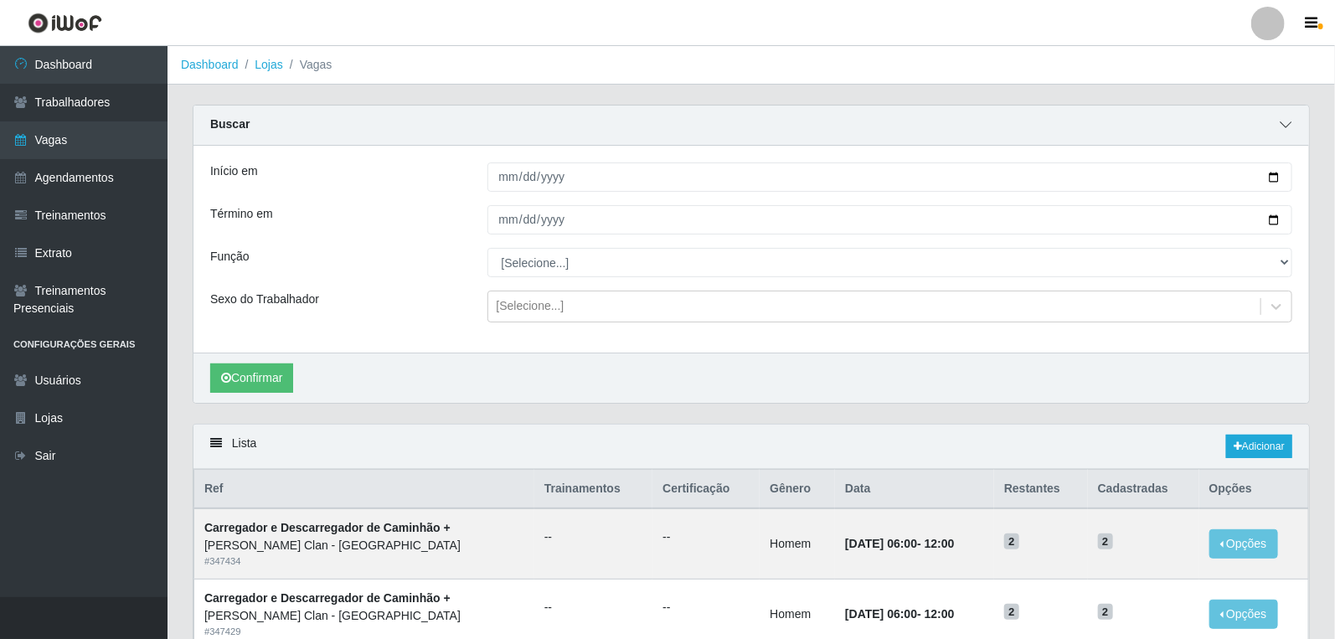
click at [1280, 134] on span at bounding box center [1286, 125] width 20 height 19
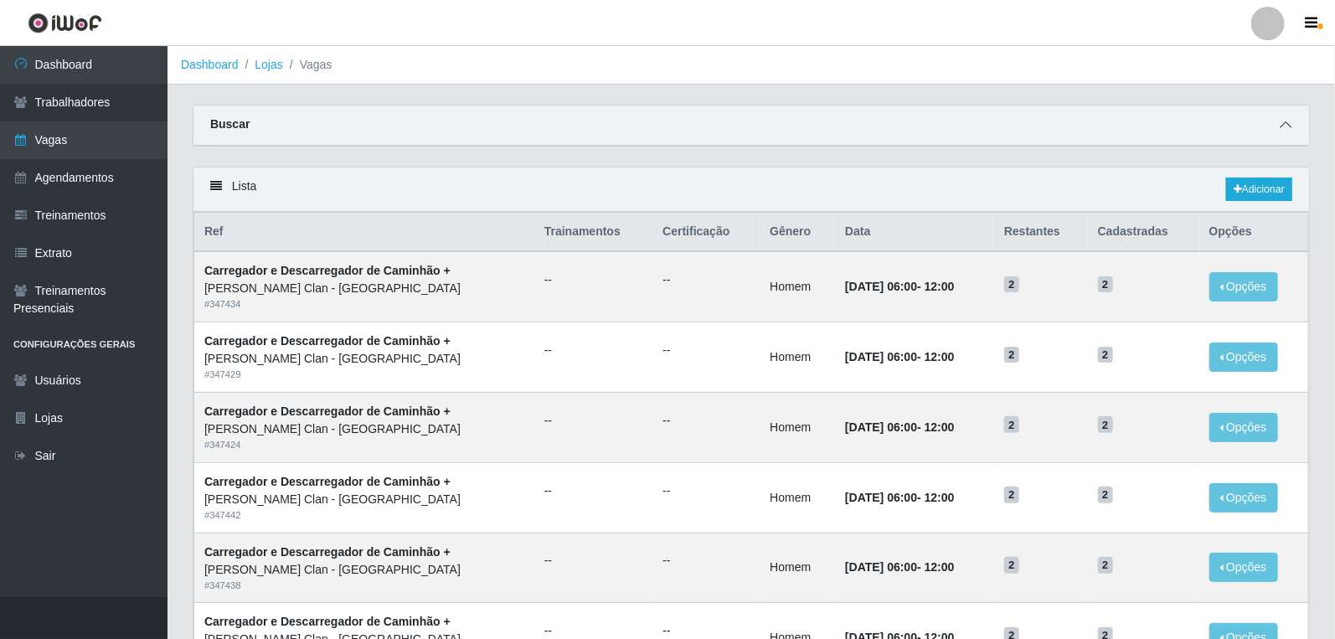
click at [1287, 124] on icon at bounding box center [1286, 125] width 12 height 12
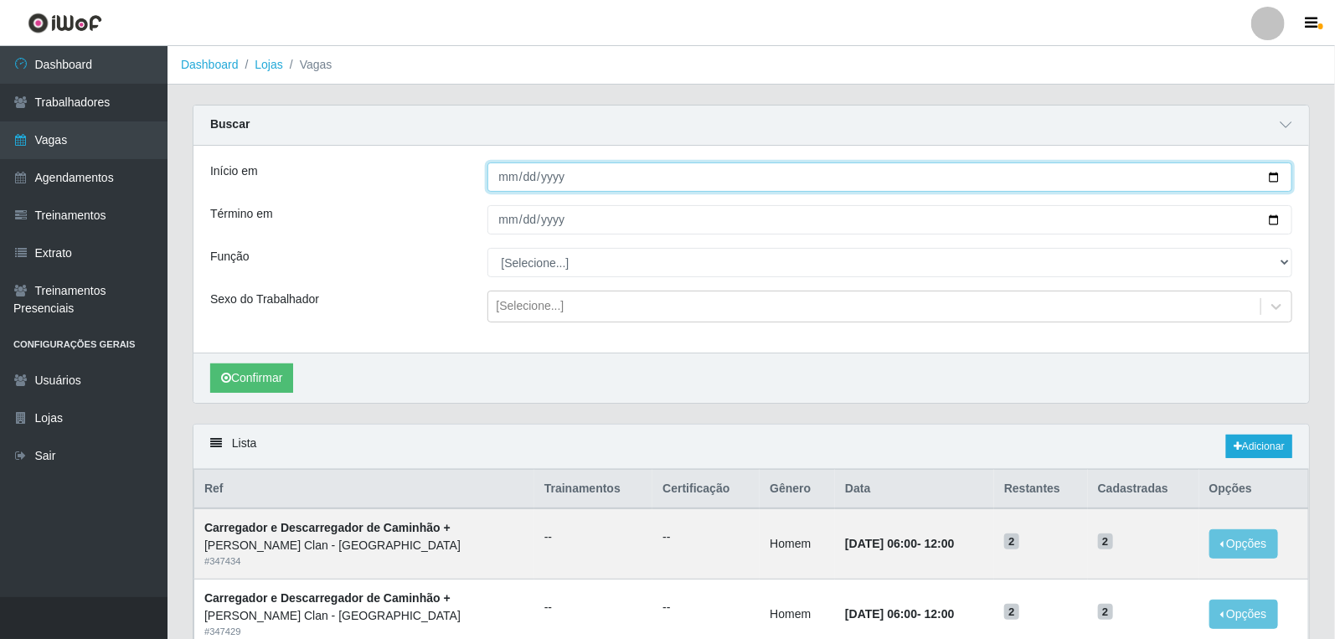
click at [503, 182] on input "Início em" at bounding box center [891, 177] width 806 height 29
type input "[DATE]"
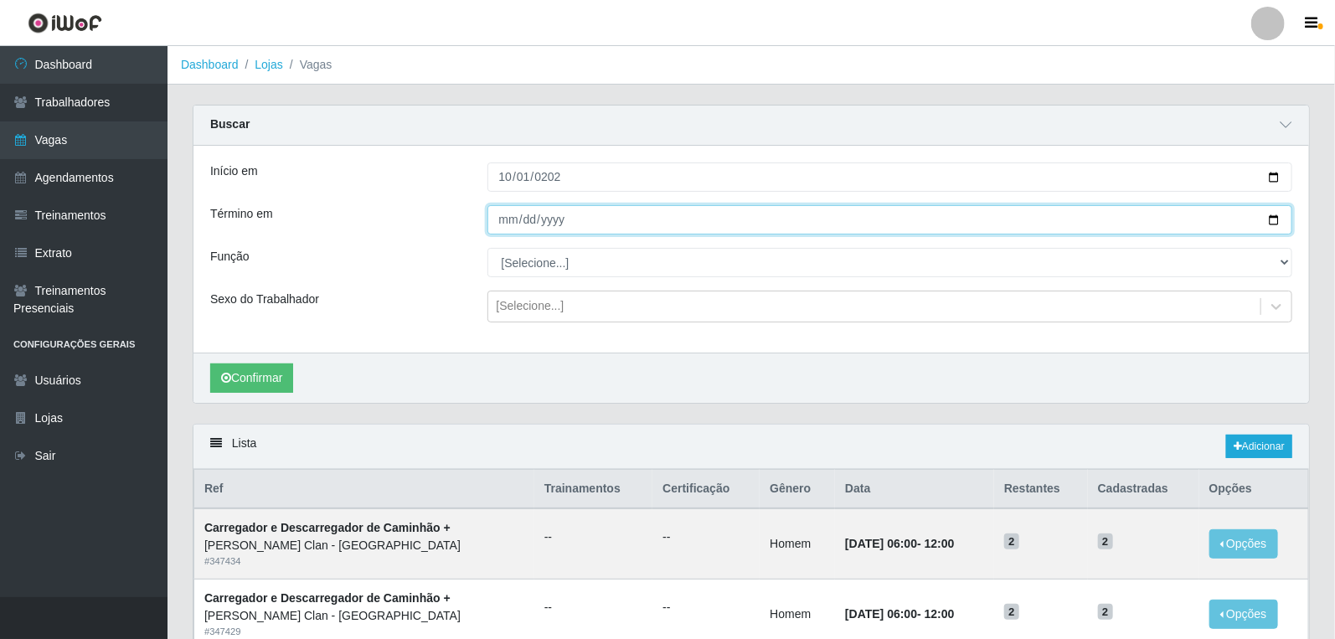
click at [504, 218] on input "Término em" at bounding box center [891, 219] width 806 height 29
type input "[DATE]"
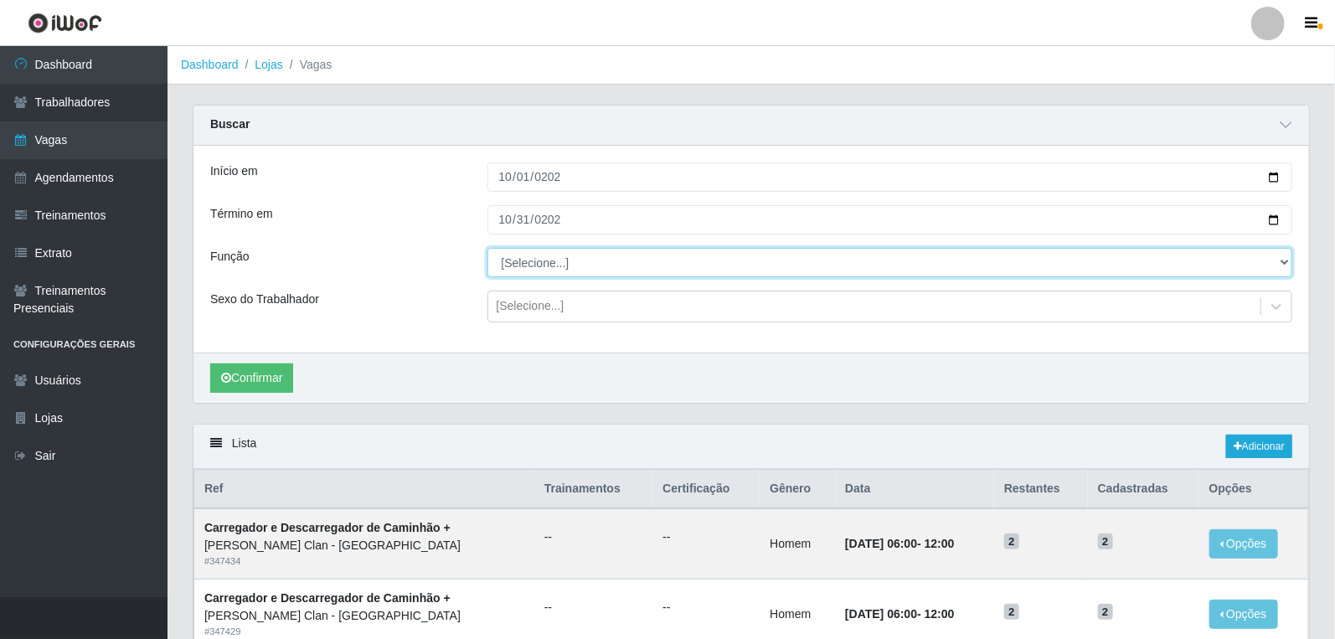
click at [545, 262] on select "[Selecione...] ASG ASG + Carregador e Descarregador de Caminhão Carregador e De…" at bounding box center [891, 262] width 806 height 29
select select "138"
click at [488, 248] on select "[Selecione...] ASG ASG + Carregador e Descarregador de Caminhão Carregador e De…" at bounding box center [891, 262] width 806 height 29
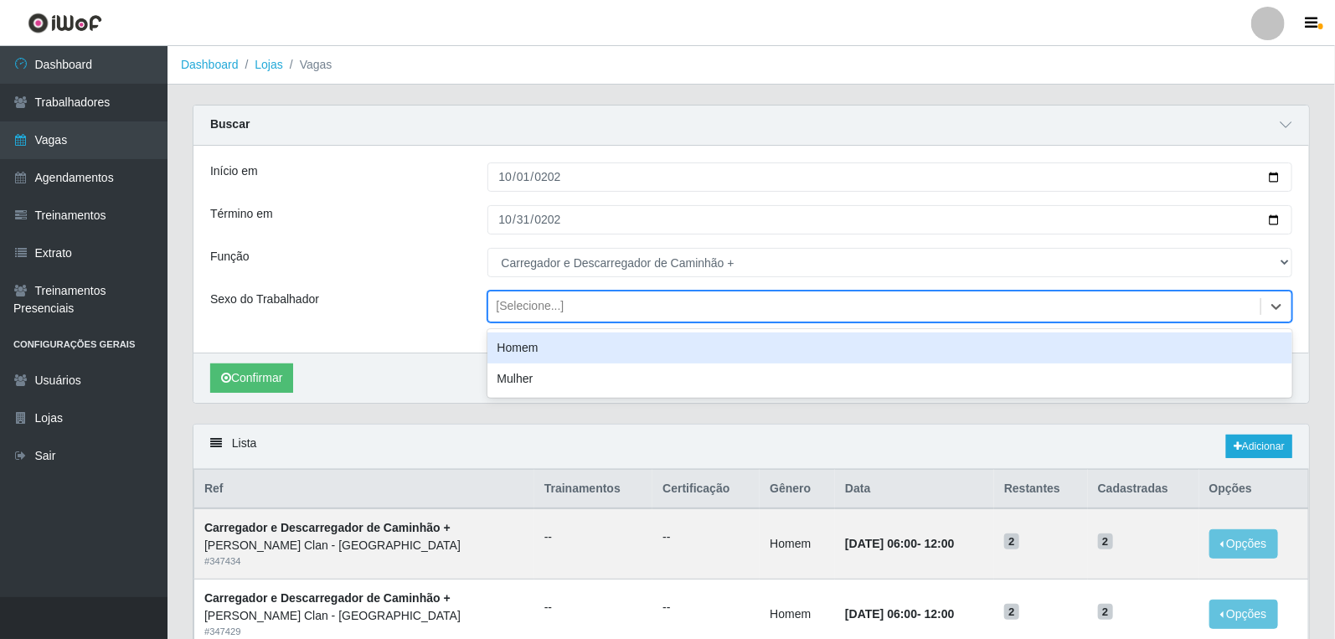
click at [521, 312] on div "[Selecione...]" at bounding box center [531, 307] width 68 height 18
click at [508, 347] on div "Homem" at bounding box center [891, 348] width 806 height 31
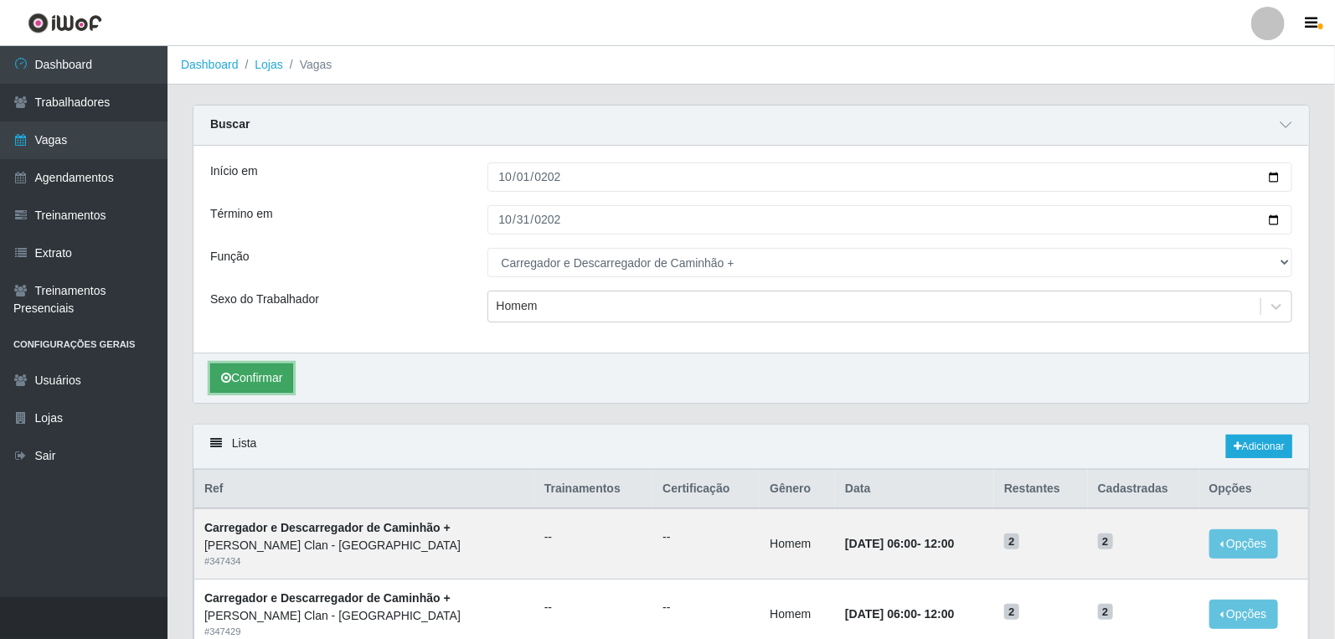
click at [261, 373] on button "Confirmar" at bounding box center [251, 378] width 83 height 29
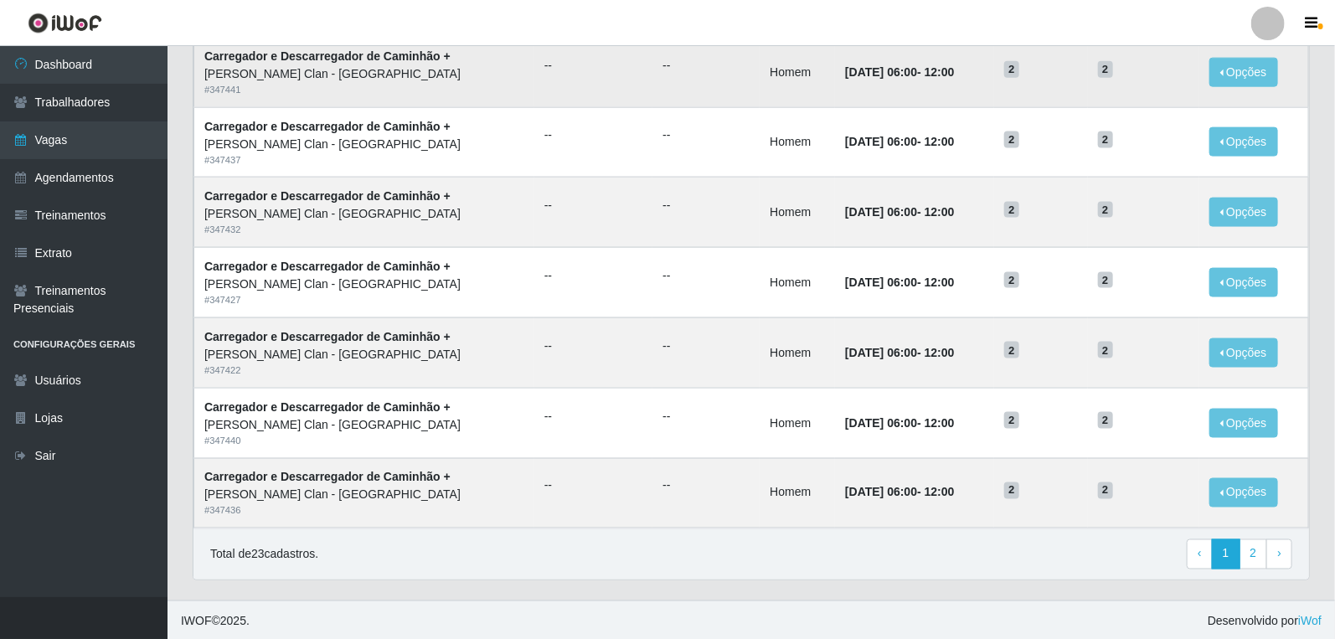
scroll to position [1039, 0]
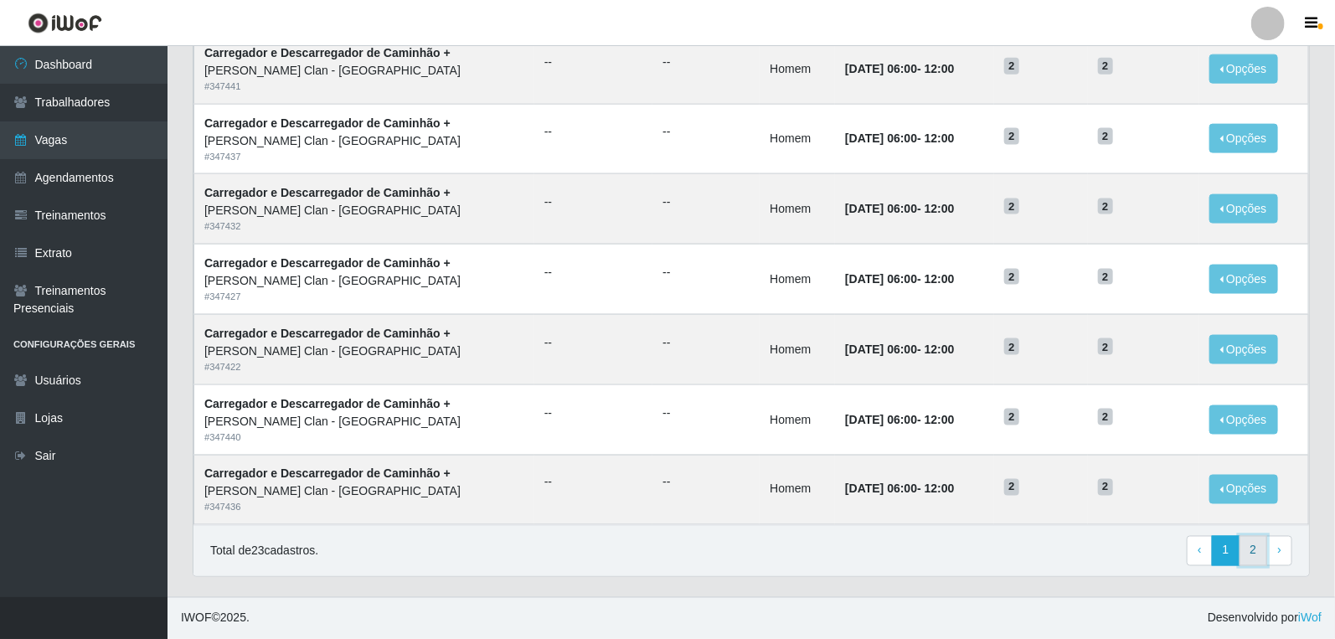
click at [1251, 556] on link "2" at bounding box center [1254, 551] width 28 height 30
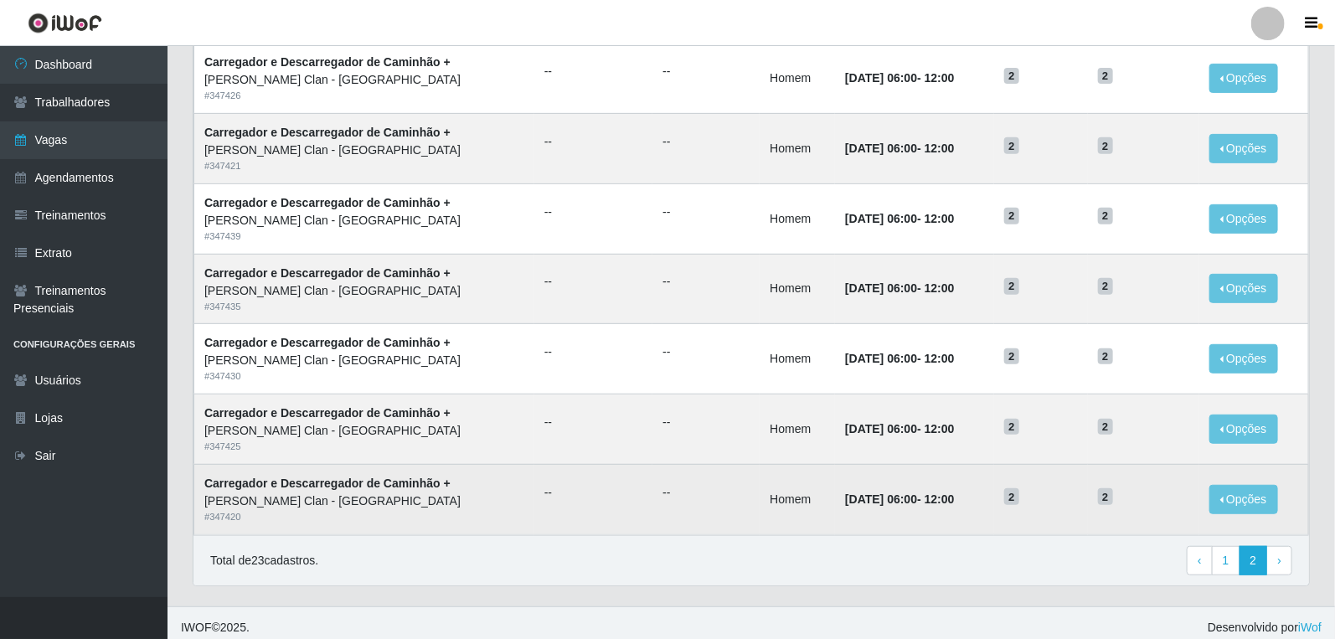
scroll to position [289, 0]
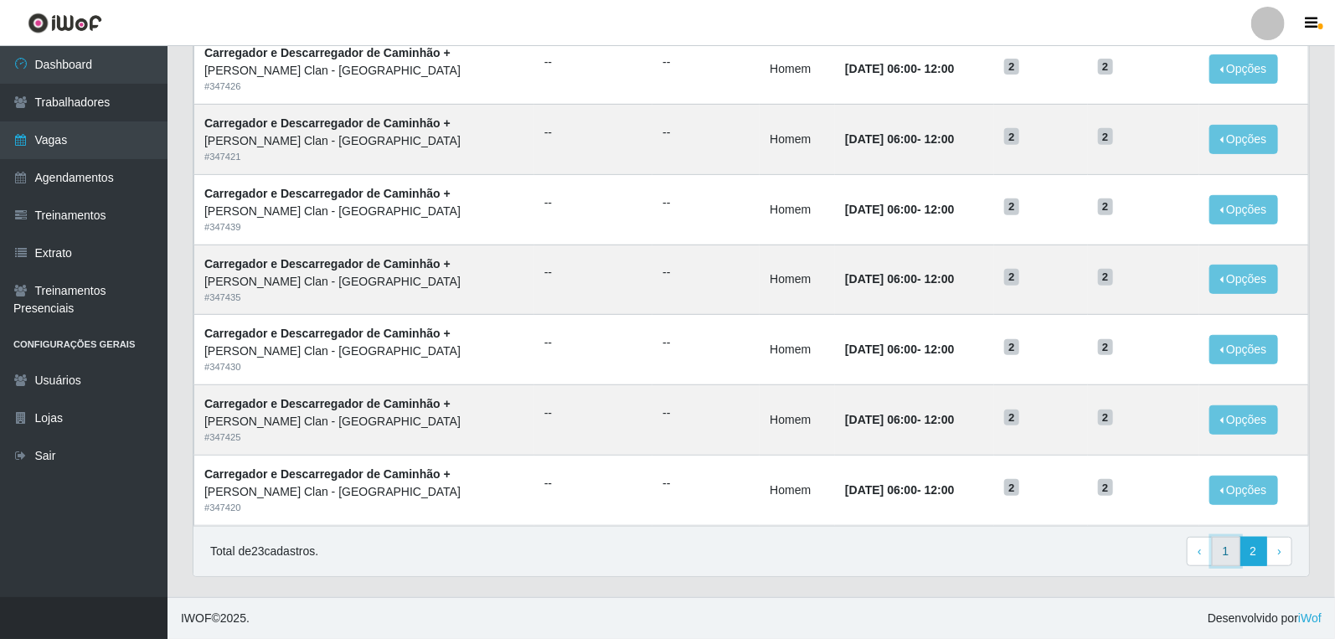
click at [1233, 558] on link "1" at bounding box center [1226, 552] width 28 height 30
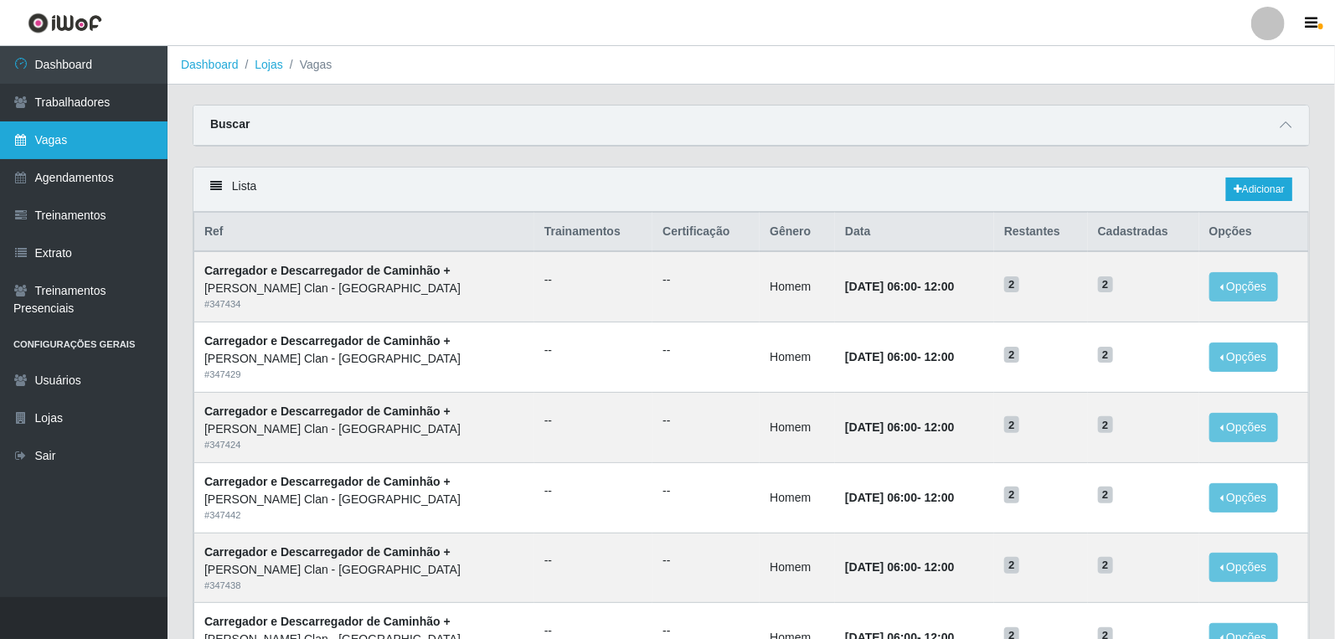
click at [73, 126] on link "Vagas" at bounding box center [84, 140] width 168 height 38
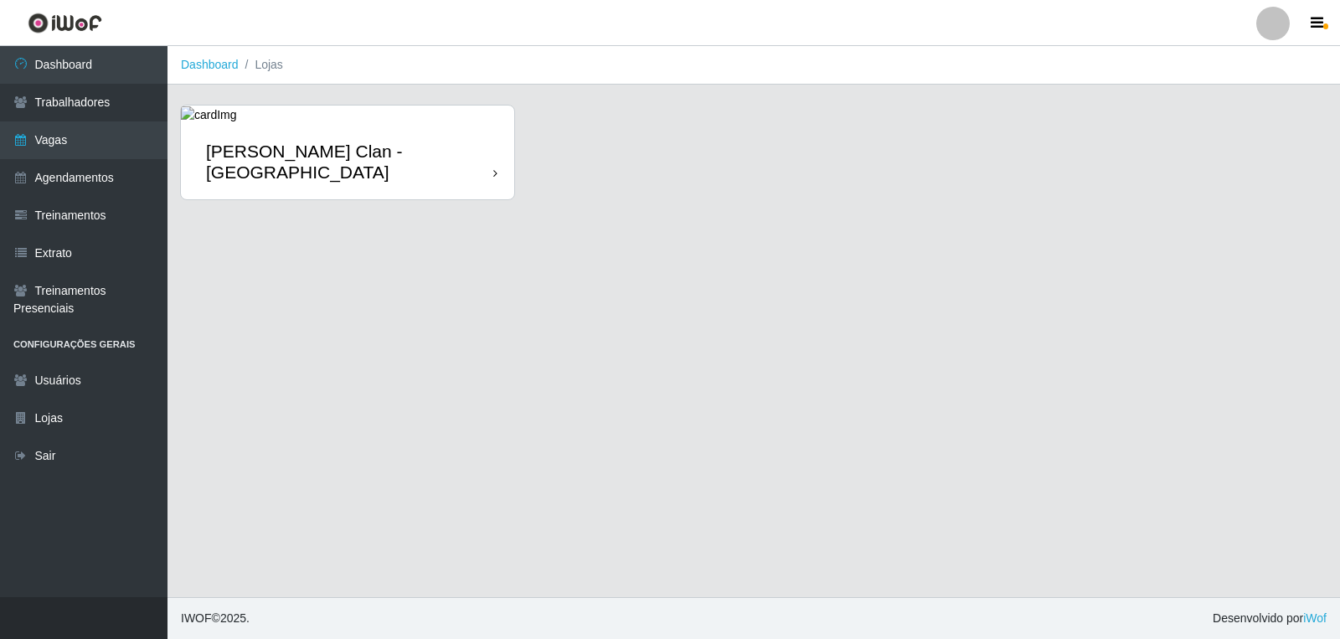
click at [389, 111] on link "[PERSON_NAME] Clan - [GEOGRAPHIC_DATA]" at bounding box center [347, 153] width 333 height 94
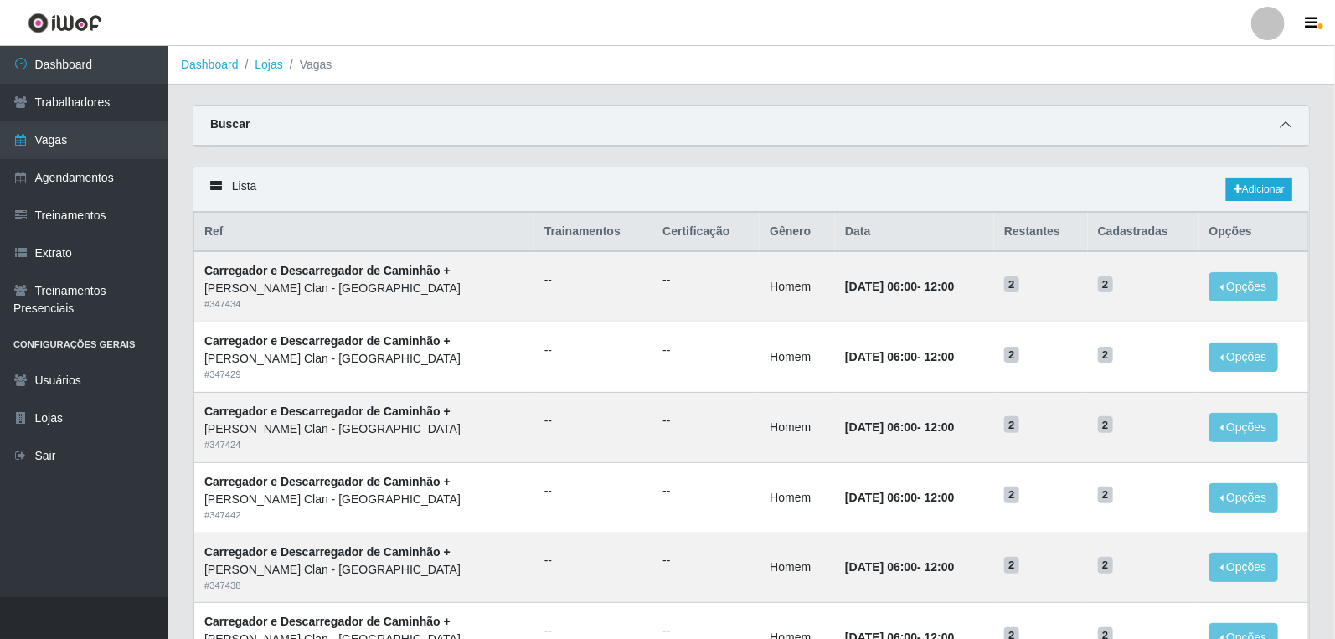
click at [1286, 123] on icon at bounding box center [1286, 125] width 12 height 12
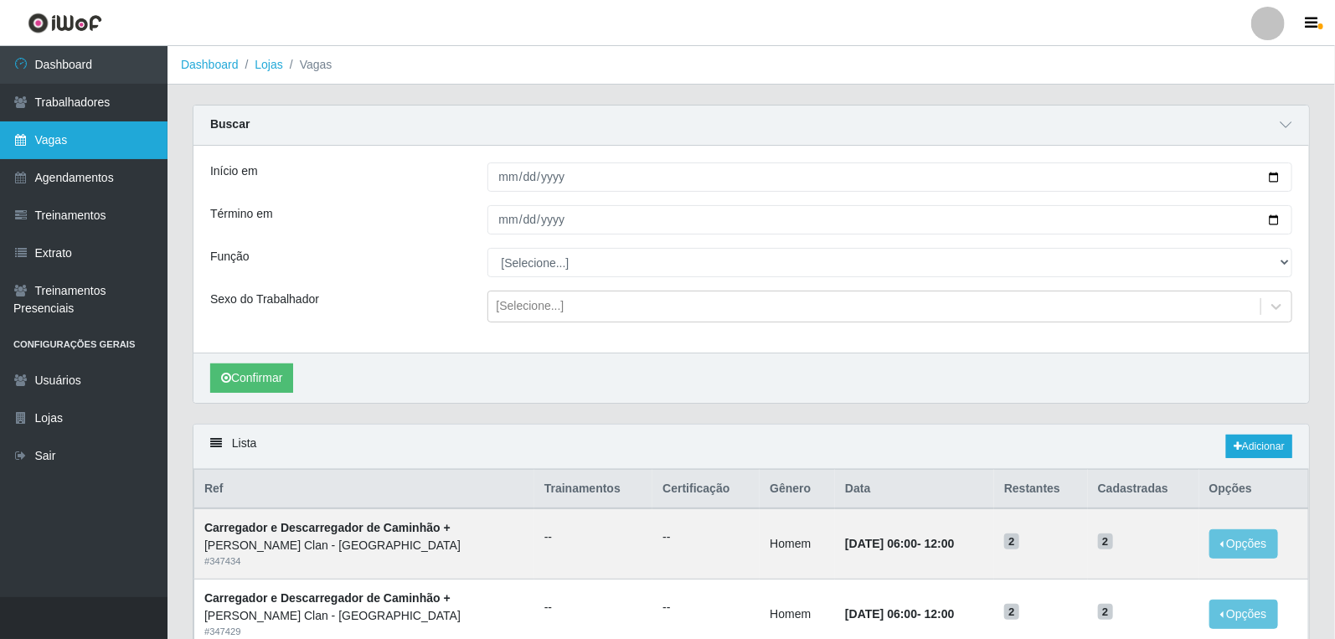
click at [116, 142] on link "Vagas" at bounding box center [84, 140] width 168 height 38
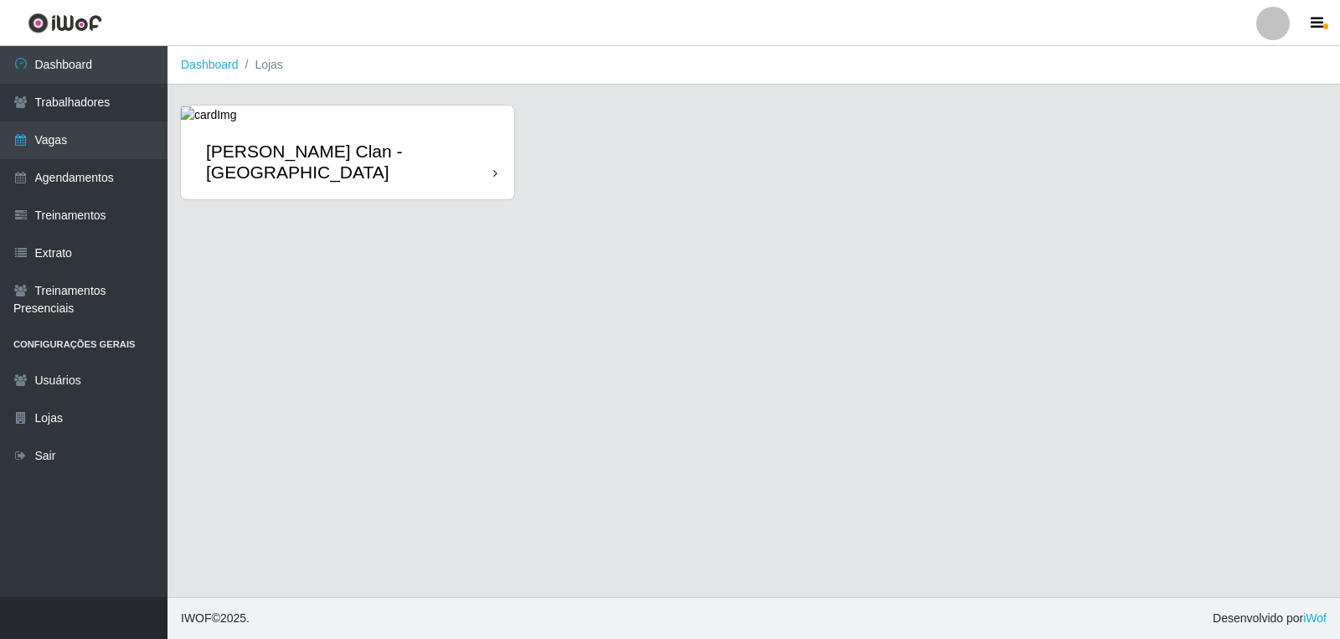
click at [277, 134] on div "[PERSON_NAME] Clan - [GEOGRAPHIC_DATA]" at bounding box center [347, 161] width 333 height 75
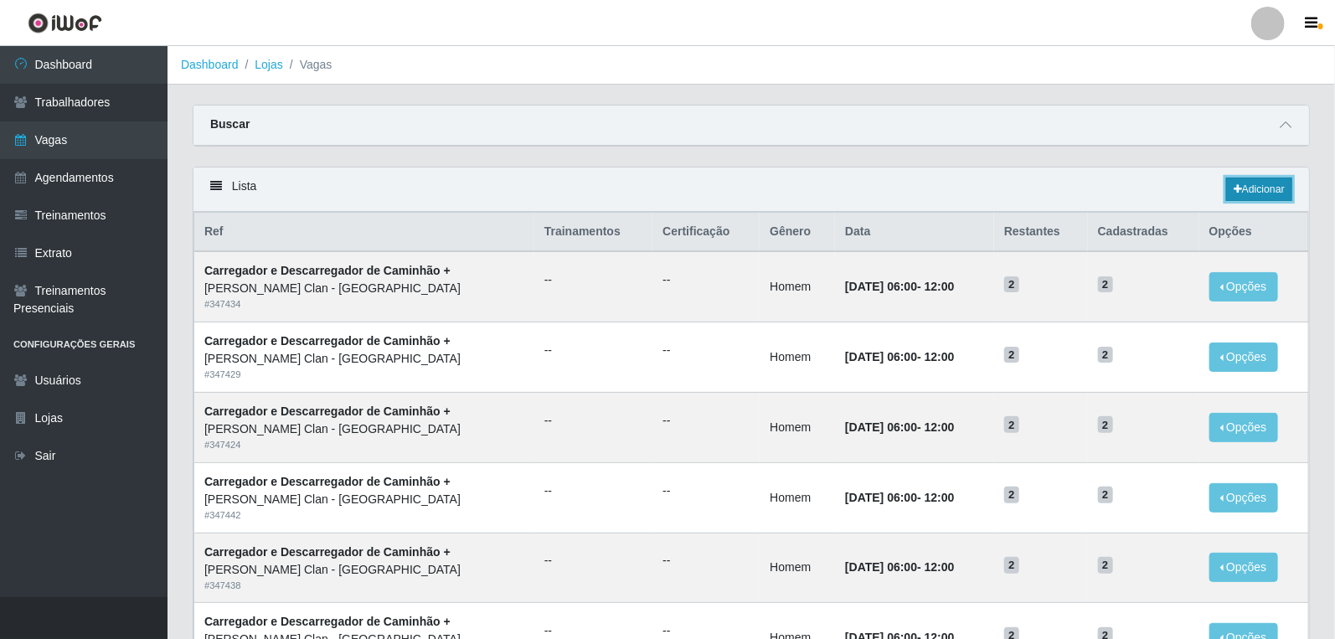
click at [1237, 193] on icon at bounding box center [1238, 189] width 8 height 10
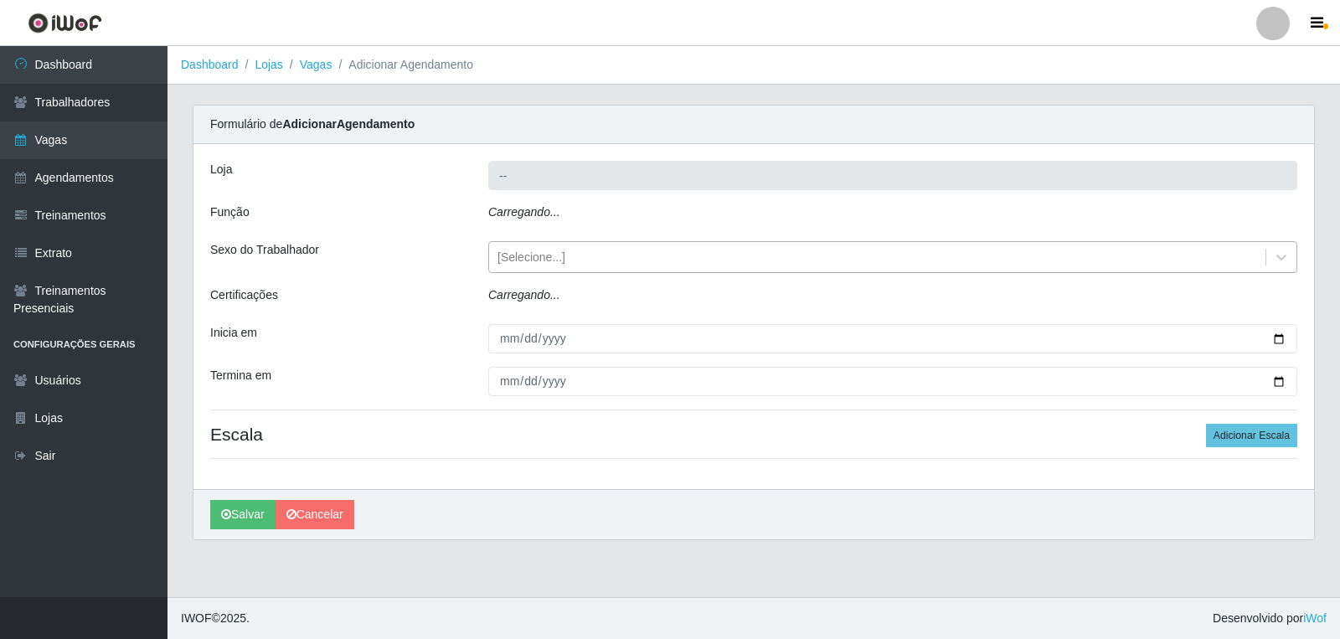
type input "[PERSON_NAME] Clan - [GEOGRAPHIC_DATA]"
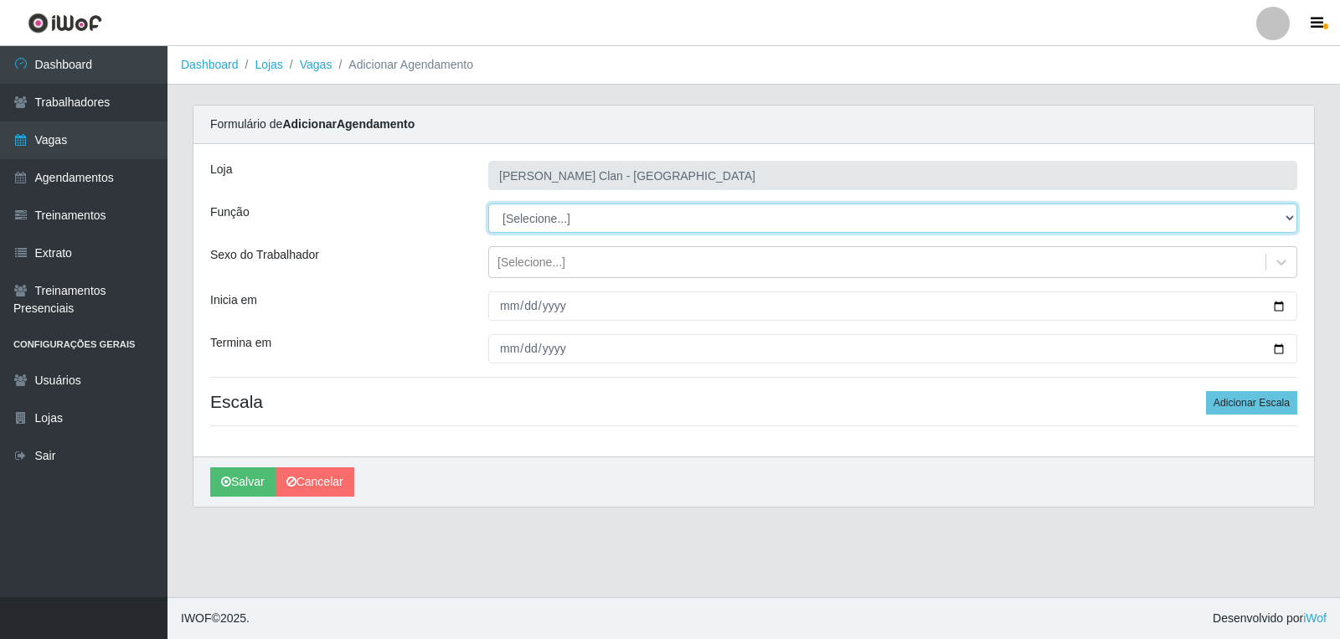
click at [519, 219] on select "[Selecione...] ASG ASG + Carregador e Descarregador de Caminhão Carregador e De…" at bounding box center [892, 218] width 809 height 29
select select "16"
click at [488, 204] on select "[Selecione...] ASG ASG + Carregador e Descarregador de Caminhão Carregador e De…" at bounding box center [892, 218] width 809 height 29
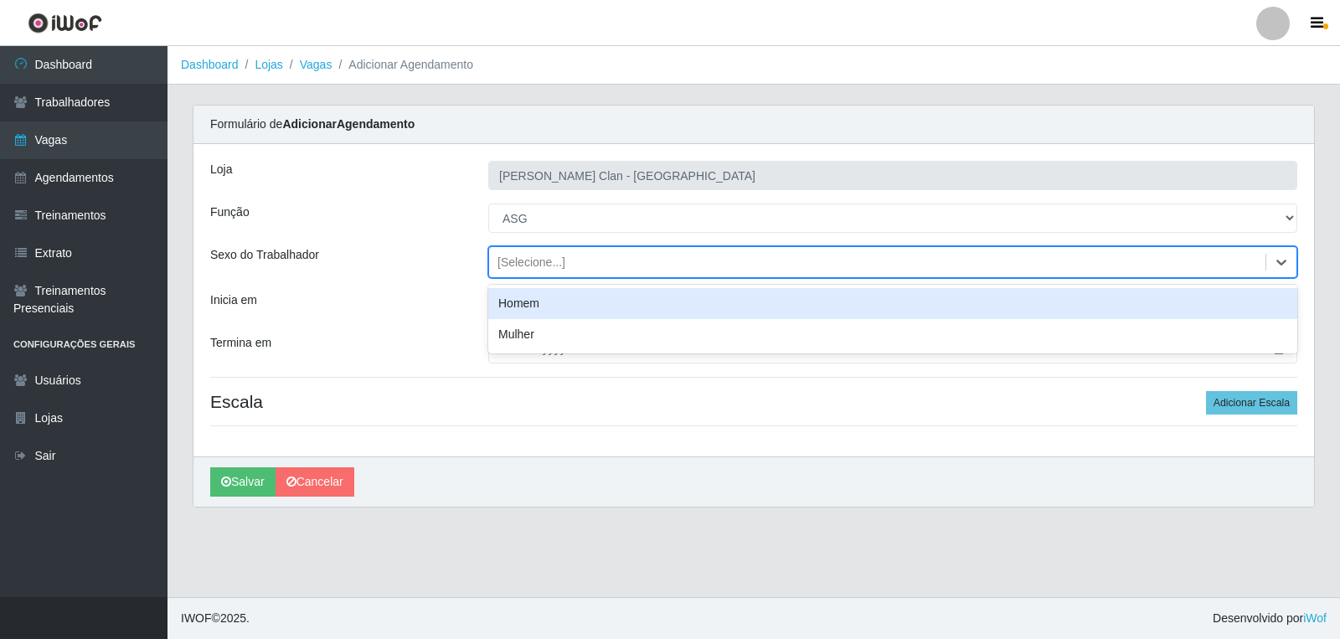
click at [536, 271] on div "[Selecione...]" at bounding box center [877, 263] width 776 height 28
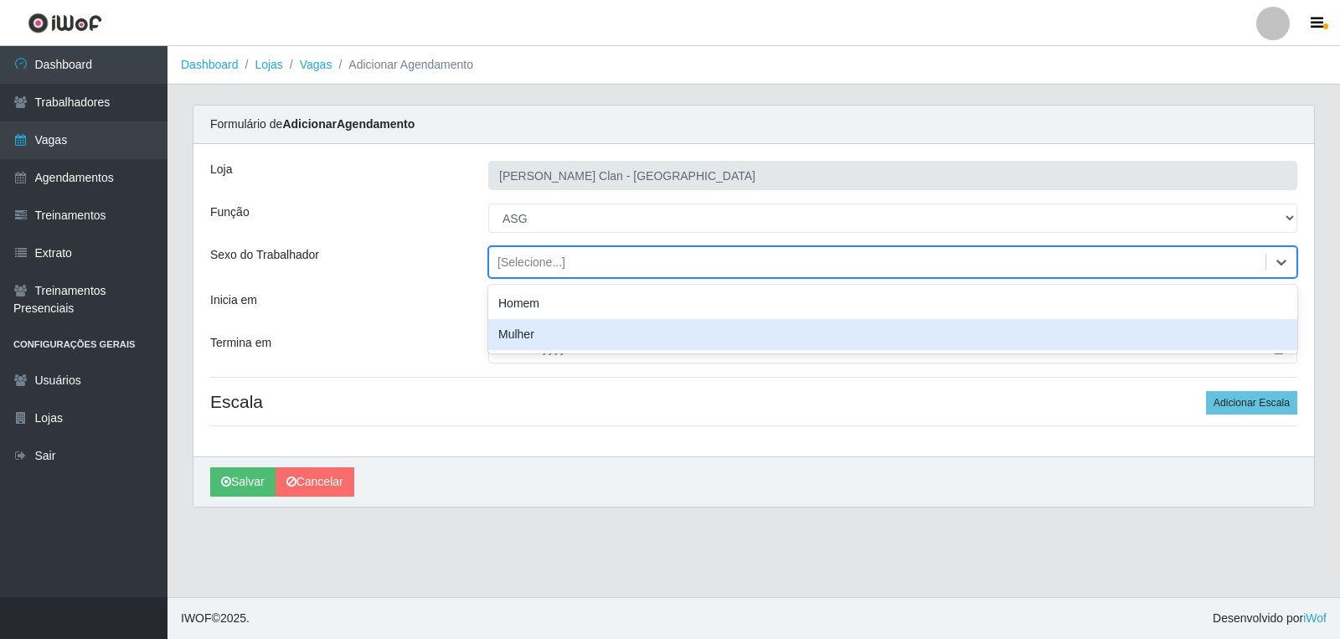
click at [539, 333] on div "Mulher" at bounding box center [892, 334] width 809 height 31
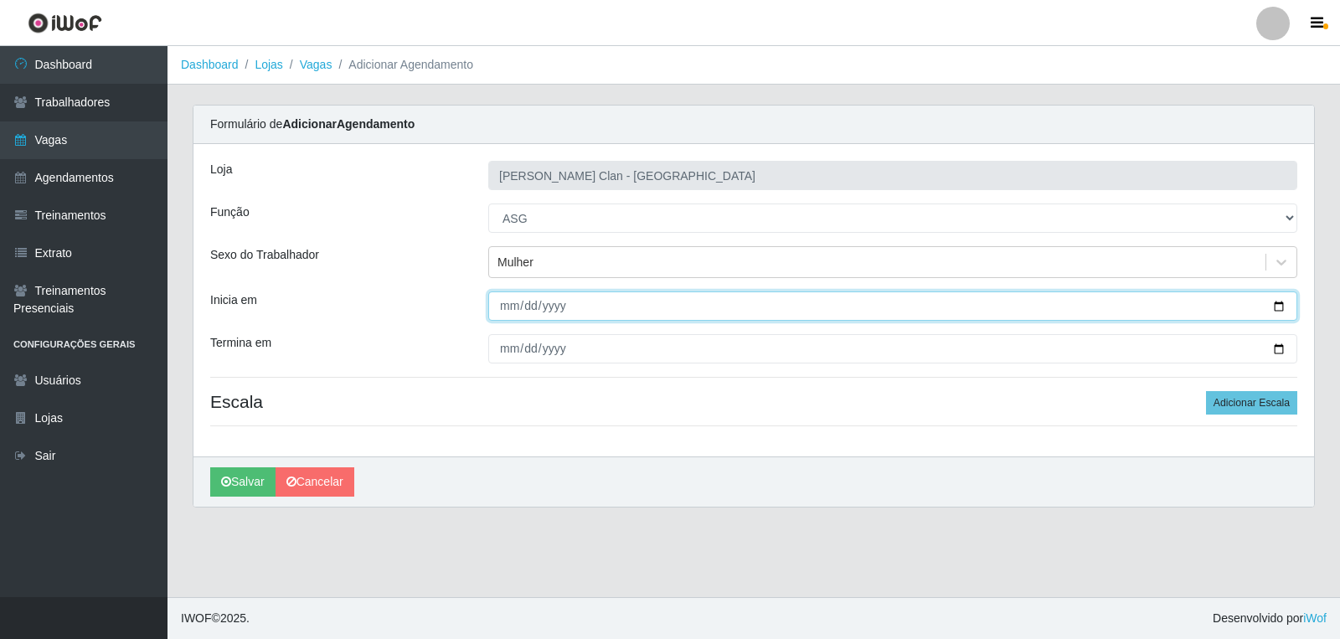
click at [508, 310] on input "Inicia em" at bounding box center [892, 305] width 809 height 29
click at [523, 310] on input "Inicia em" at bounding box center [892, 305] width 809 height 29
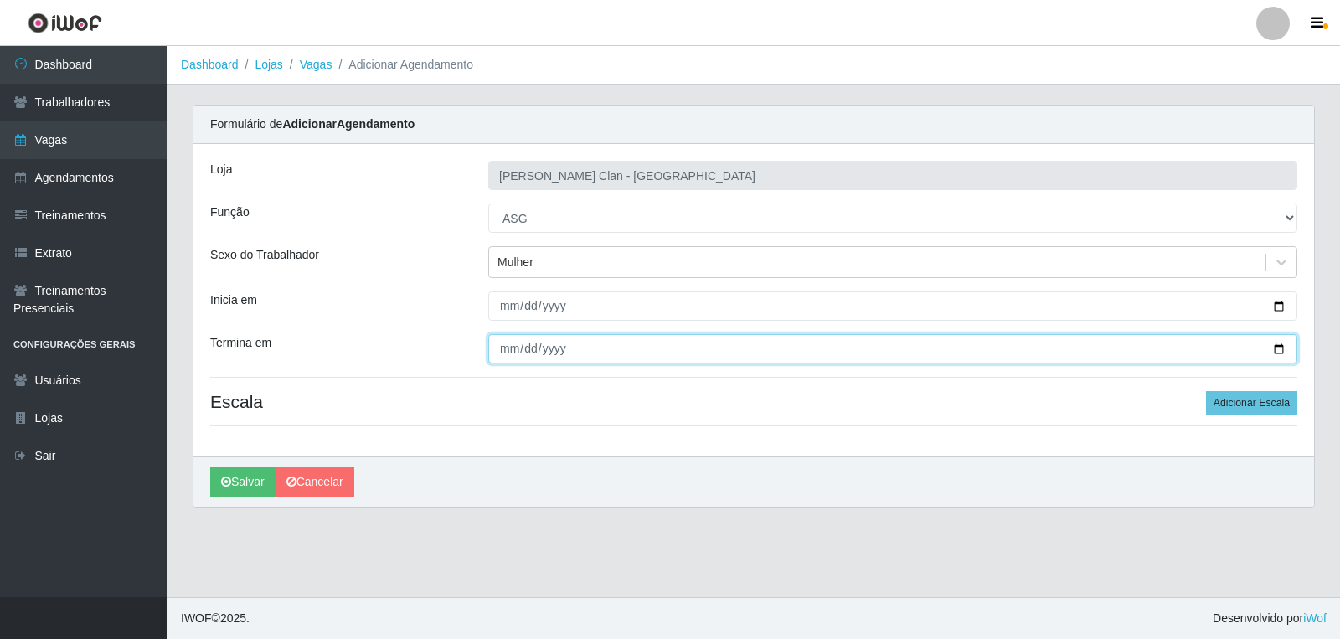
click at [513, 349] on input "Termina em" at bounding box center [892, 348] width 809 height 29
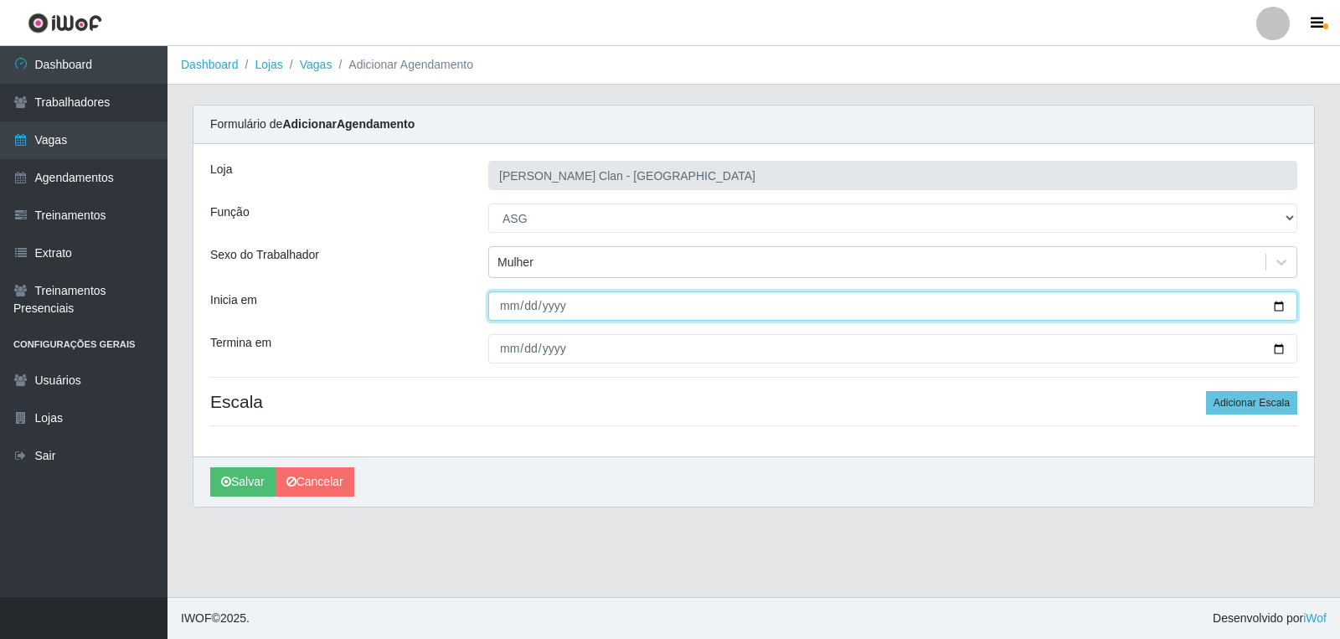
click at [511, 299] on input "2025-10-14" at bounding box center [892, 305] width 809 height 29
type input "2025-10-15"
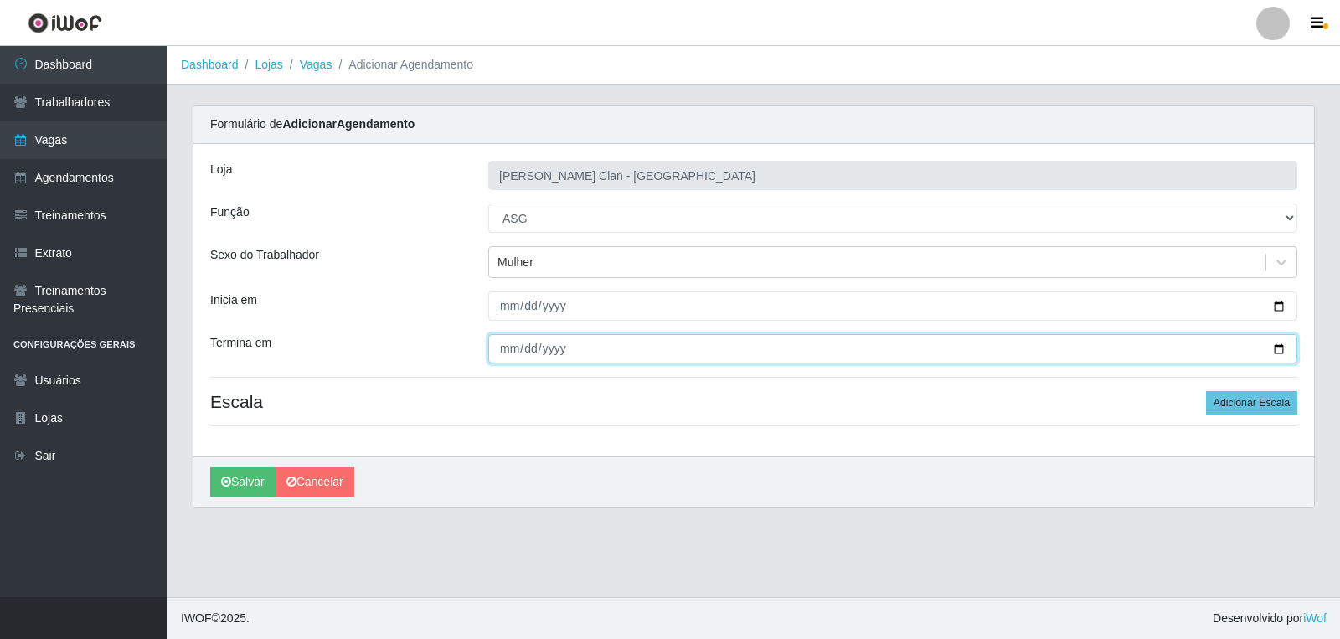
click at [507, 350] on input "Termina em" at bounding box center [892, 348] width 809 height 29
type input "2025-10-15"
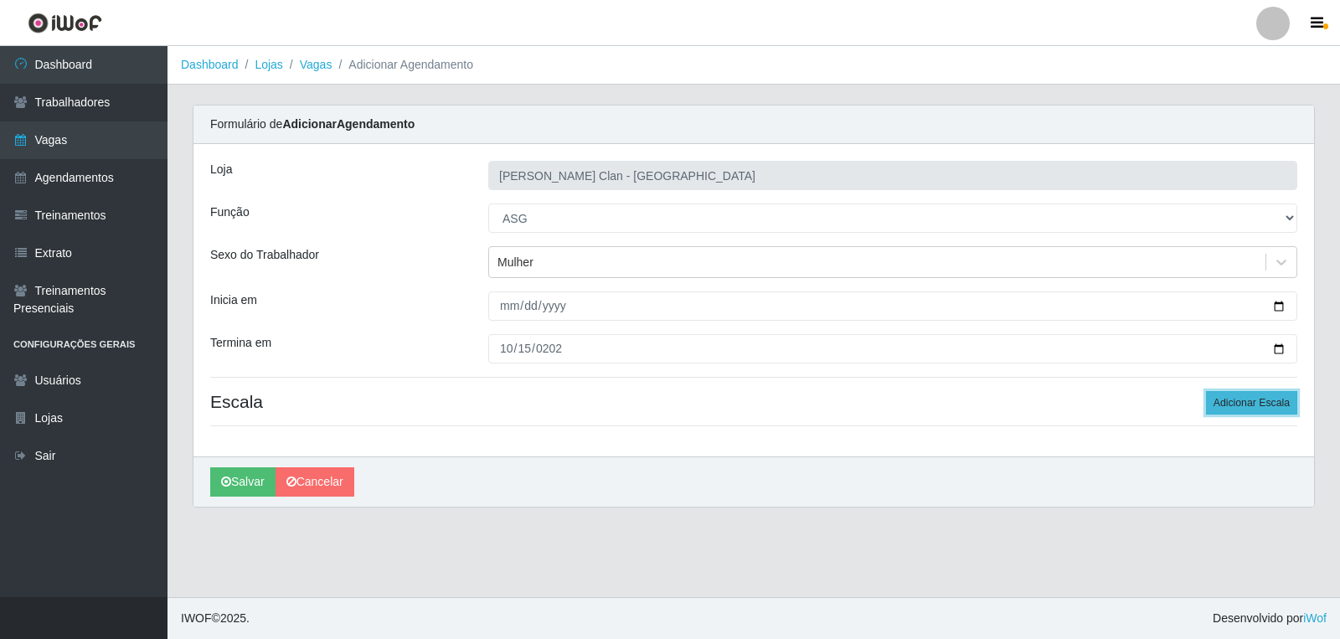
click at [1265, 409] on button "Adicionar Escala" at bounding box center [1251, 402] width 91 height 23
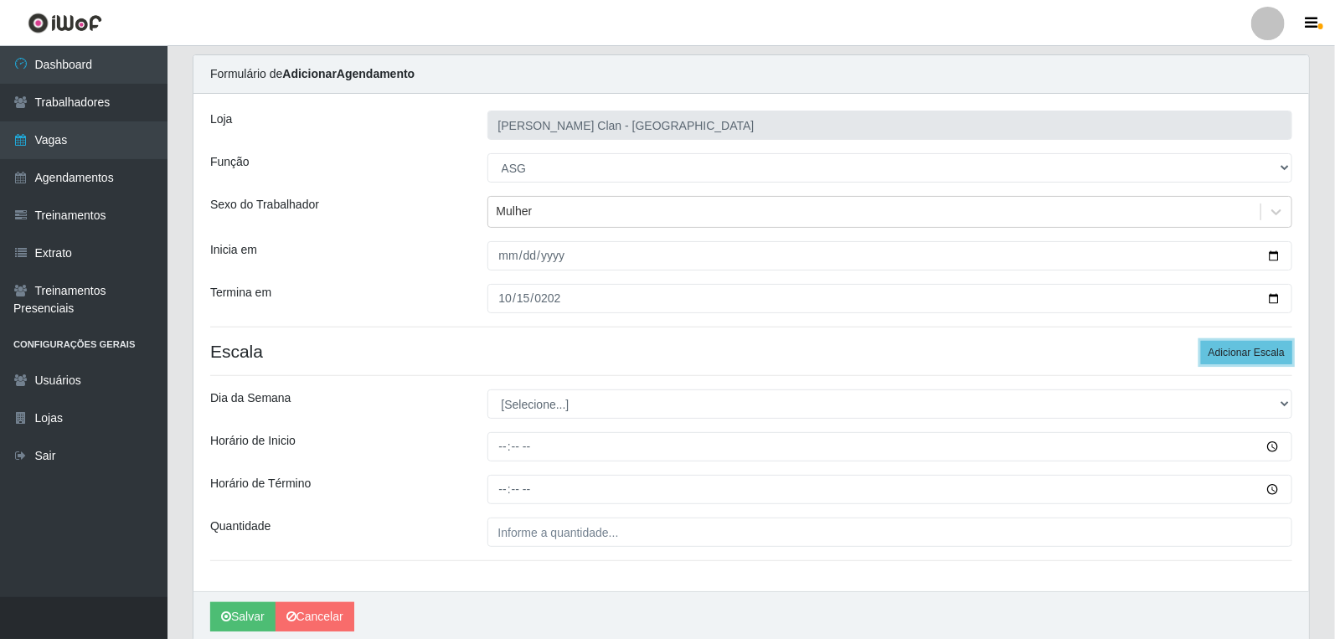
scroll to position [93, 0]
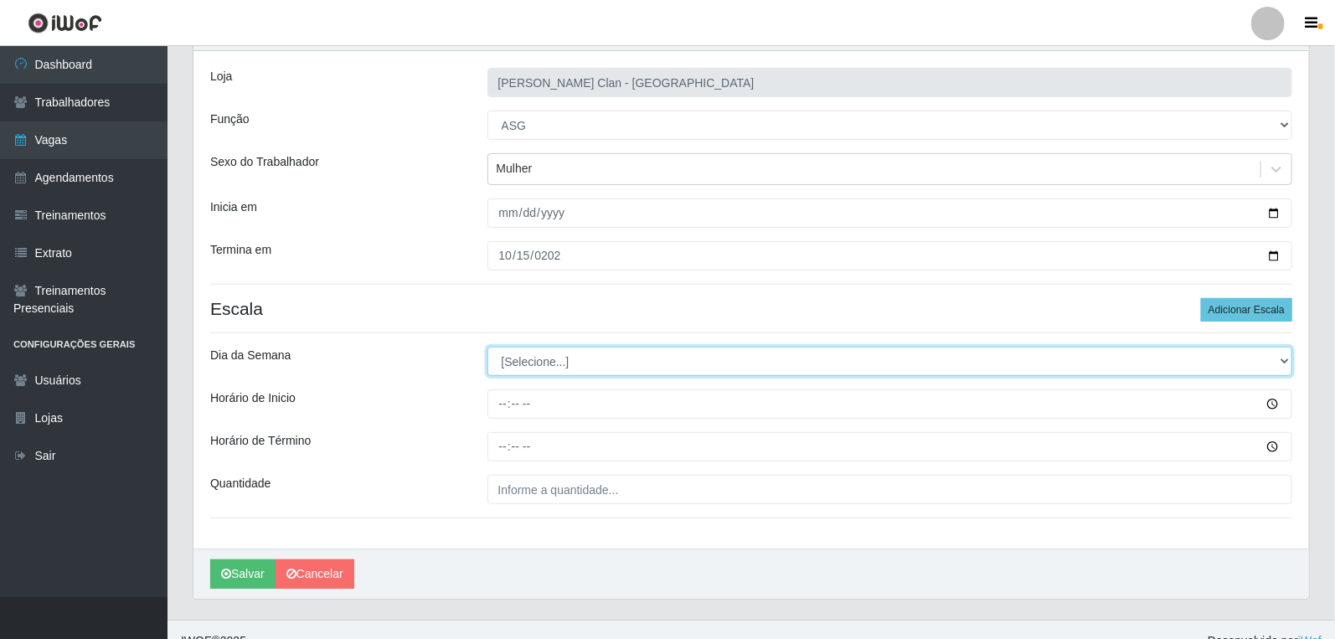
click at [548, 356] on select "[Selecione...] Segunda Terça Quarta Quinta Sexta Sábado Domingo" at bounding box center [891, 361] width 806 height 29
select select "3"
click at [488, 347] on select "[Selecione...] Segunda Terça Quarta Quinta Sexta Sábado Domingo" at bounding box center [891, 361] width 806 height 29
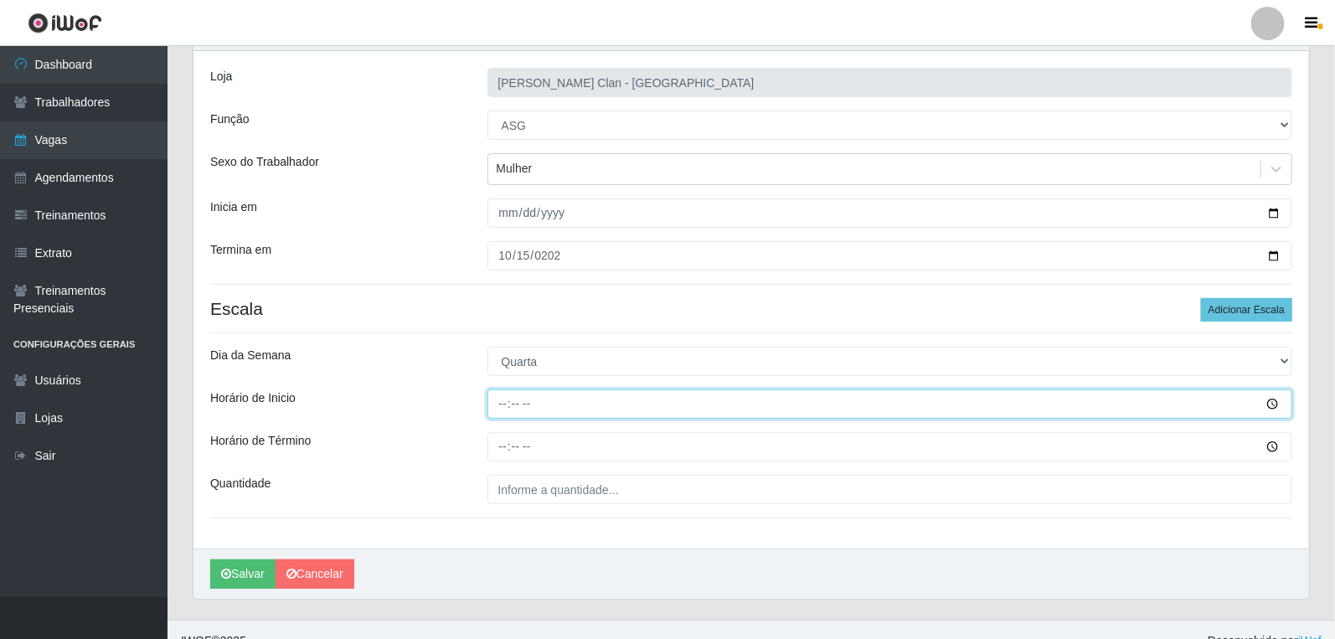
click at [508, 398] on input "Horário de Inicio" at bounding box center [891, 404] width 806 height 29
type input "08:00"
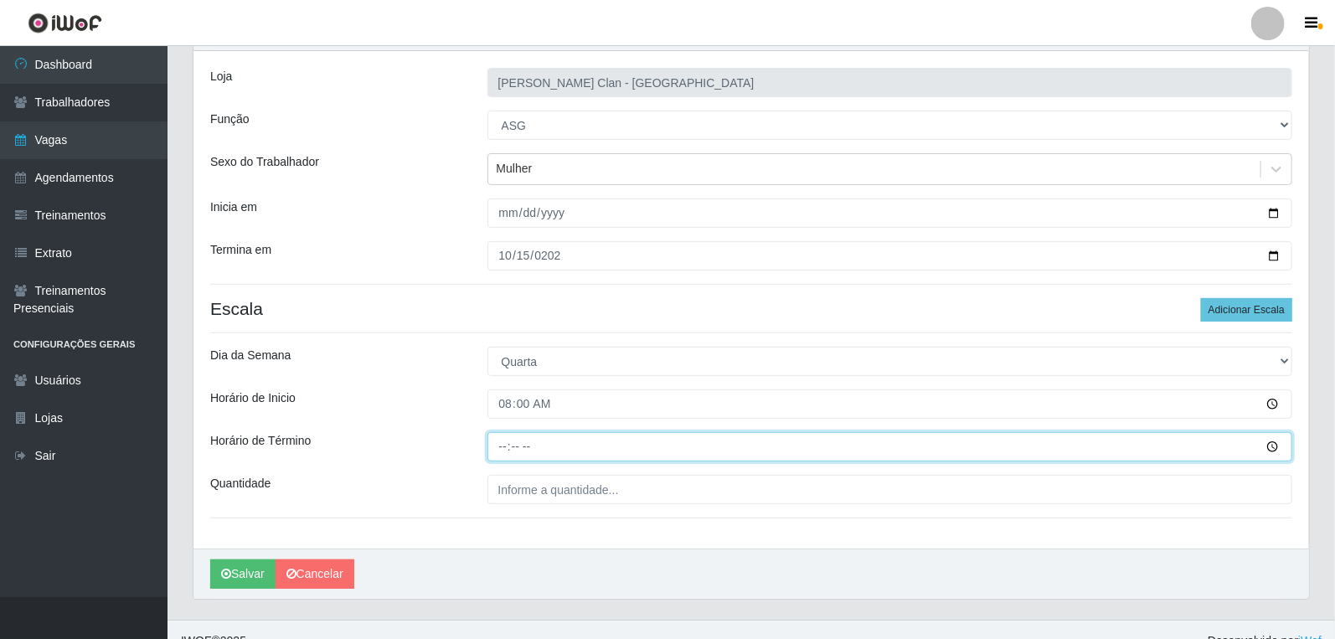
click at [511, 437] on input "Horário de Término" at bounding box center [891, 446] width 806 height 29
type input "14:01"
type input "14:00"
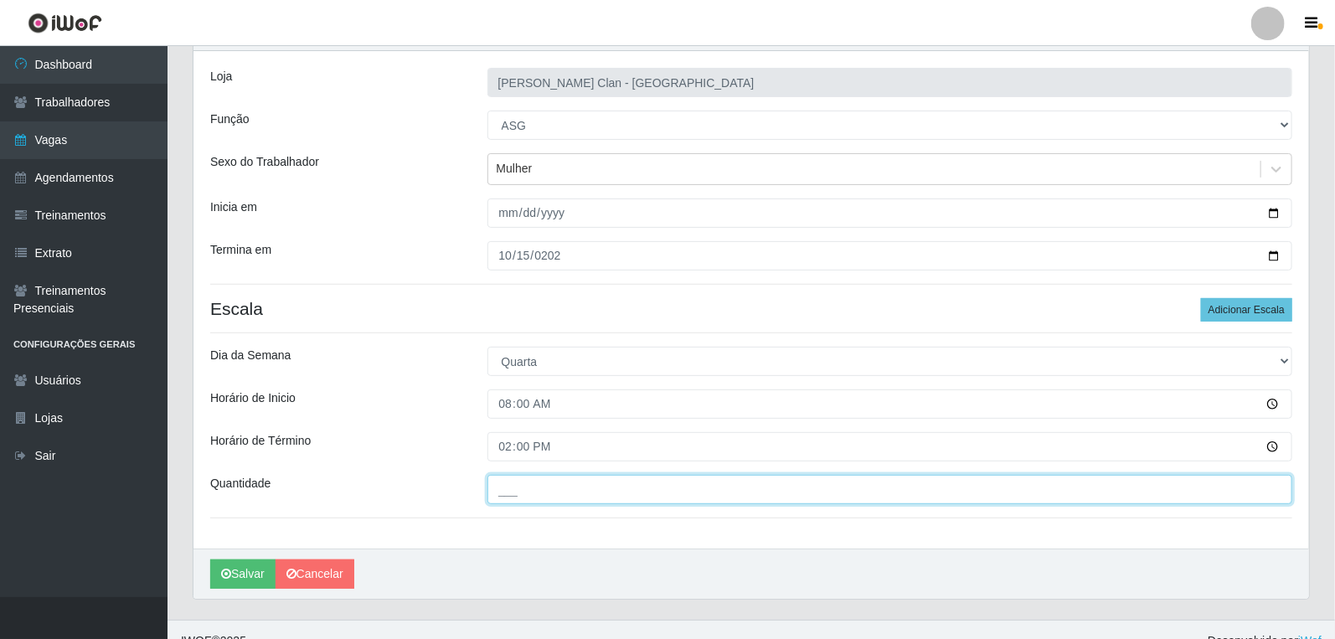
click at [573, 487] on input "___" at bounding box center [891, 489] width 806 height 29
type input "1__"
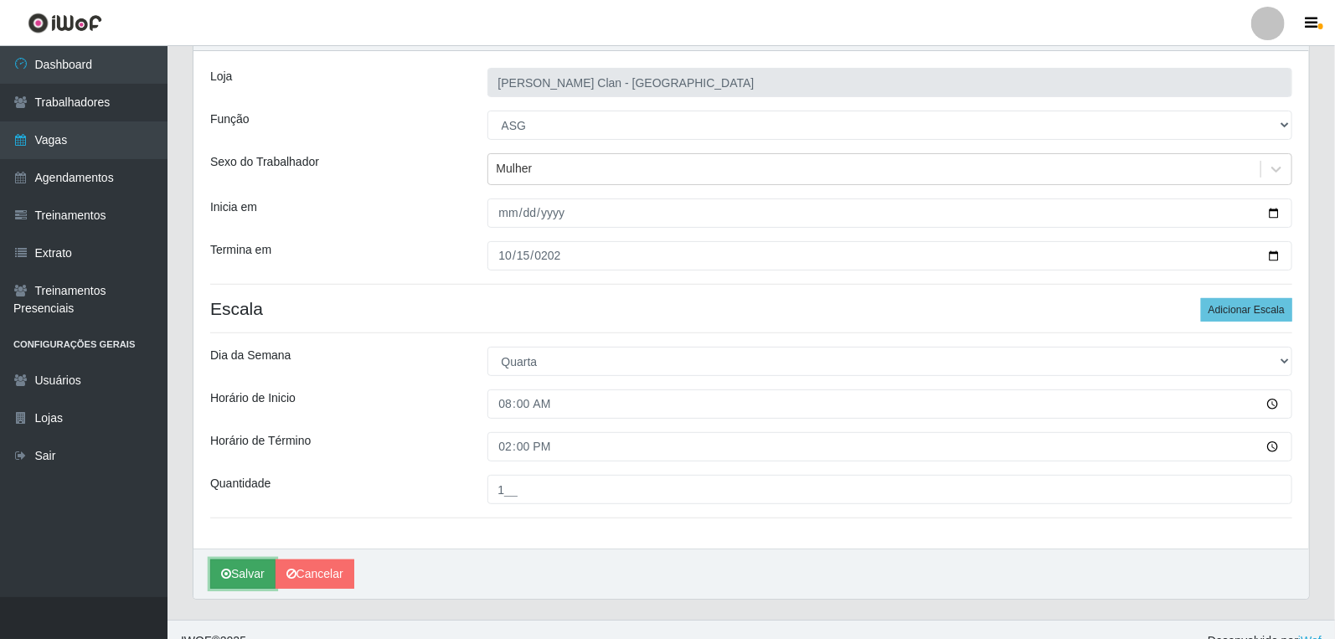
click at [237, 575] on button "Salvar" at bounding box center [242, 574] width 65 height 29
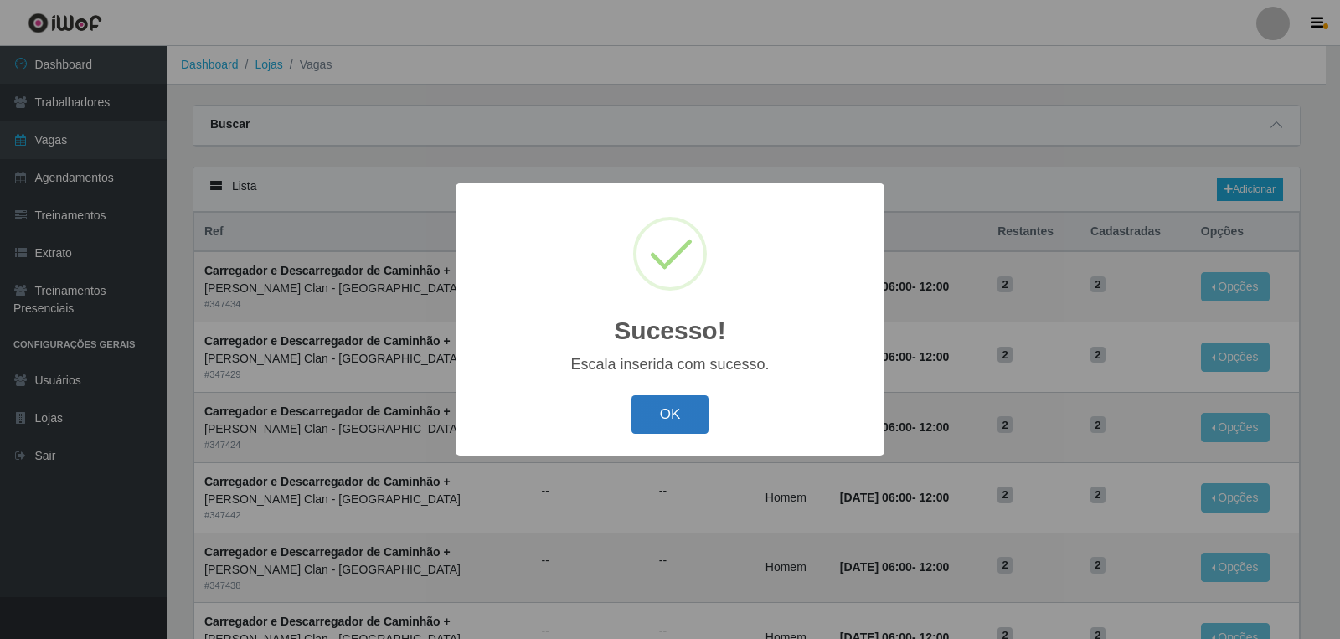
click at [680, 425] on button "OK" at bounding box center [671, 414] width 78 height 39
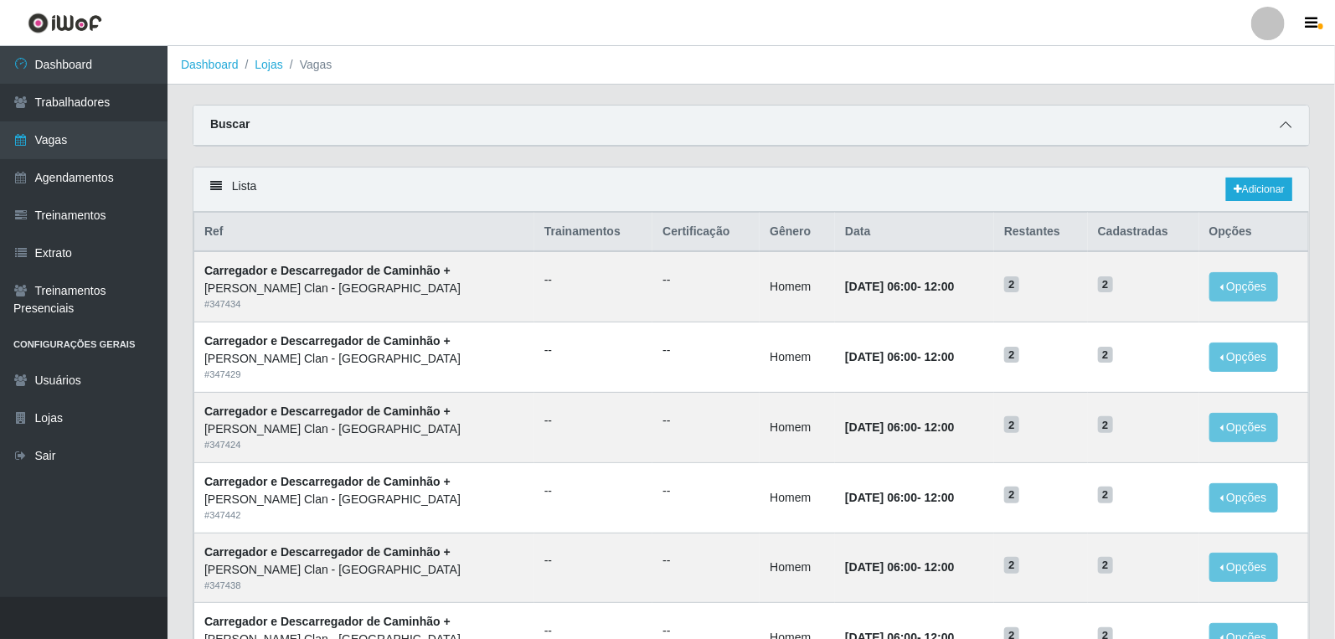
click at [1292, 128] on span at bounding box center [1286, 125] width 20 height 19
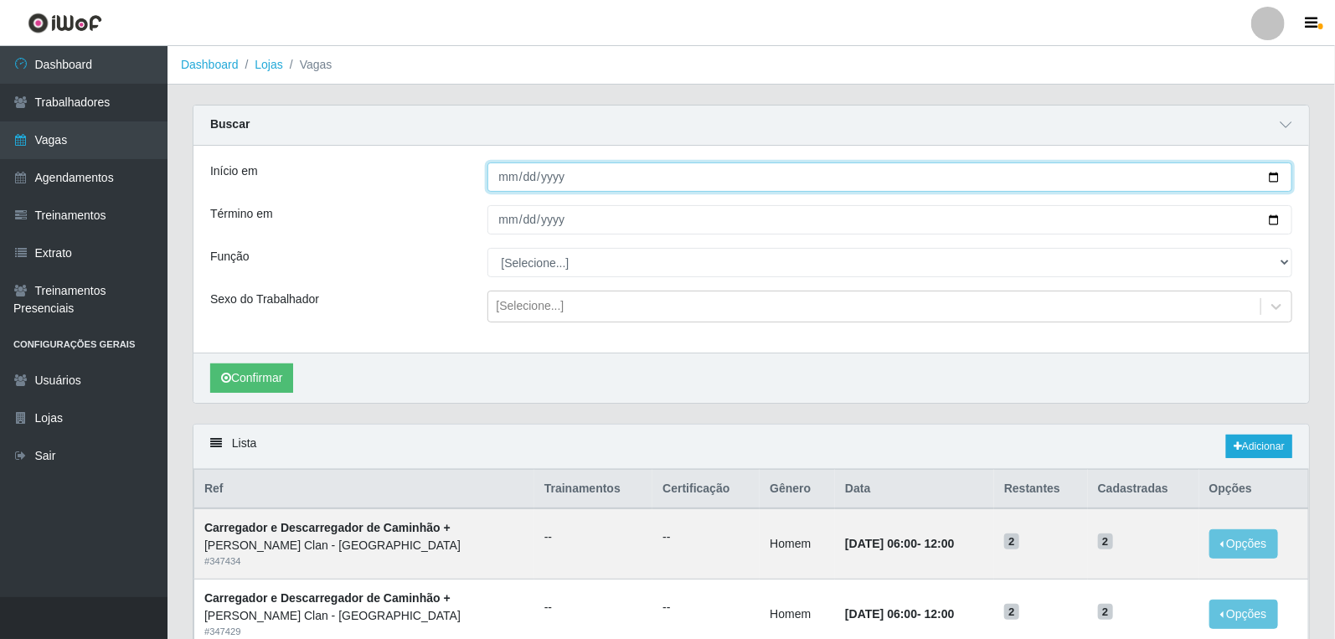
click at [504, 186] on input "Início em" at bounding box center [891, 177] width 806 height 29
type input "2025-10-15"
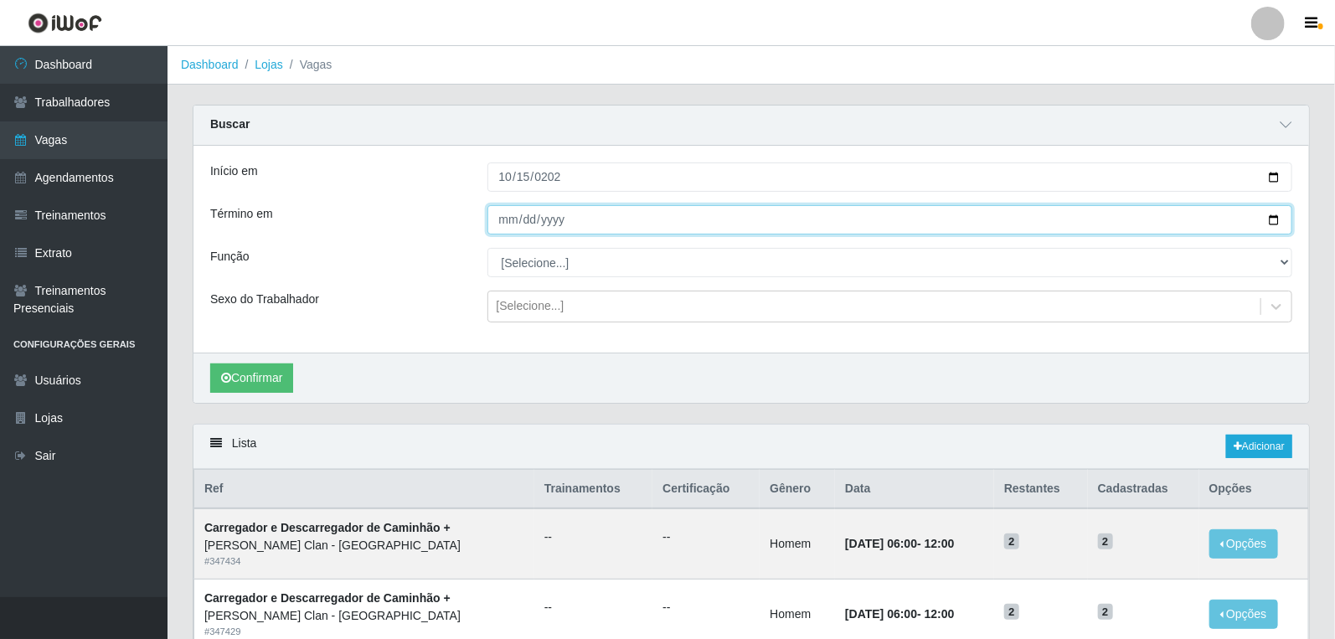
click at [504, 224] on input "Término em" at bounding box center [891, 219] width 806 height 29
type input "2025-10-15"
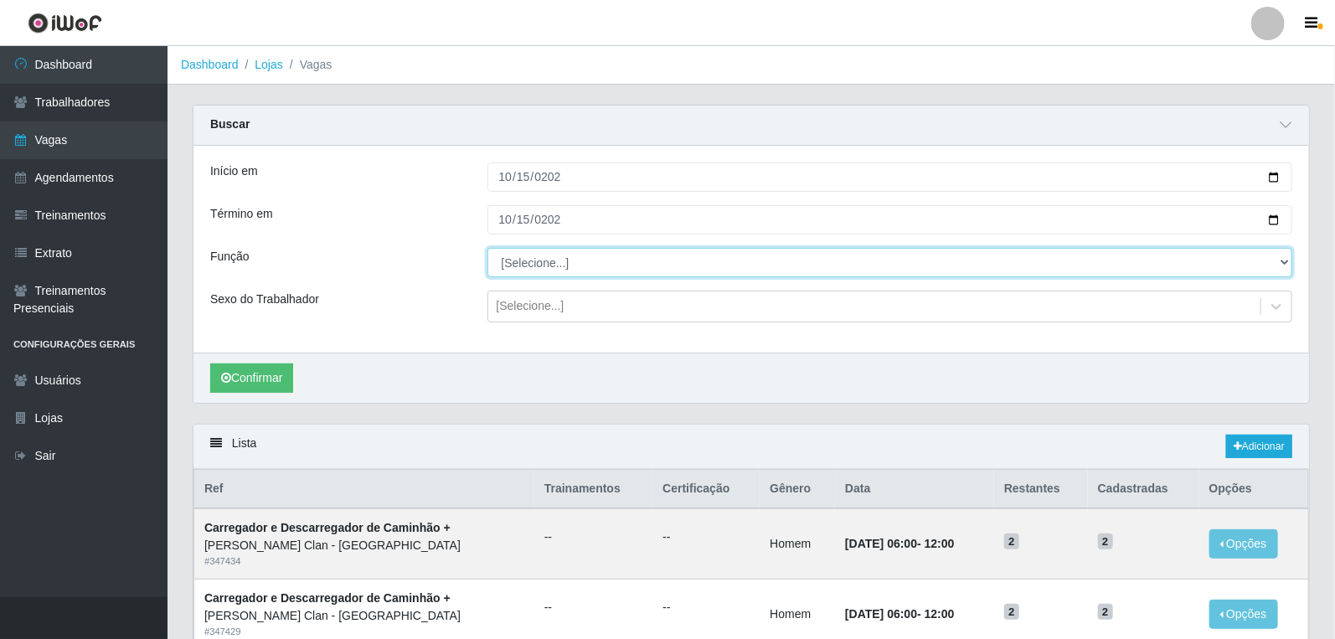
click at [533, 265] on select "[Selecione...] ASG ASG + Carregador e Descarregador de Caminhão Carregador e De…" at bounding box center [891, 262] width 806 height 29
select select "16"
click at [488, 248] on select "[Selecione...] ASG ASG + Carregador e Descarregador de Caminhão Carregador e De…" at bounding box center [891, 262] width 806 height 29
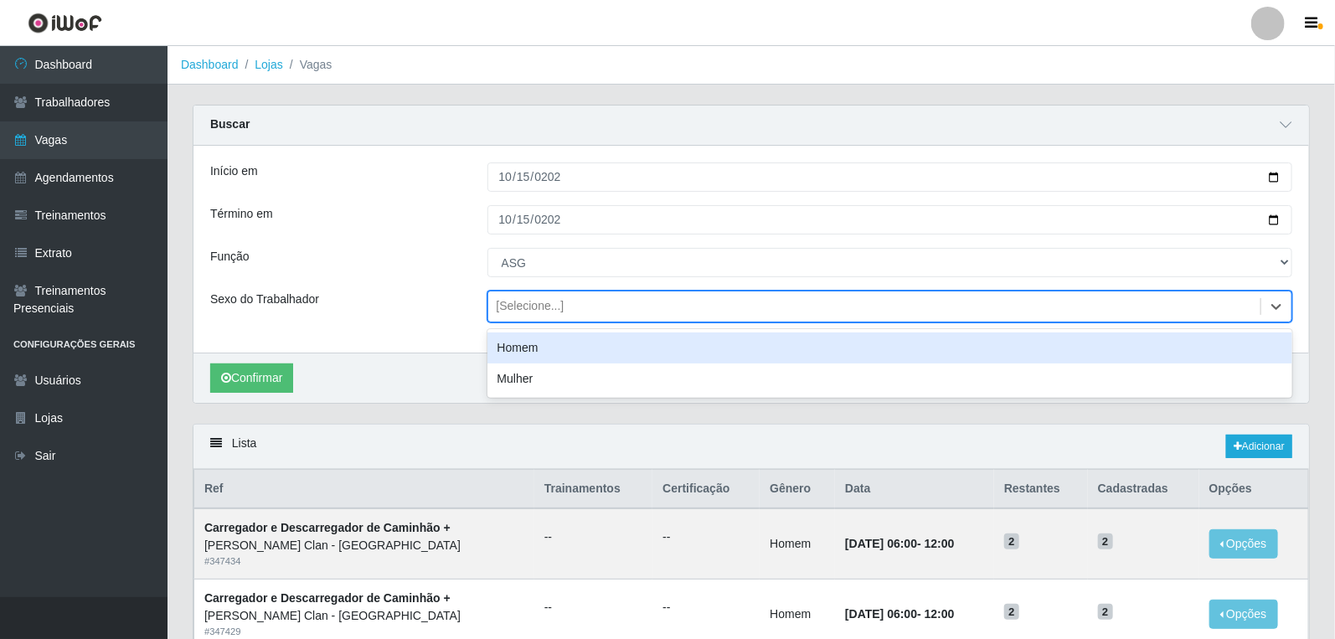
click at [539, 302] on div "[Selecione...]" at bounding box center [531, 307] width 68 height 18
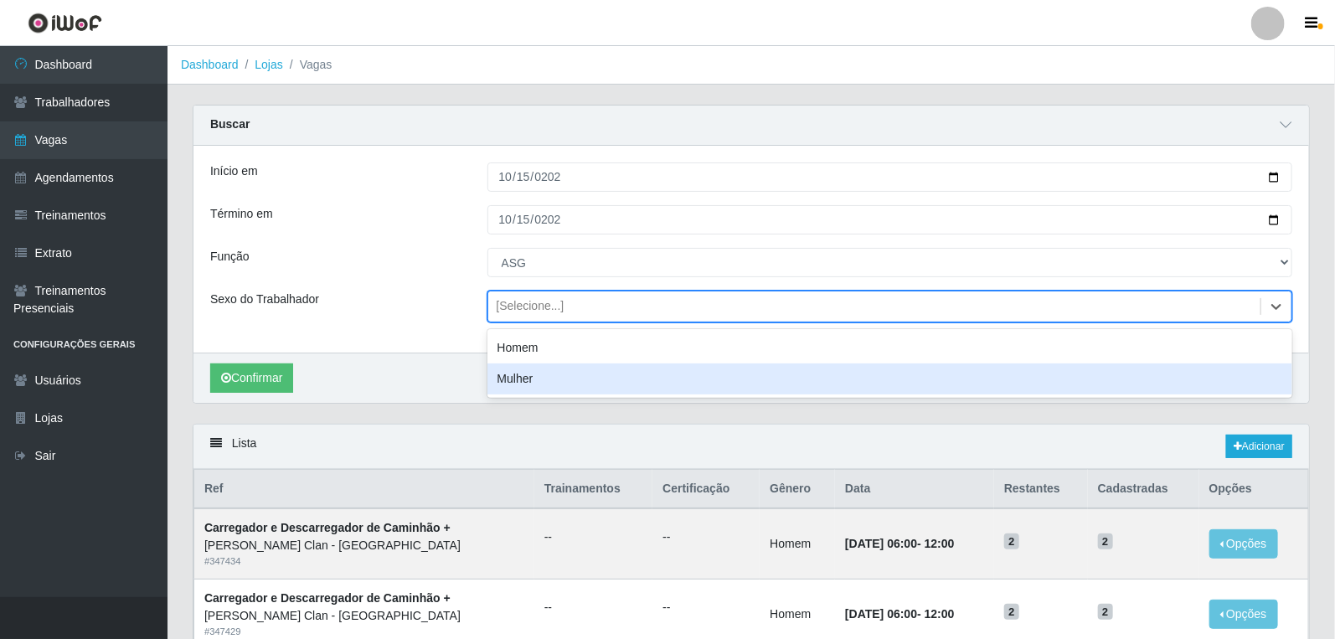
click at [524, 378] on div "Mulher" at bounding box center [891, 379] width 806 height 31
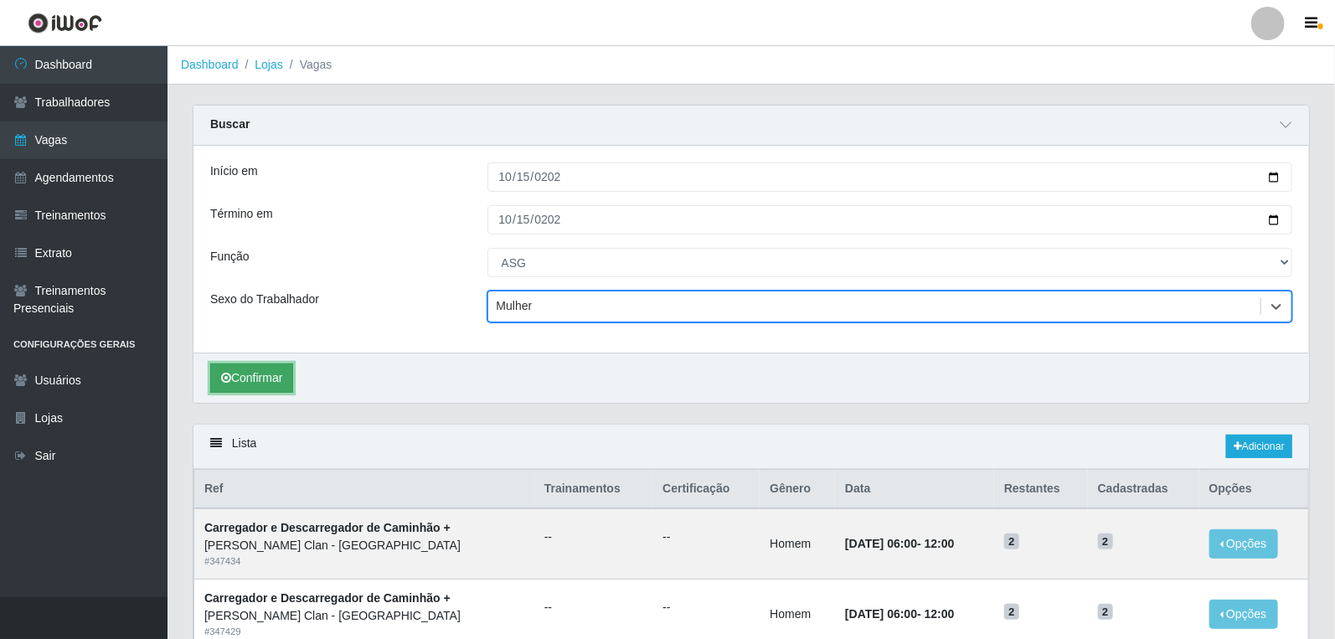
click at [270, 377] on button "Confirmar" at bounding box center [251, 378] width 83 height 29
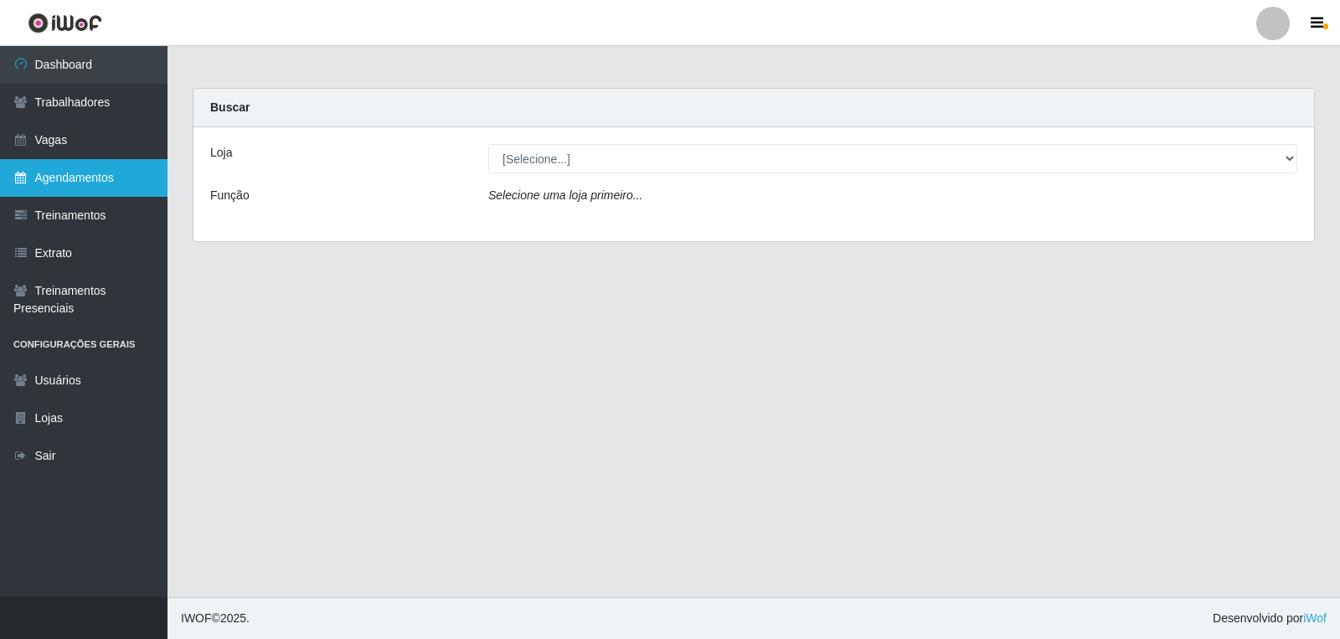
click at [111, 181] on link "Agendamentos" at bounding box center [84, 178] width 168 height 38
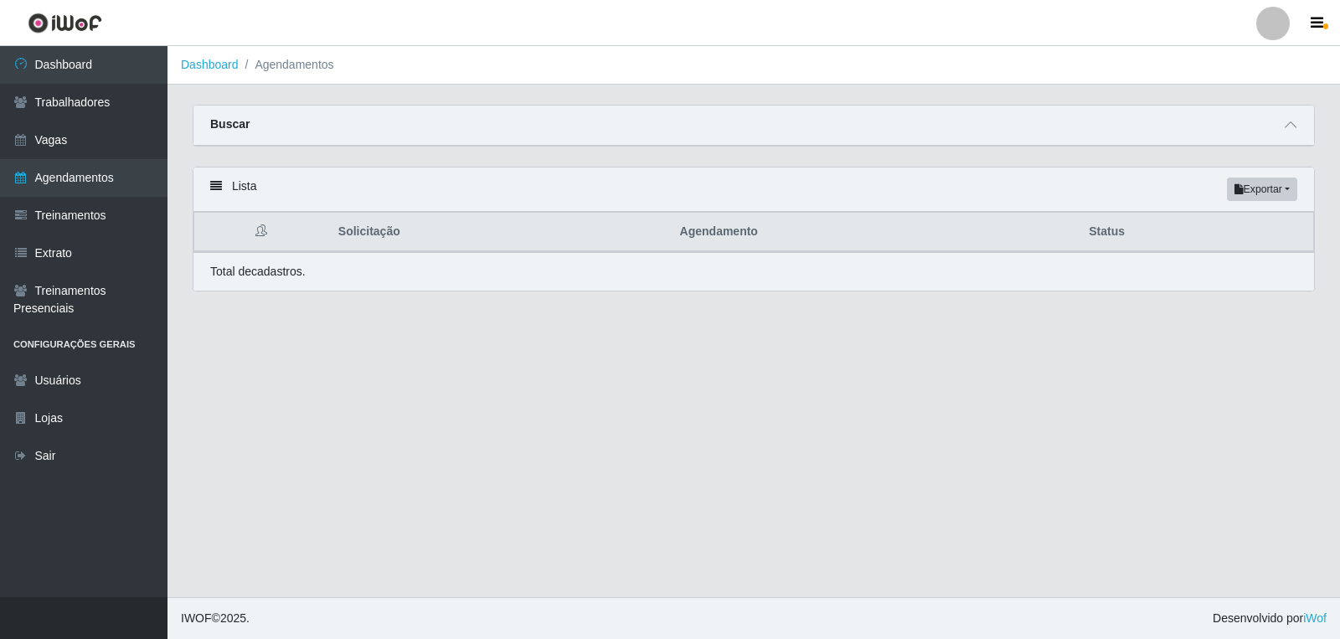
drag, startPoint x: 1262, startPoint y: 128, endPoint x: 1282, endPoint y: 129, distance: 20.1
click at [1267, 128] on div "Buscar" at bounding box center [753, 126] width 1121 height 40
click at [1287, 129] on icon at bounding box center [1291, 125] width 12 height 12
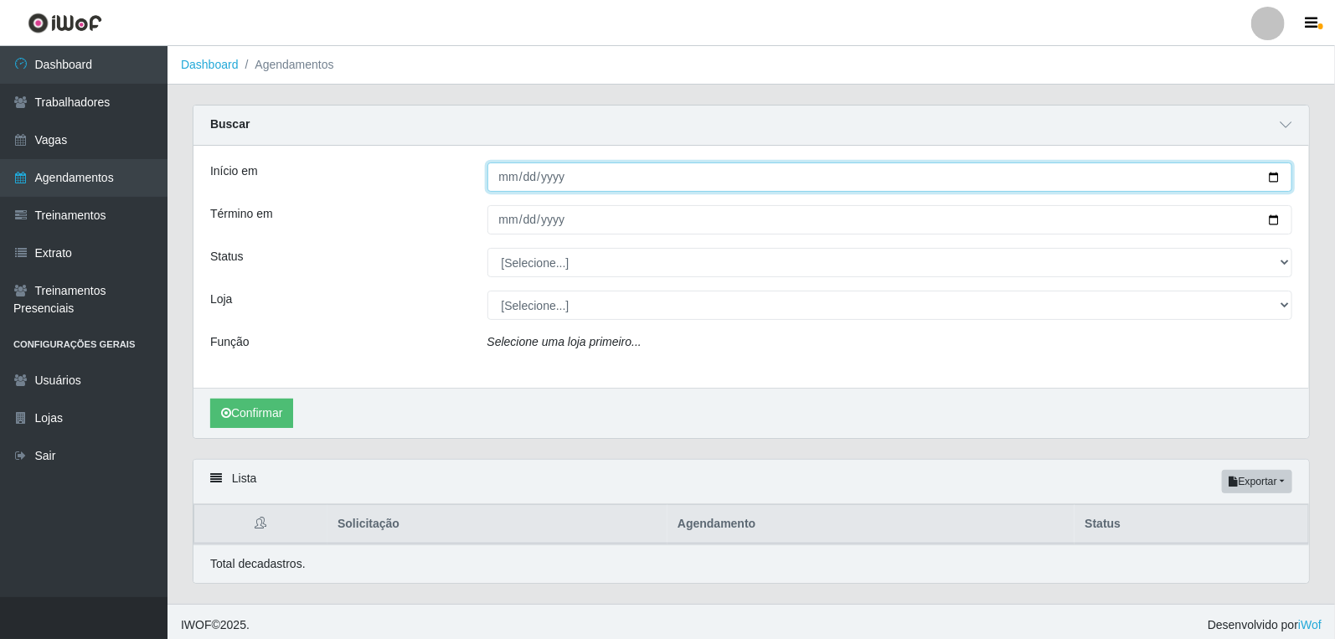
click at [516, 185] on input "Início em" at bounding box center [891, 177] width 806 height 29
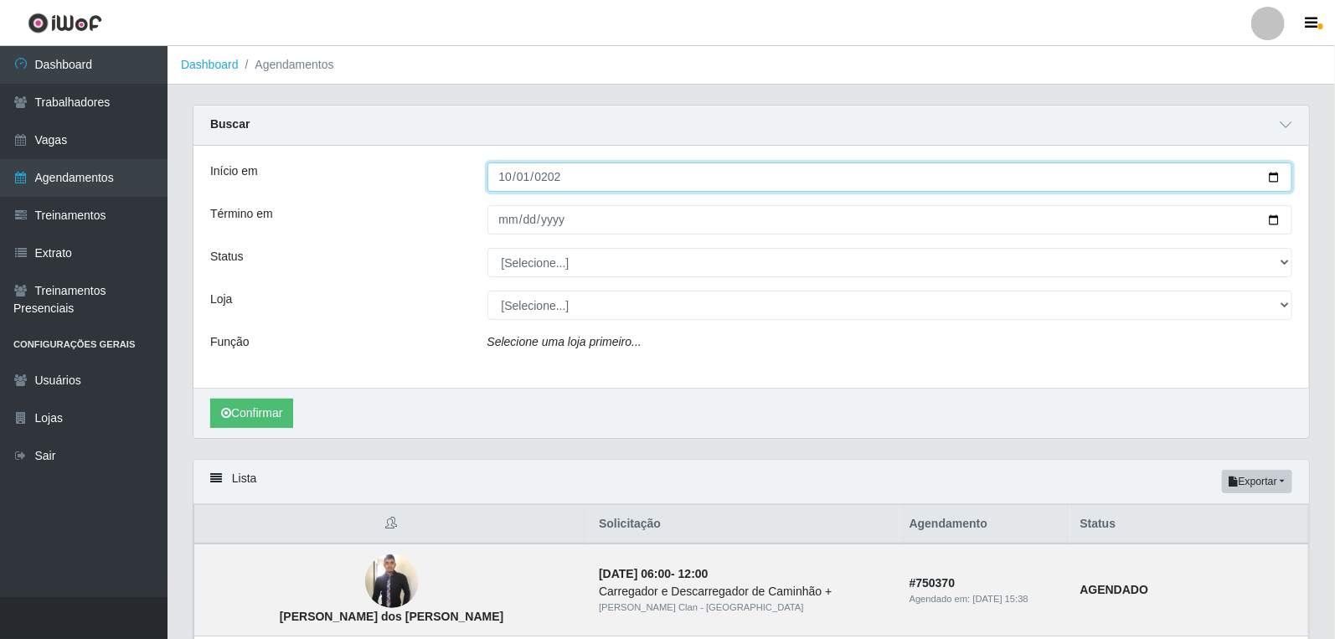
type input "2025-10-01"
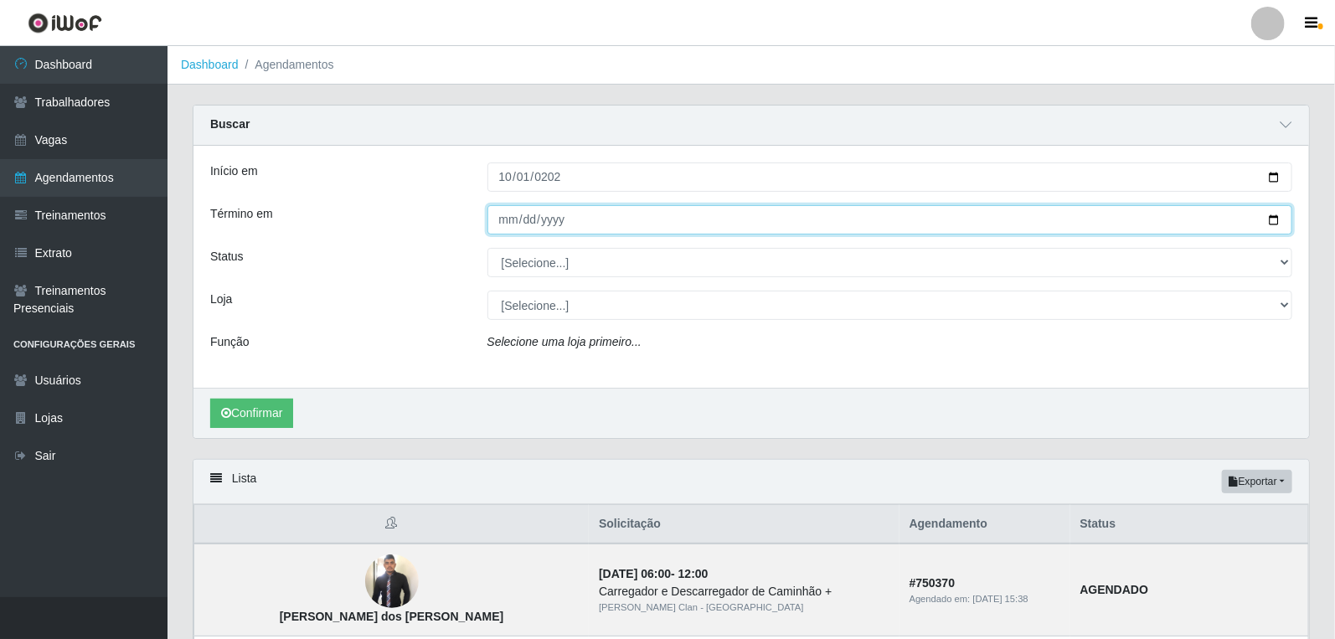
click at [512, 226] on input "Término em" at bounding box center [891, 219] width 806 height 29
type input "[DATE]"
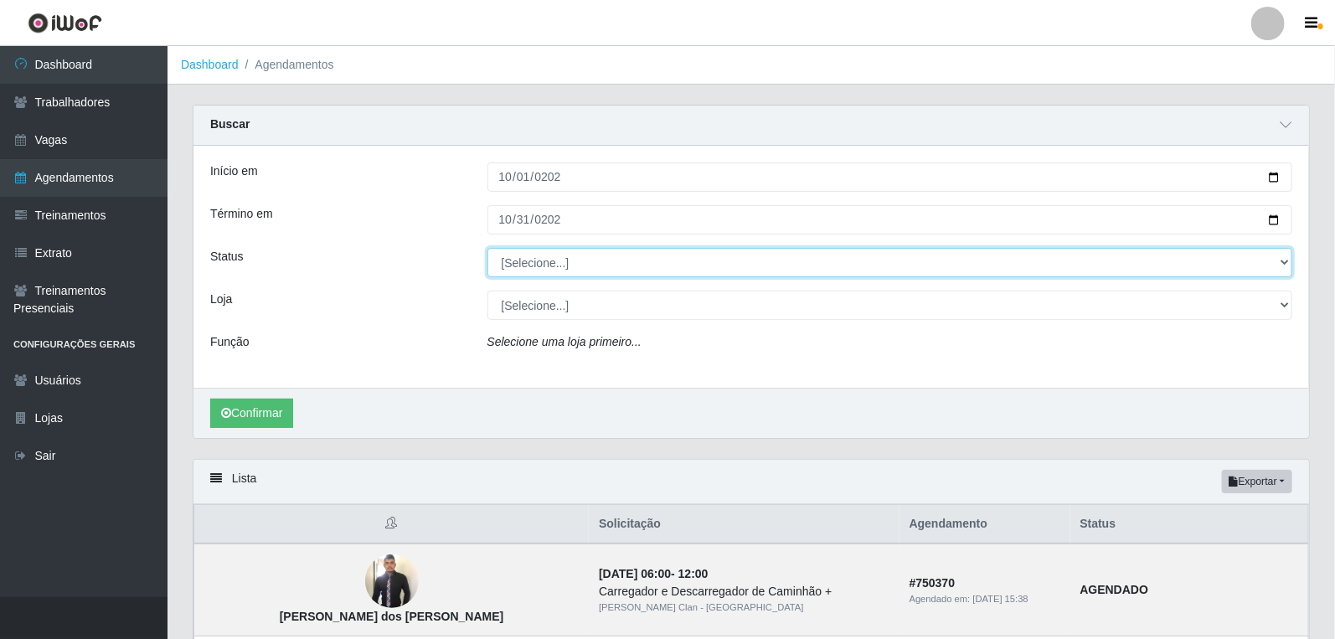
click at [533, 256] on select "[Selecione...] AGENDADO AGUARDANDO LIBERAR EM ANDAMENTO EM REVISÃO FINALIZADO C…" at bounding box center [891, 262] width 806 height 29
select select "AGENDADO"
click at [488, 248] on select "[Selecione...] AGENDADO AGUARDANDO LIBERAR EM ANDAMENTO EM REVISÃO FINALIZADO C…" at bounding box center [891, 262] width 806 height 29
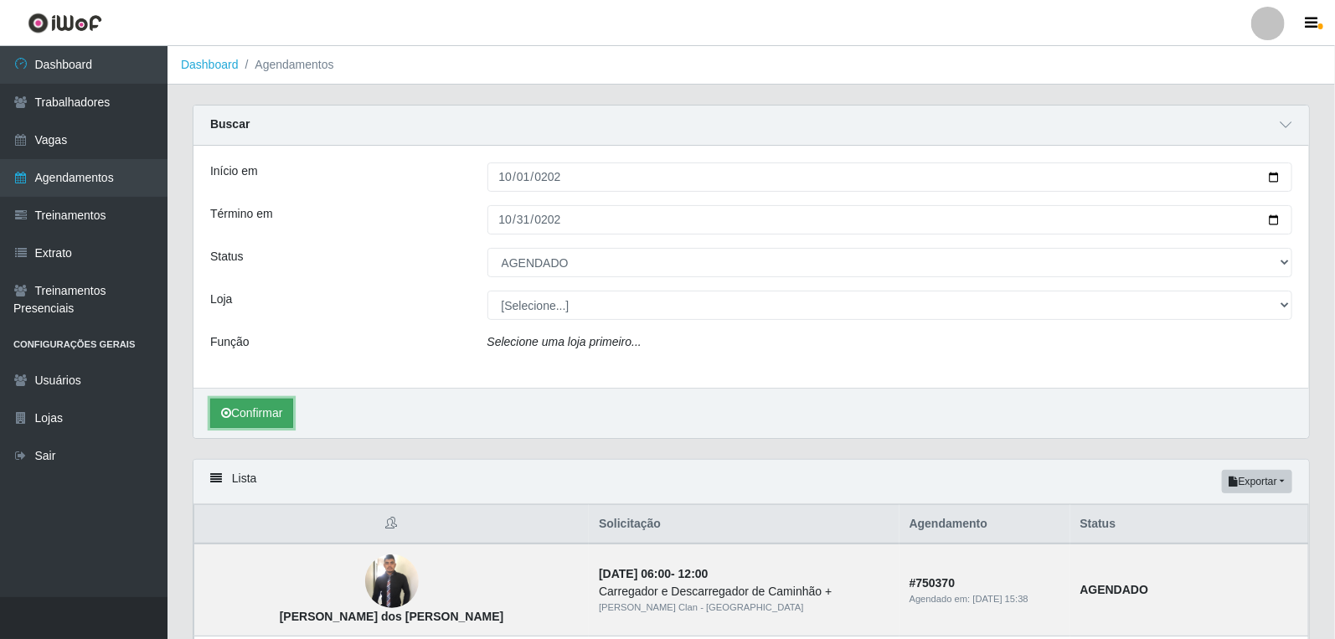
click at [232, 405] on button "Confirmar" at bounding box center [251, 413] width 83 height 29
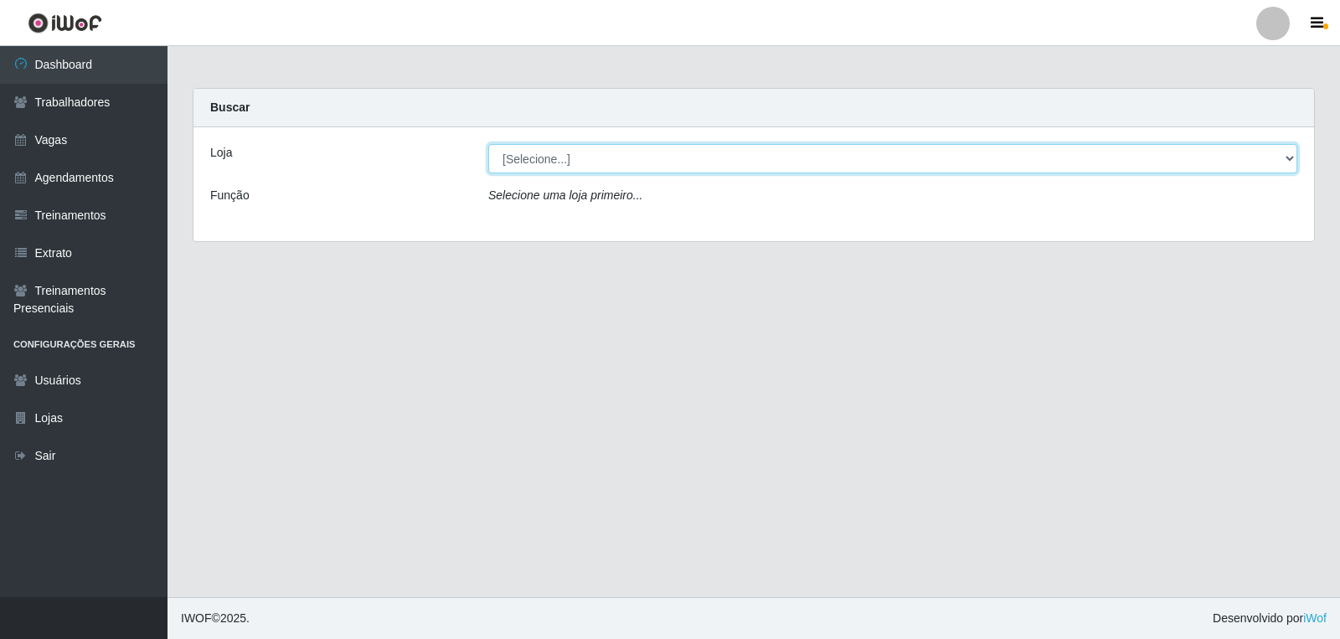
click at [561, 148] on select "[Selecione...] Leite Clan - Bayeux" at bounding box center [892, 158] width 809 height 29
select select "452"
click at [488, 144] on select "[Selecione...] Leite Clan - Bayeux" at bounding box center [892, 158] width 809 height 29
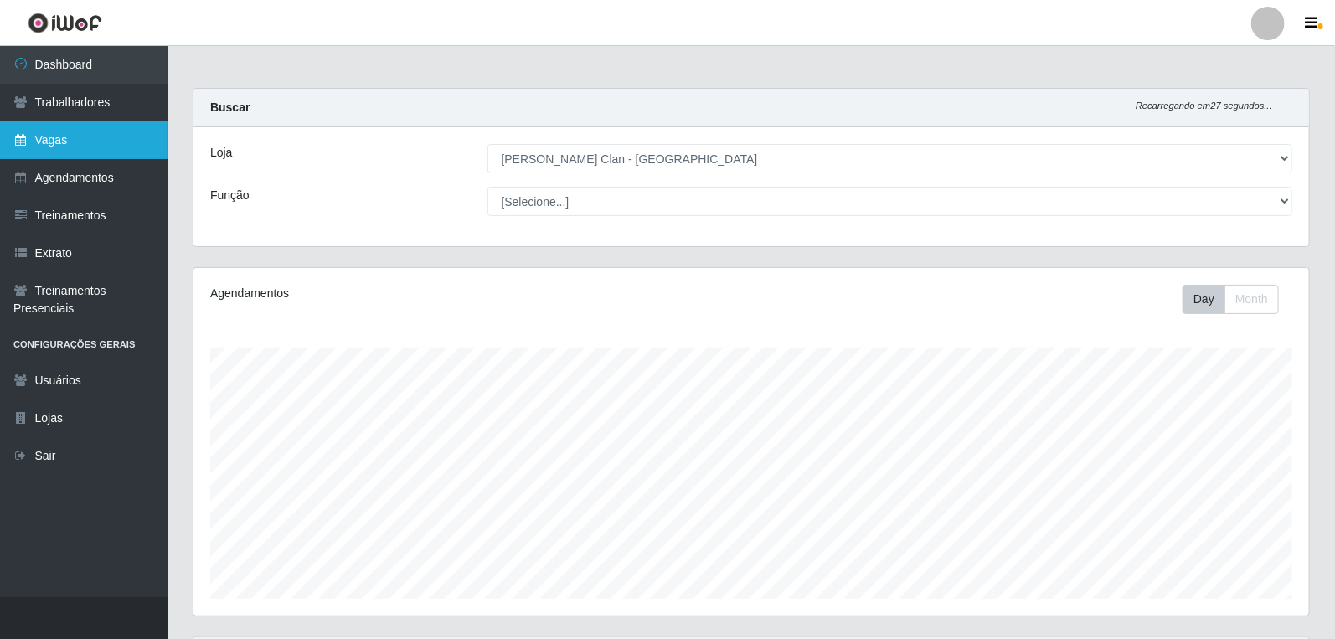
click at [75, 141] on link "Vagas" at bounding box center [84, 140] width 168 height 38
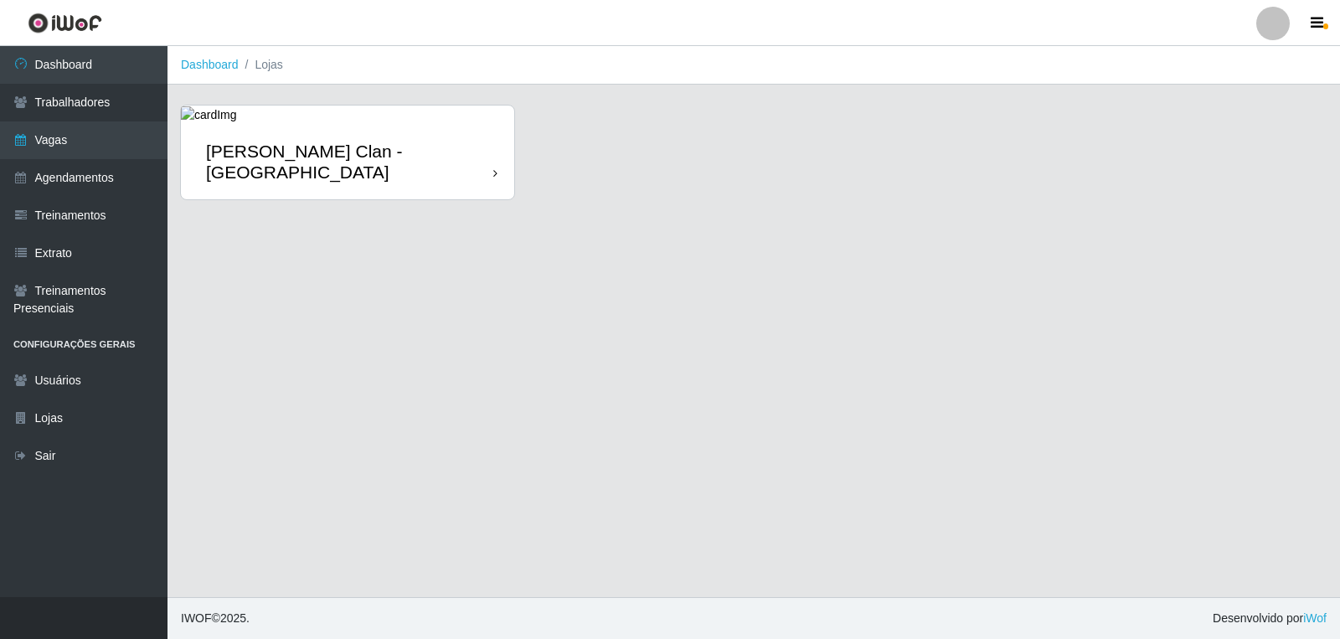
click at [333, 135] on div "[PERSON_NAME] Clan - [GEOGRAPHIC_DATA]" at bounding box center [347, 161] width 333 height 75
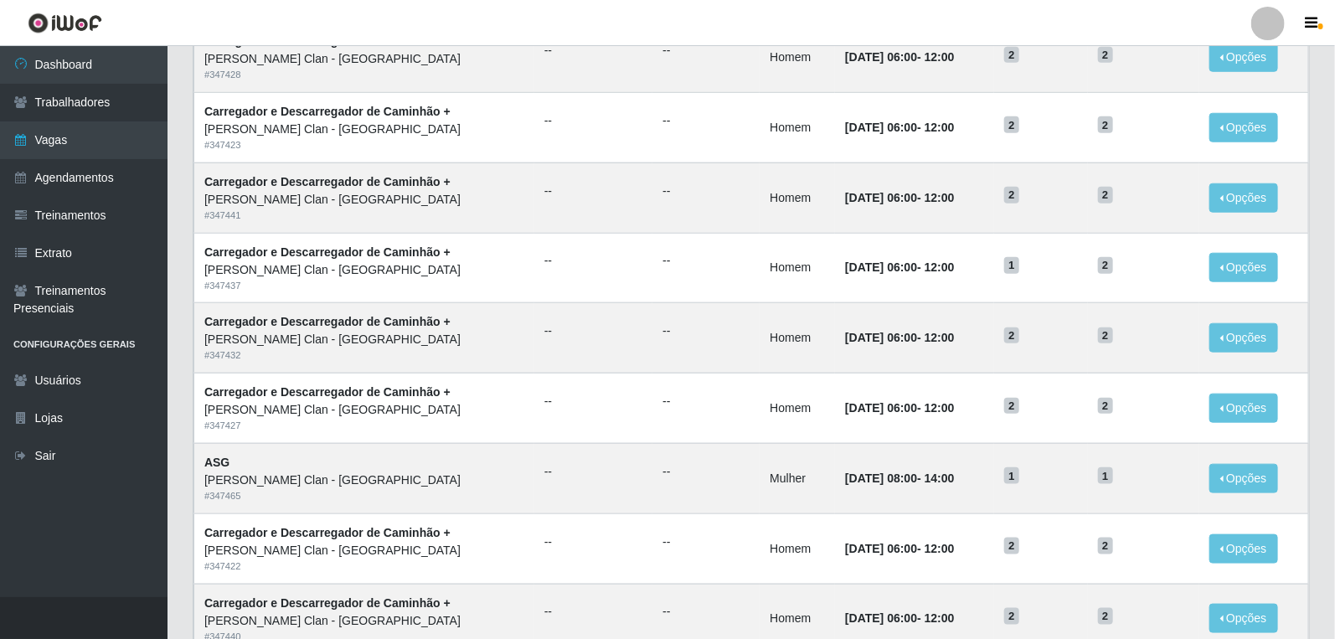
scroll to position [781, 0]
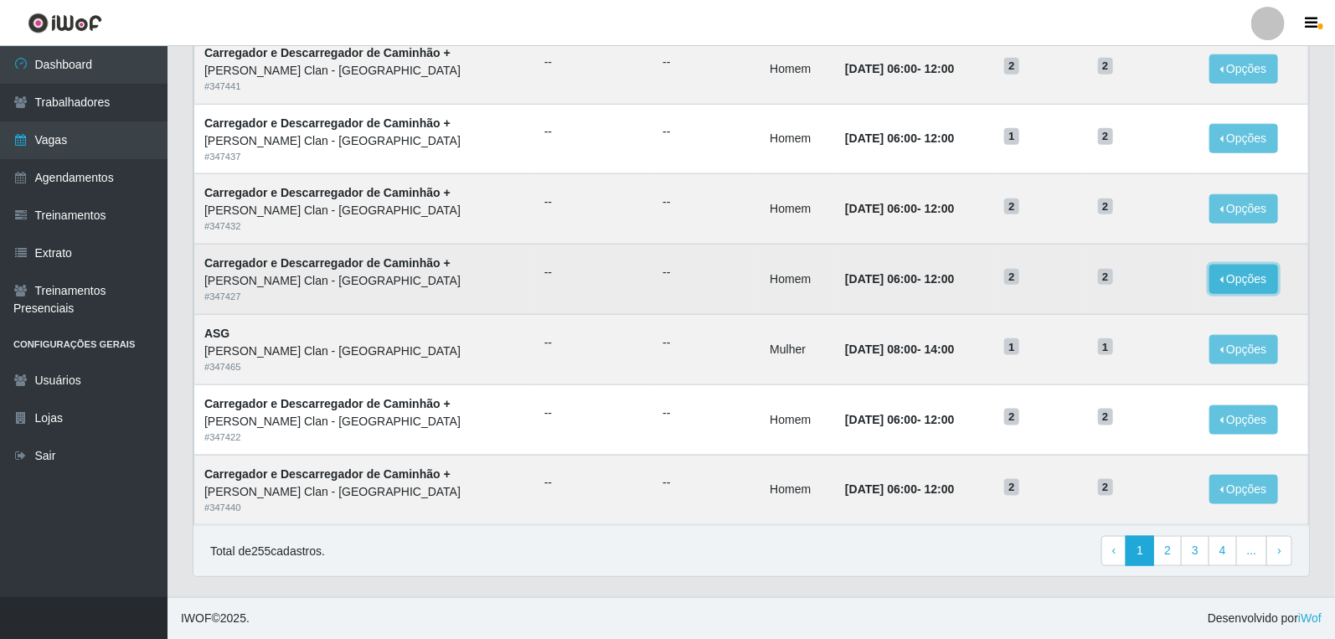
click at [1234, 271] on button "Opções" at bounding box center [1244, 279] width 69 height 29
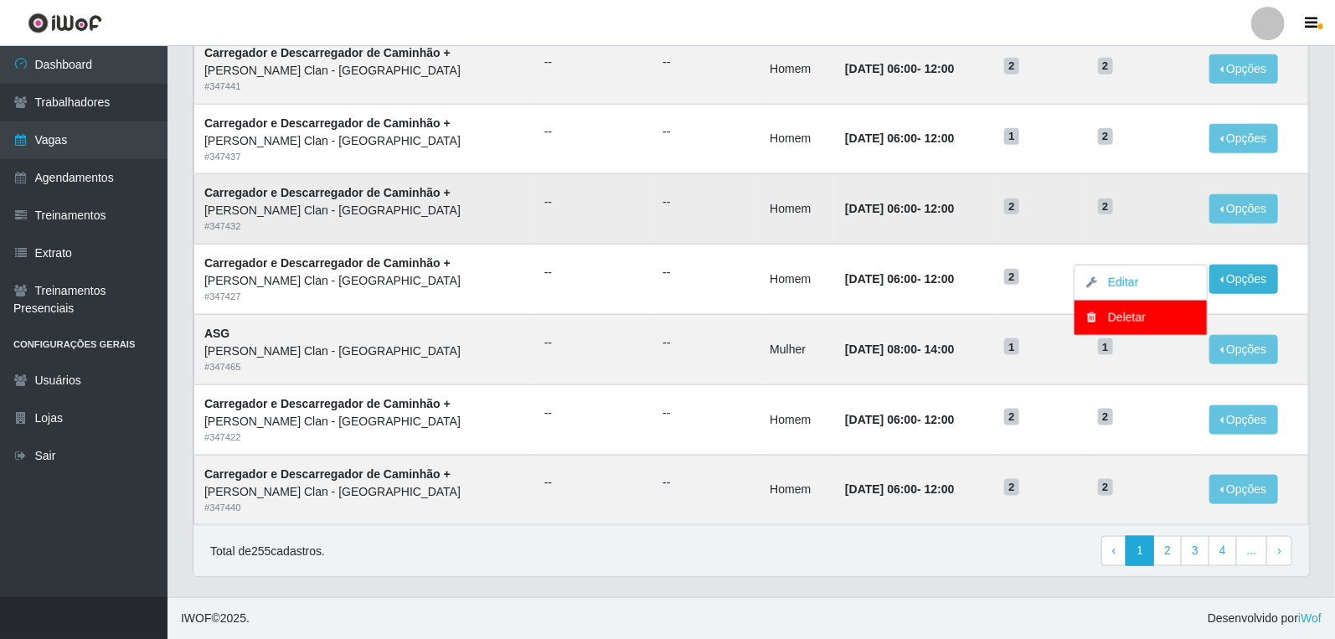
click at [1069, 224] on td "2" at bounding box center [1041, 209] width 94 height 70
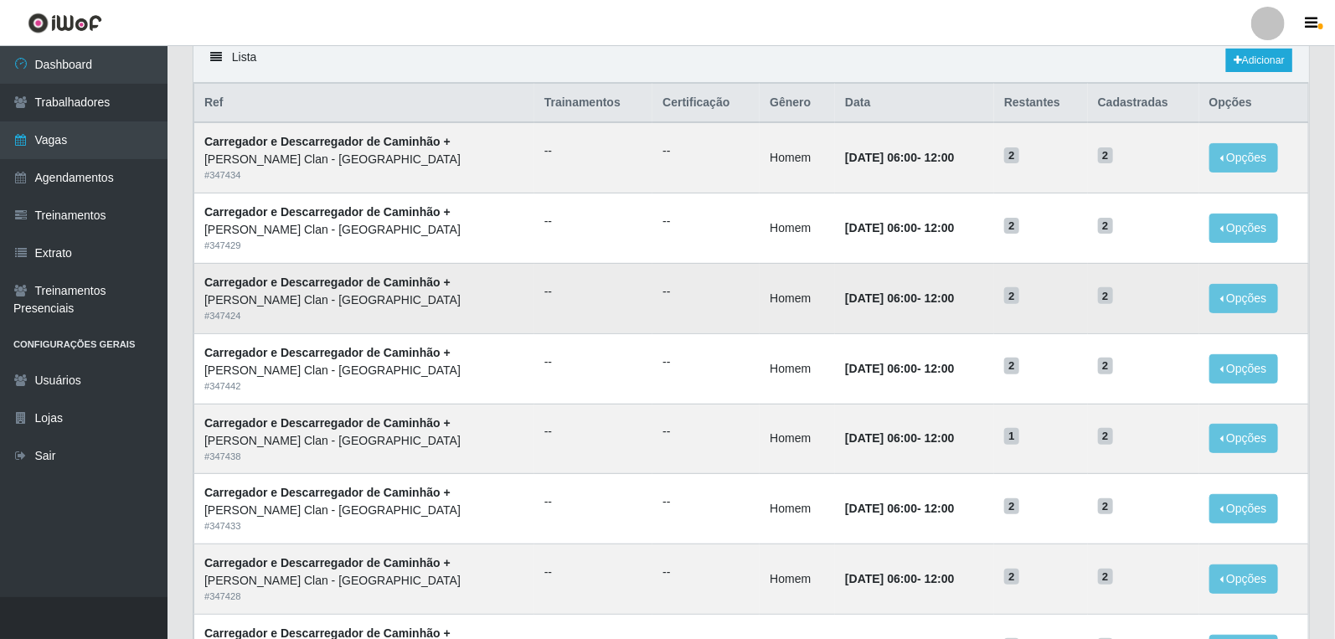
scroll to position [0, 0]
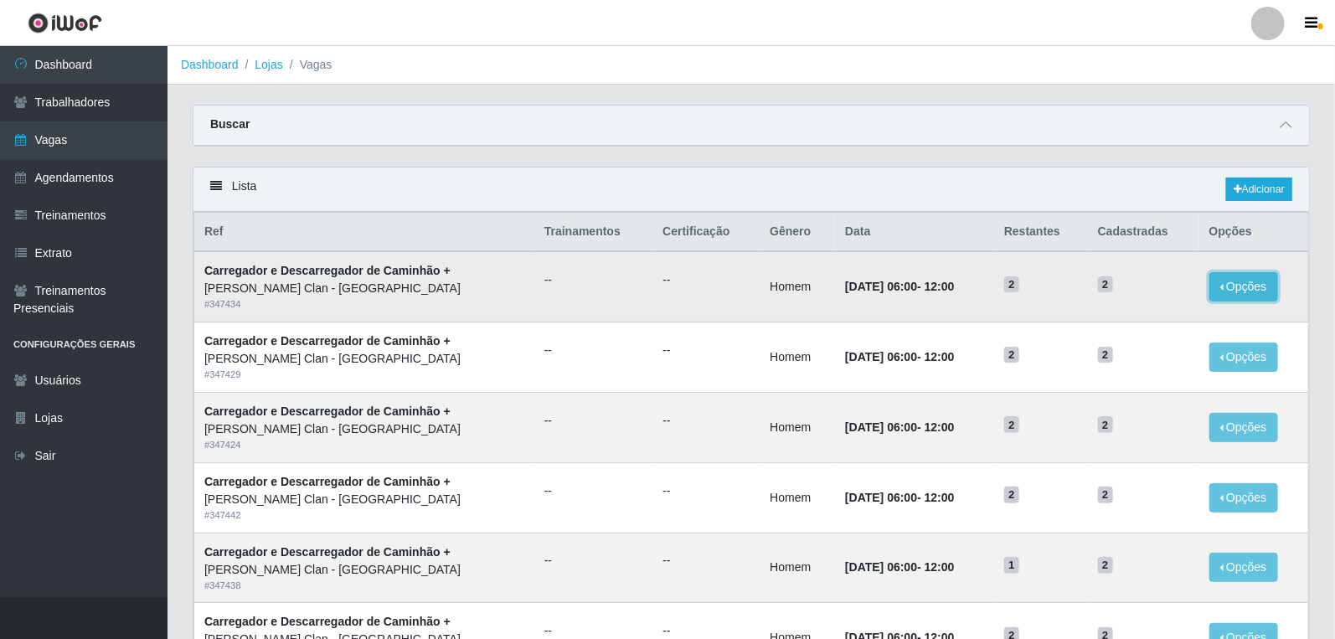
click at [1220, 293] on button "Opções" at bounding box center [1244, 286] width 69 height 29
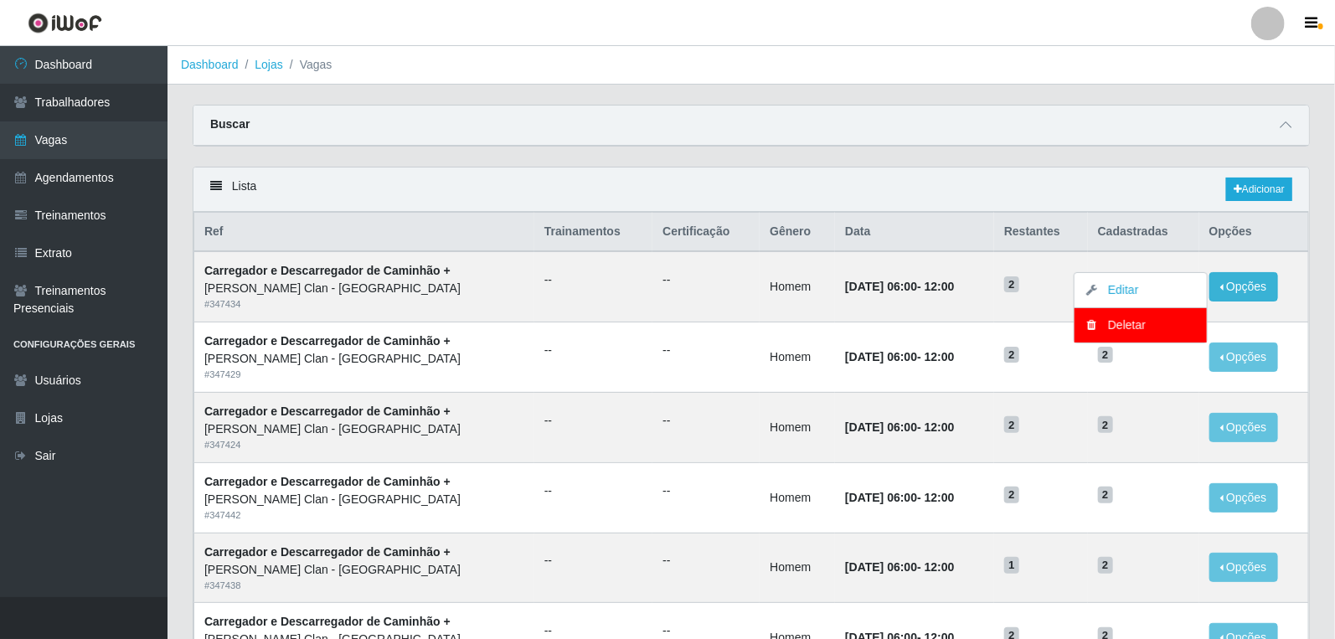
click at [801, 193] on div "Lista Adicionar" at bounding box center [751, 190] width 1116 height 44
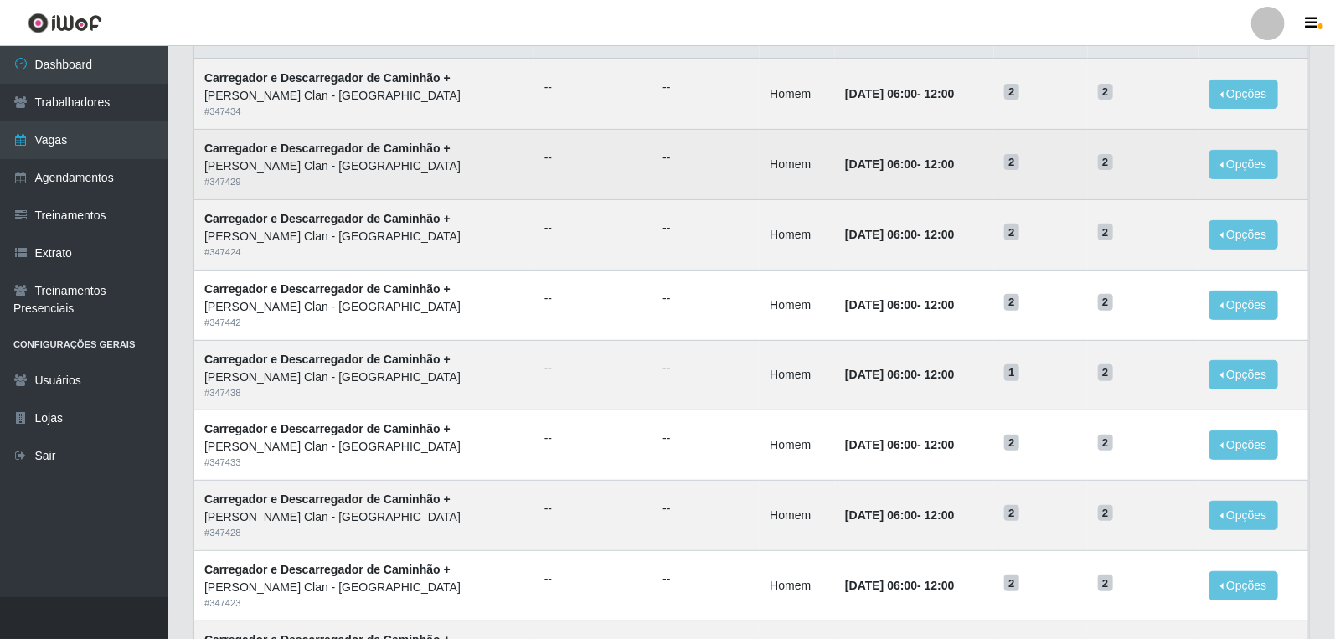
scroll to position [279, 0]
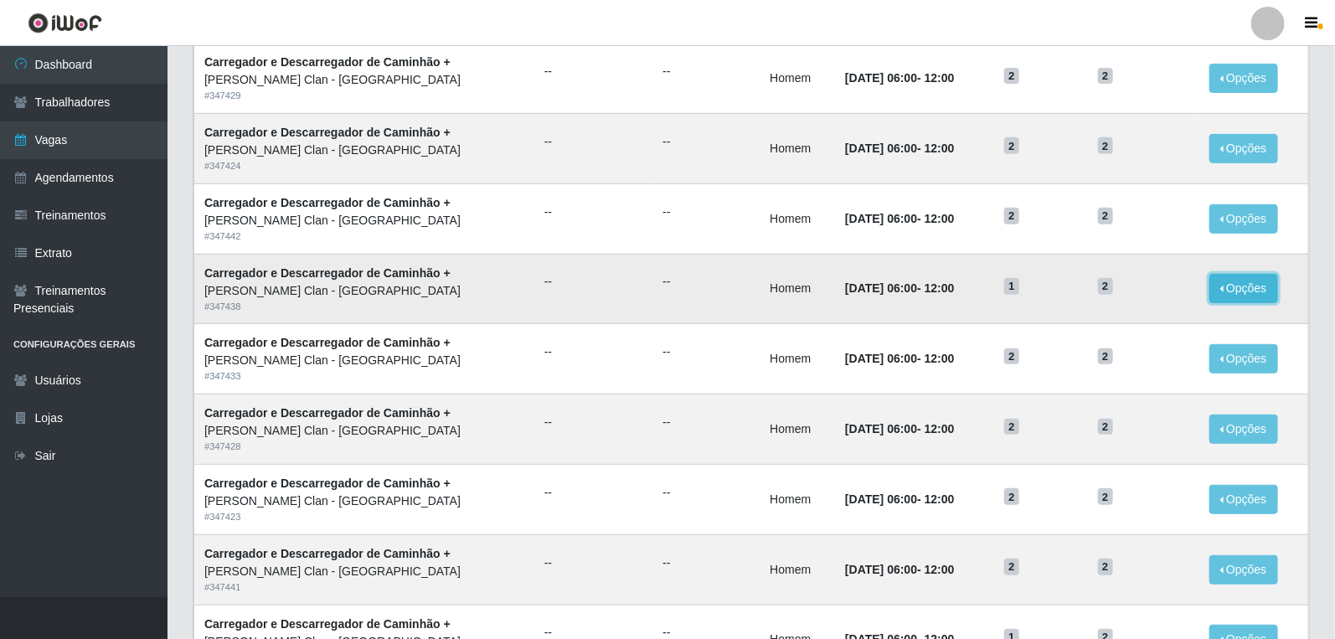
click at [1242, 299] on button "Opções" at bounding box center [1244, 288] width 69 height 29
click at [1261, 287] on button "Opções" at bounding box center [1244, 288] width 69 height 29
click at [1227, 289] on button "Opções" at bounding box center [1244, 288] width 69 height 29
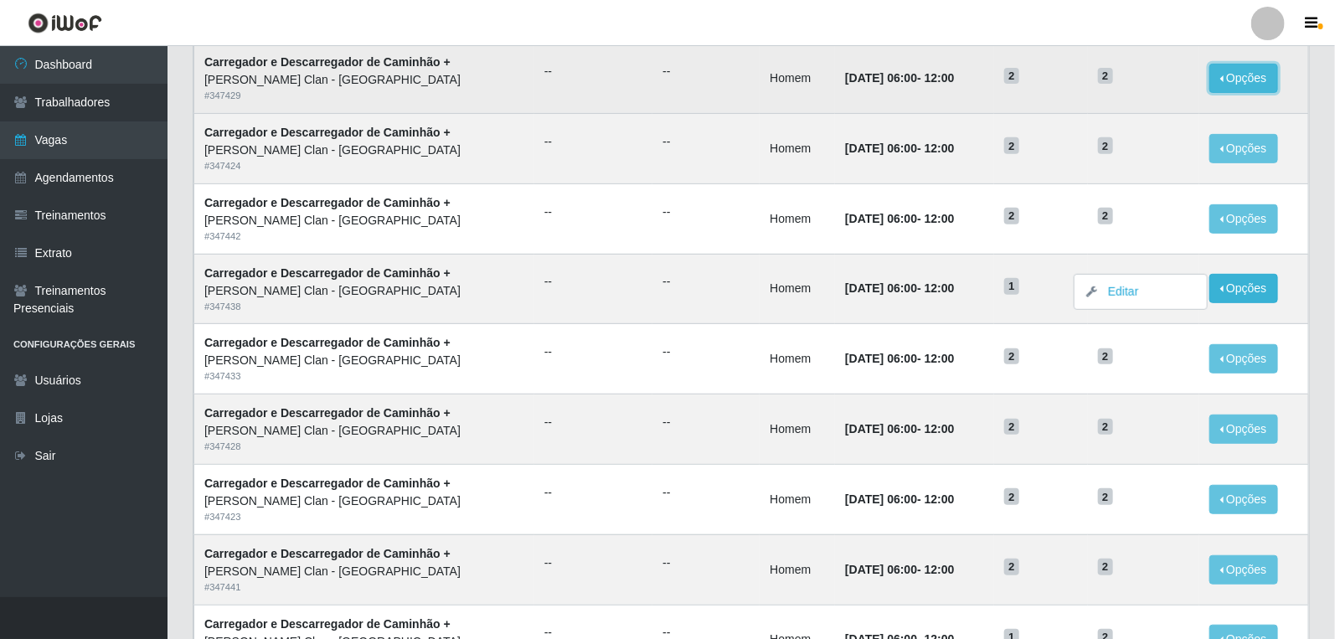
click at [1243, 92] on button "Opções" at bounding box center [1244, 78] width 69 height 29
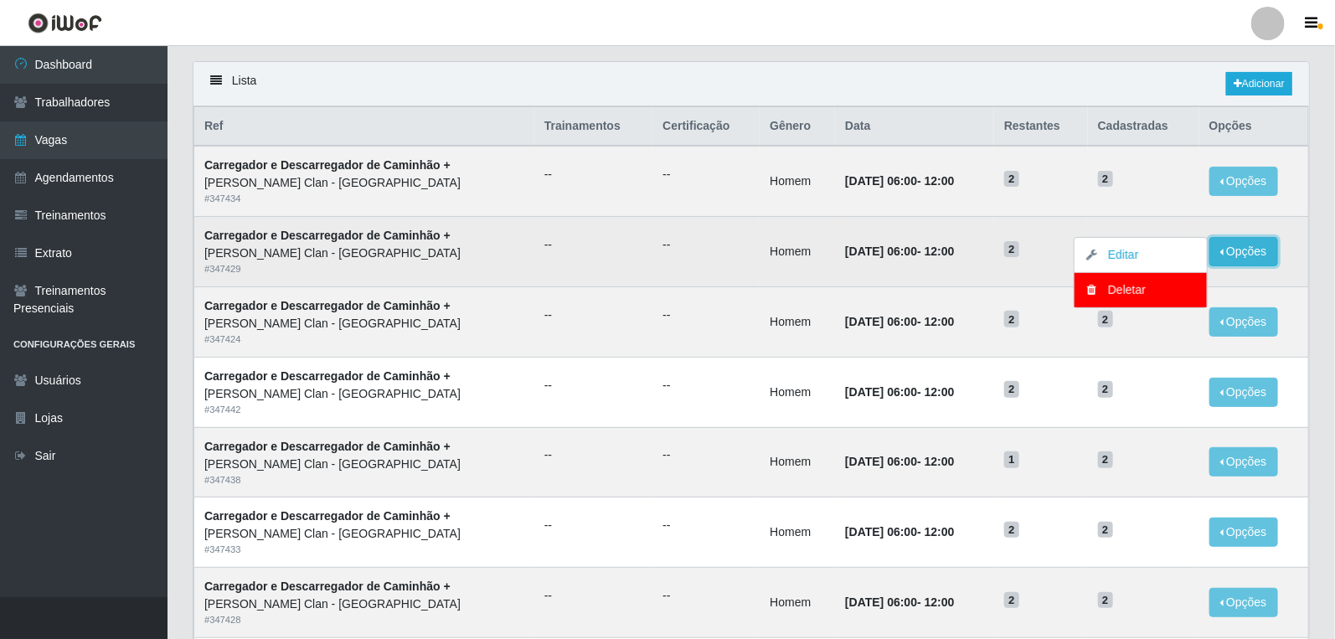
scroll to position [93, 0]
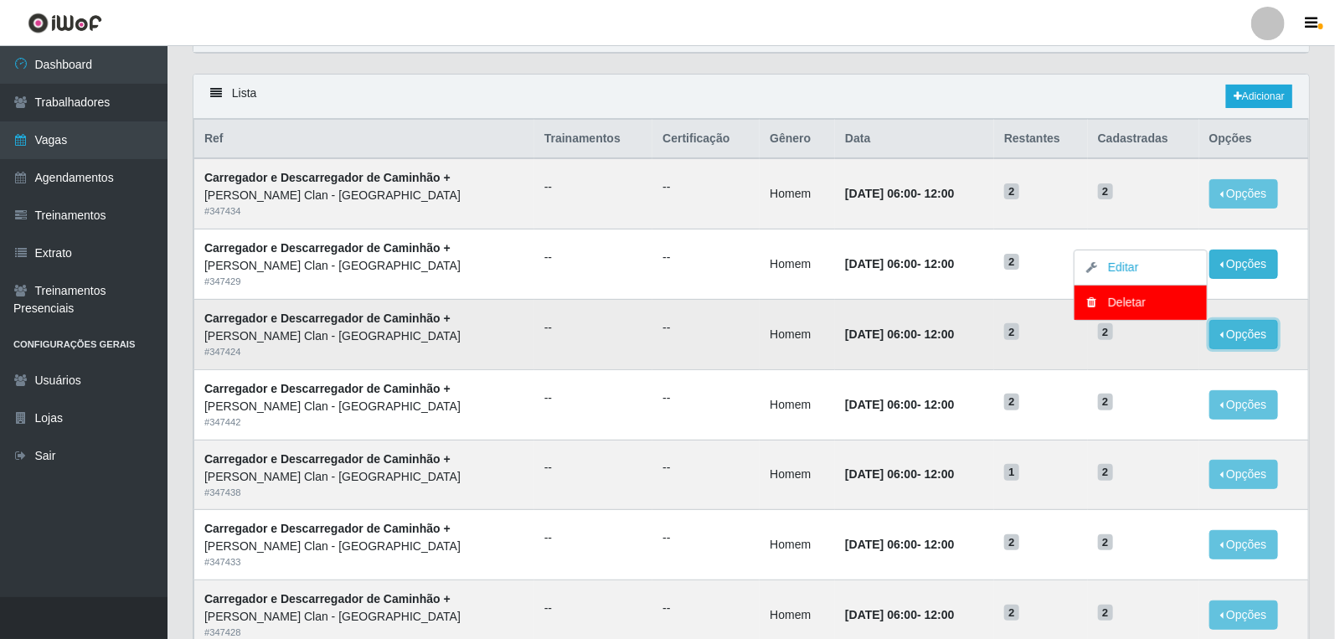
click at [1262, 333] on button "Opções" at bounding box center [1244, 334] width 69 height 29
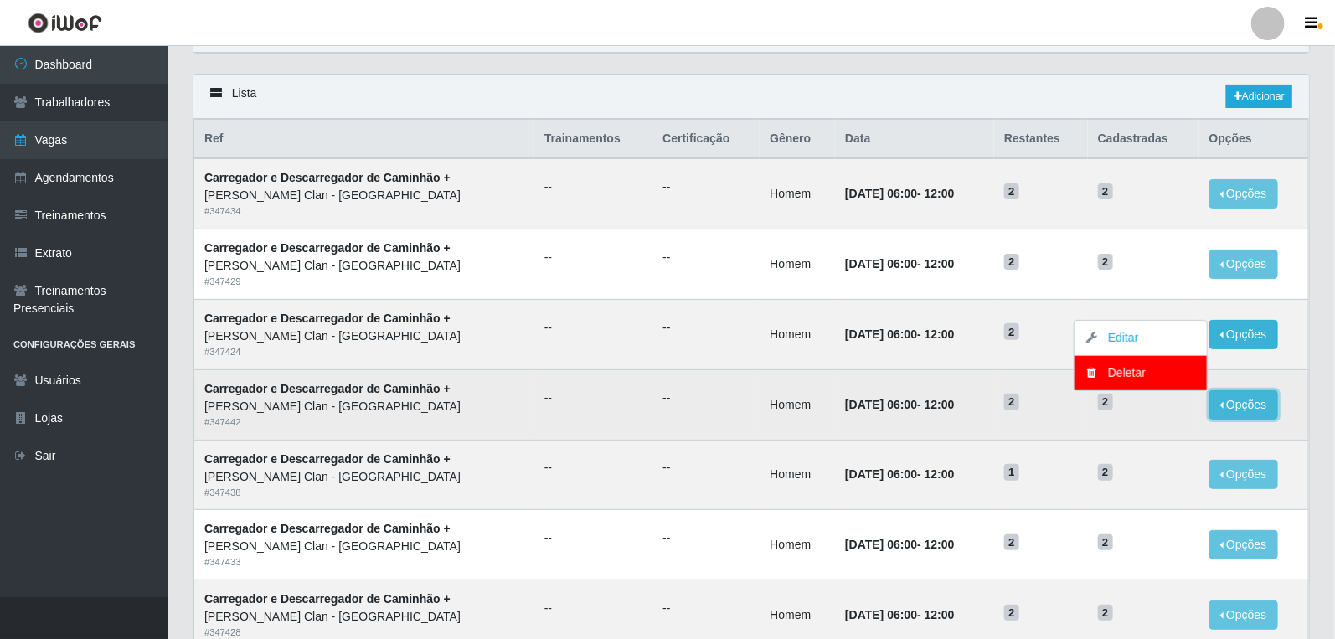
click at [1262, 404] on button "Opções" at bounding box center [1244, 404] width 69 height 29
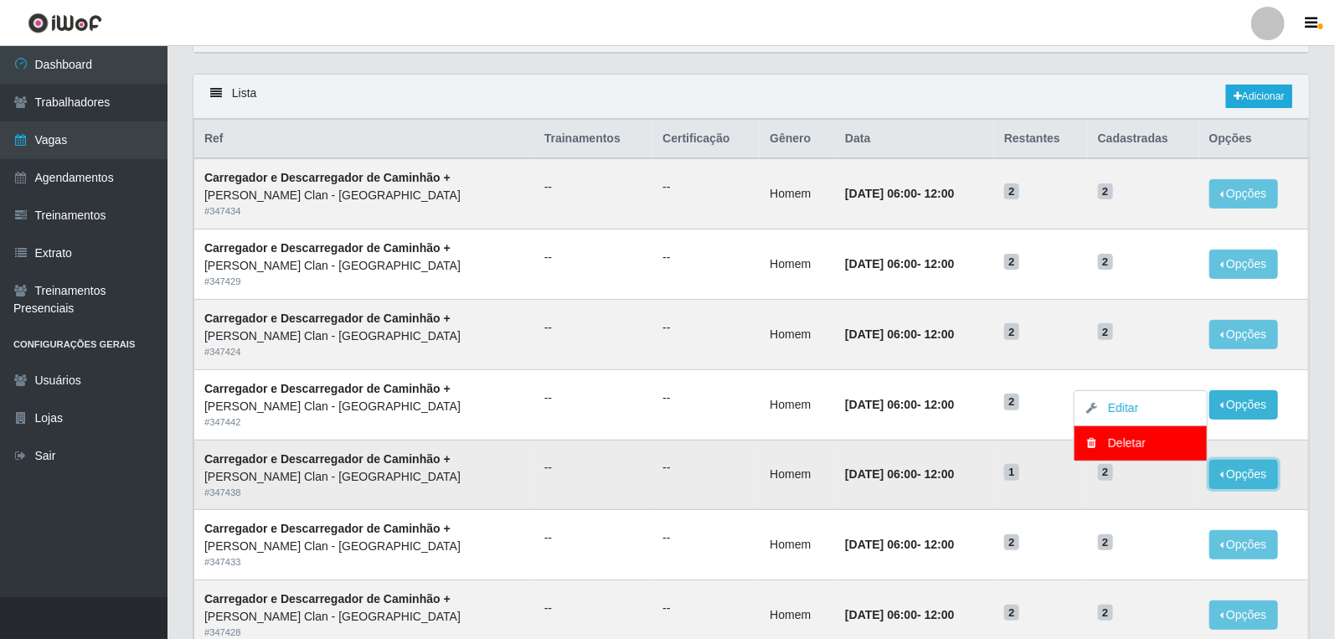
click at [1267, 477] on button "Opções" at bounding box center [1244, 474] width 69 height 29
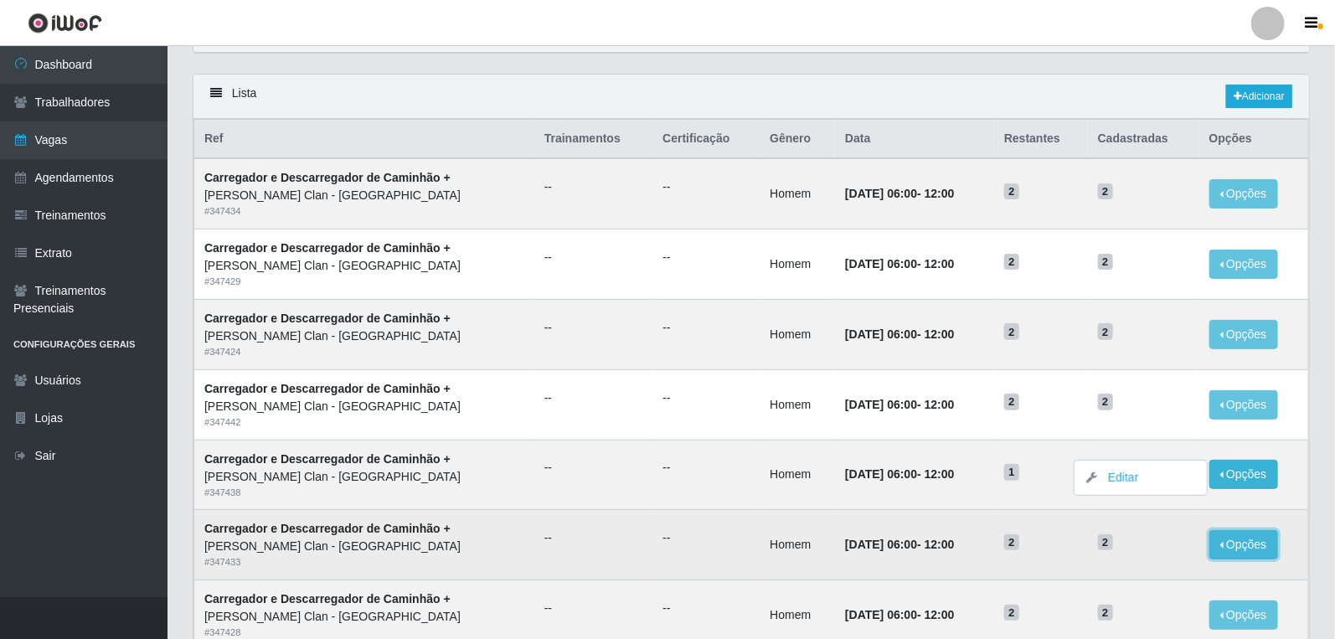
click at [1246, 549] on button "Opções" at bounding box center [1244, 544] width 69 height 29
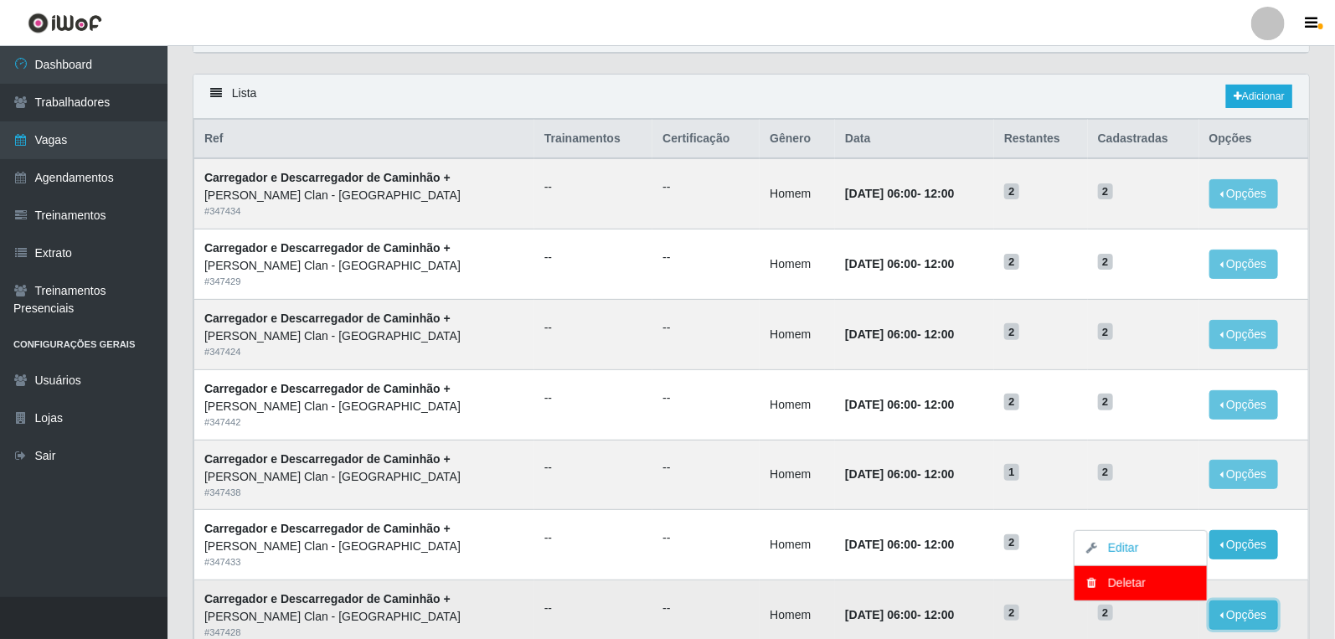
click at [1252, 617] on button "Opções" at bounding box center [1244, 615] width 69 height 29
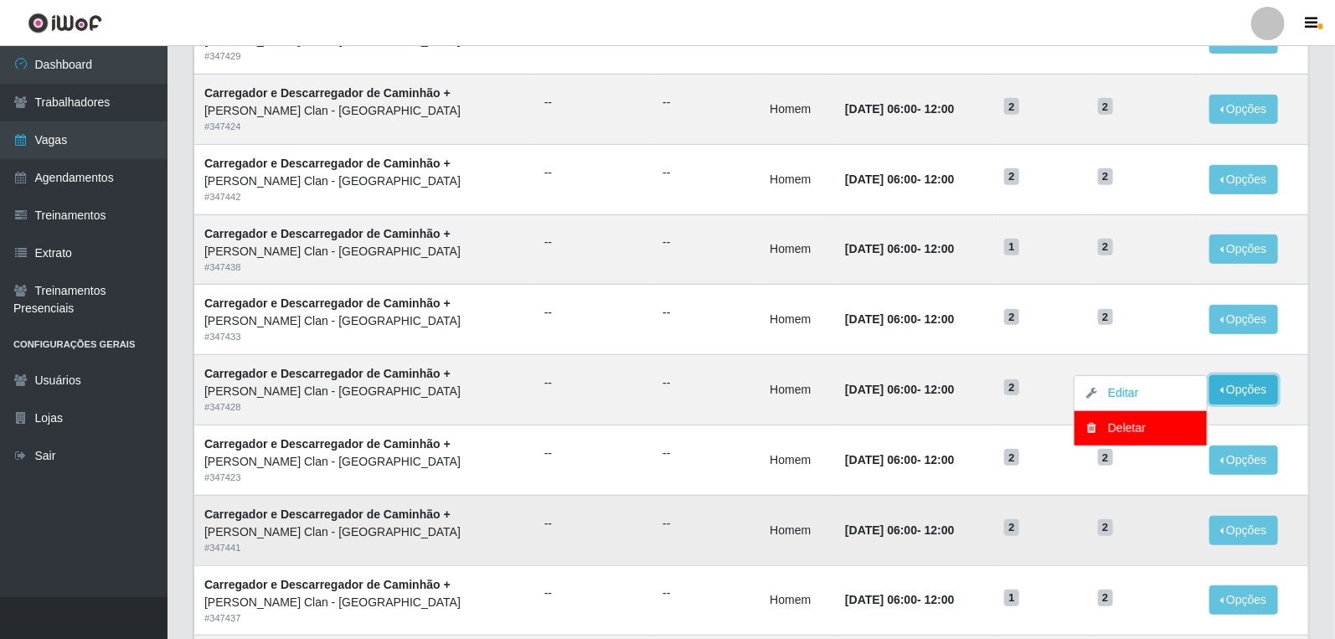
scroll to position [372, 0]
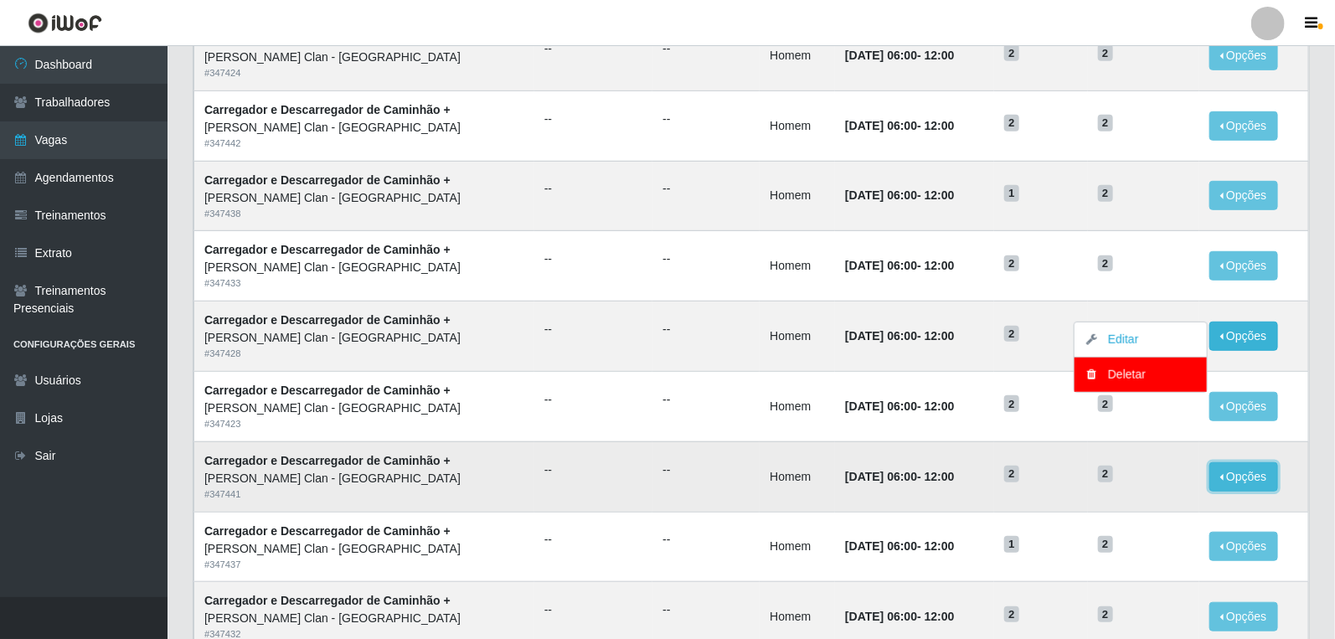
click at [1232, 479] on button "Opções" at bounding box center [1244, 476] width 69 height 29
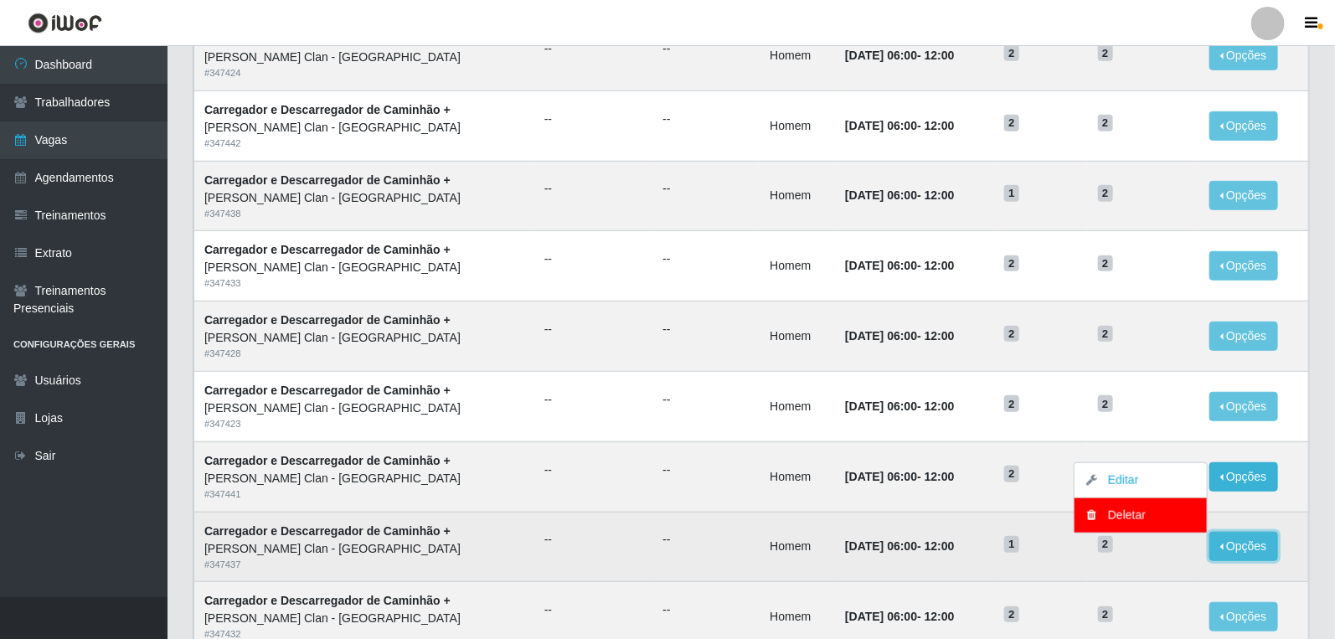
click at [1257, 539] on button "Opções" at bounding box center [1244, 546] width 69 height 29
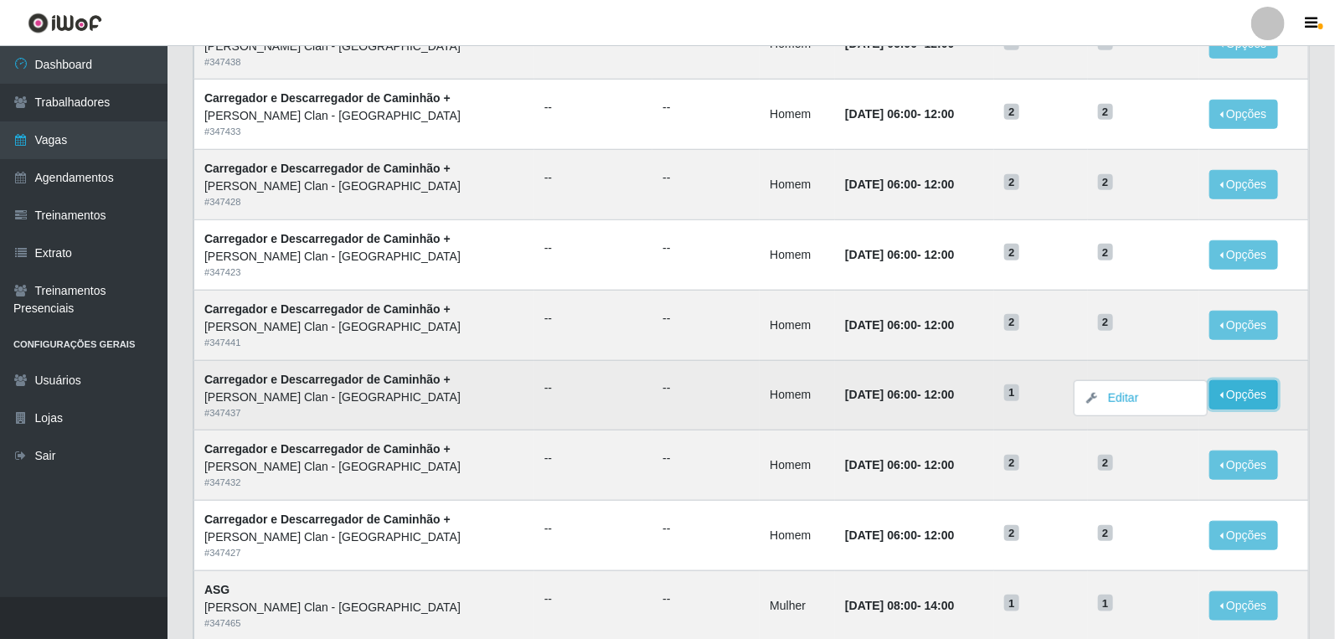
scroll to position [558, 0]
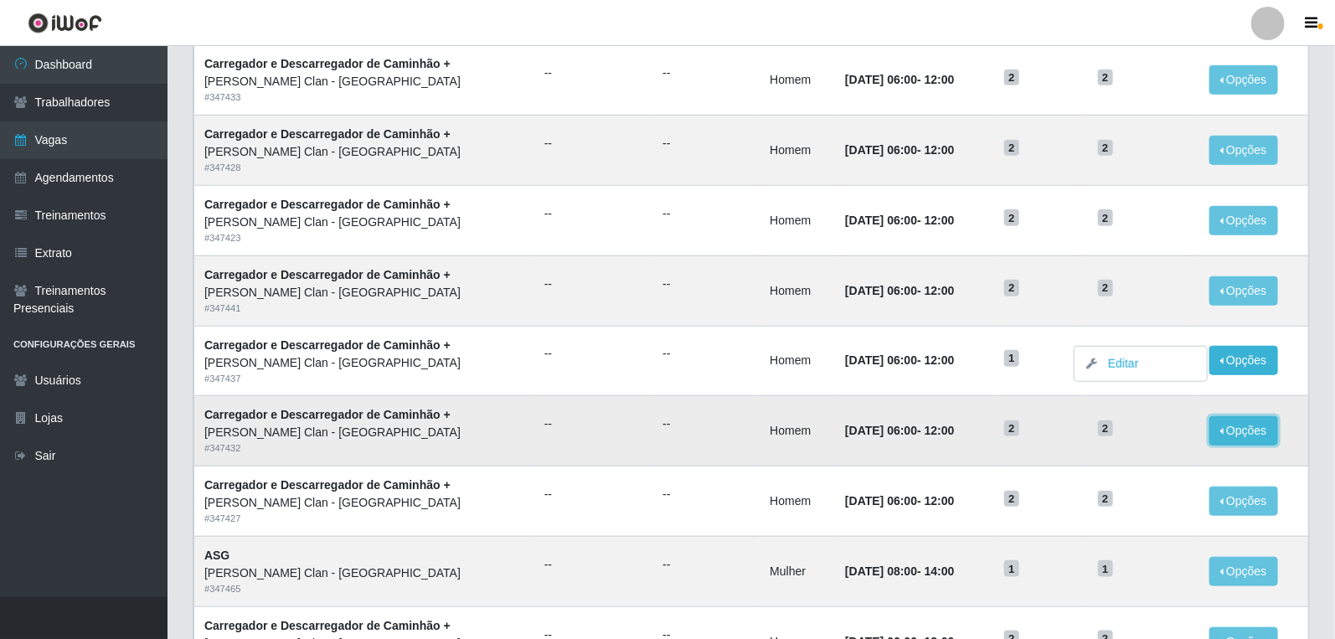
click at [1256, 436] on button "Opções" at bounding box center [1244, 430] width 69 height 29
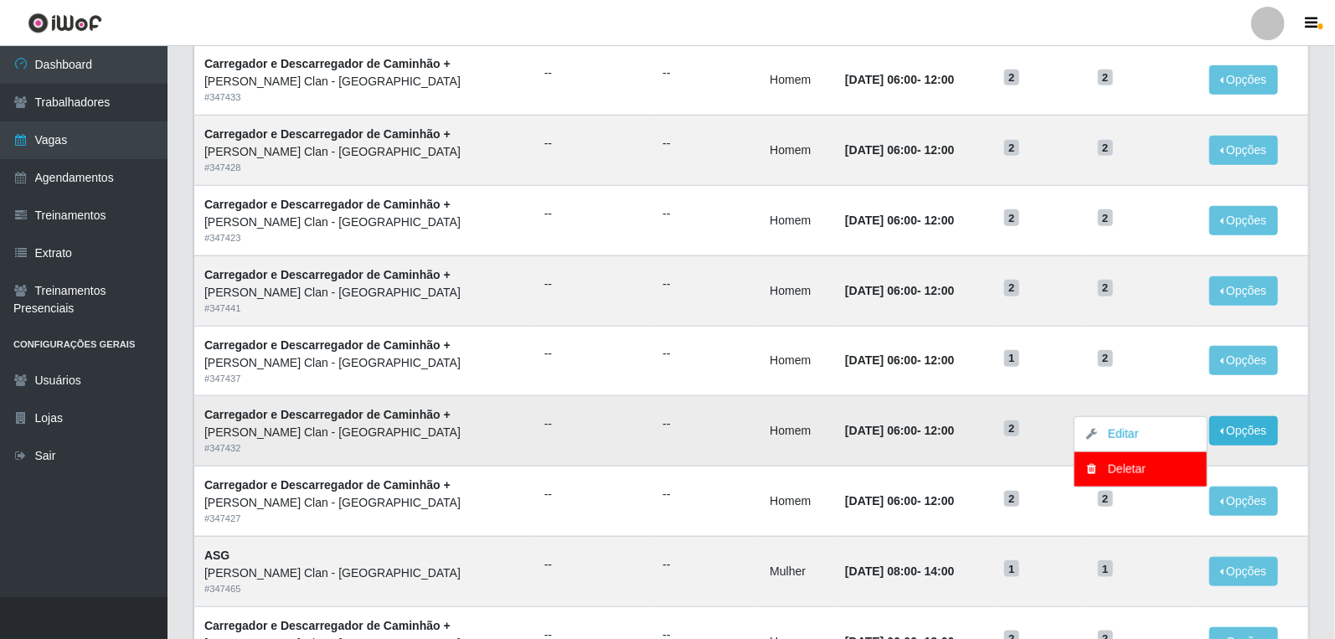
click at [994, 408] on td "17/10/2025, 06:00 - 12:00" at bounding box center [914, 431] width 159 height 70
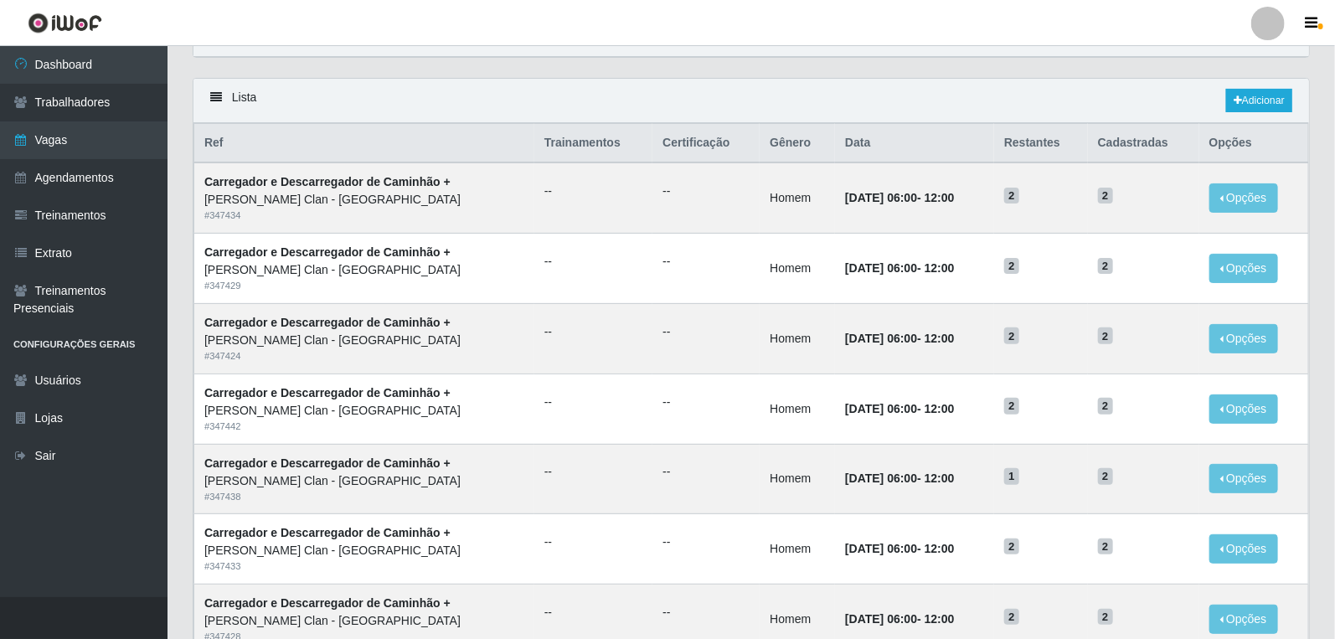
scroll to position [0, 0]
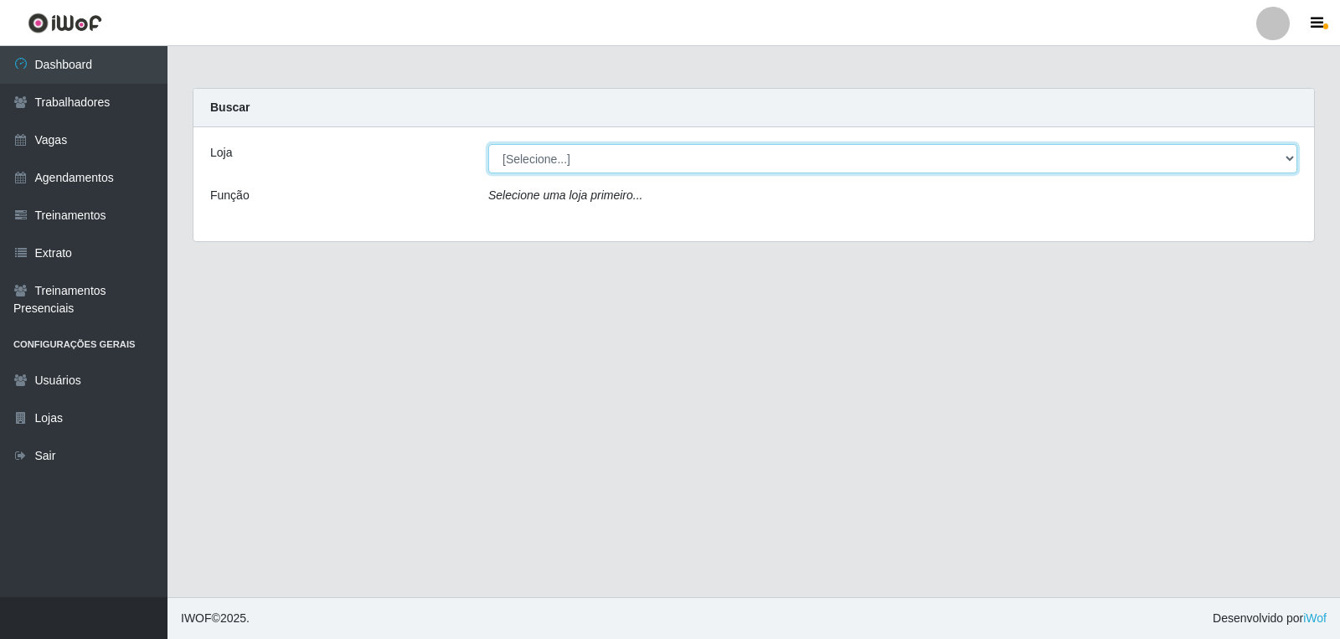
click at [558, 163] on select "[Selecione...] [PERSON_NAME] Clan - [GEOGRAPHIC_DATA]" at bounding box center [892, 158] width 809 height 29
select select "452"
click at [488, 144] on select "[Selecione...] [PERSON_NAME] Clan - [GEOGRAPHIC_DATA]" at bounding box center [892, 158] width 809 height 29
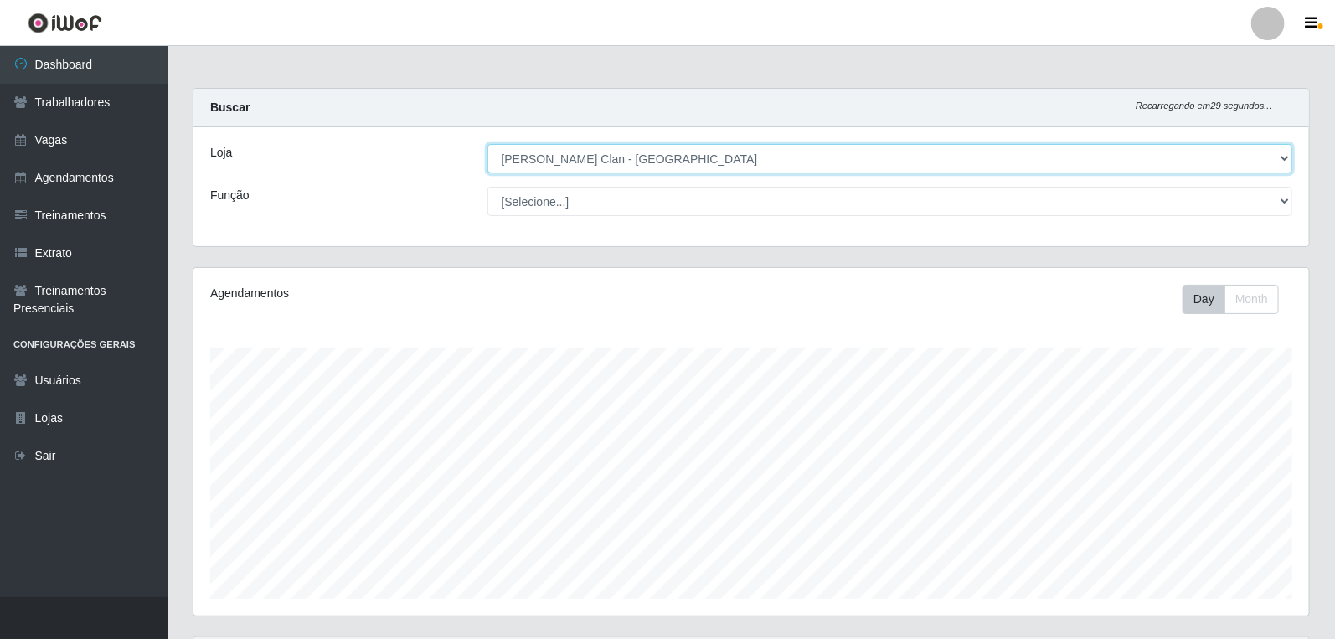
scroll to position [347, 1116]
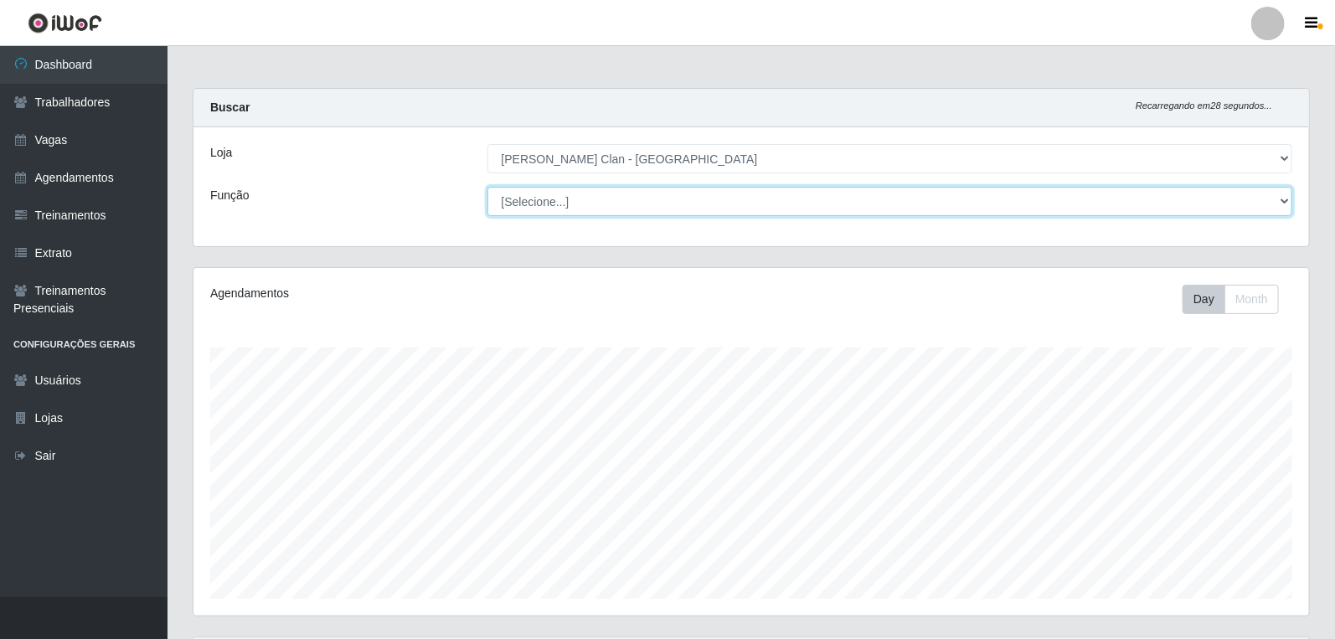
click at [517, 202] on select "[Selecione...] ASG ASG + Carregador e Descarregador de Caminhão Carregador e De…" at bounding box center [891, 201] width 806 height 29
select select "138"
click at [488, 187] on select "[Selecione...] ASG ASG + Carregador e Descarregador de Caminhão Carregador e De…" at bounding box center [891, 201] width 806 height 29
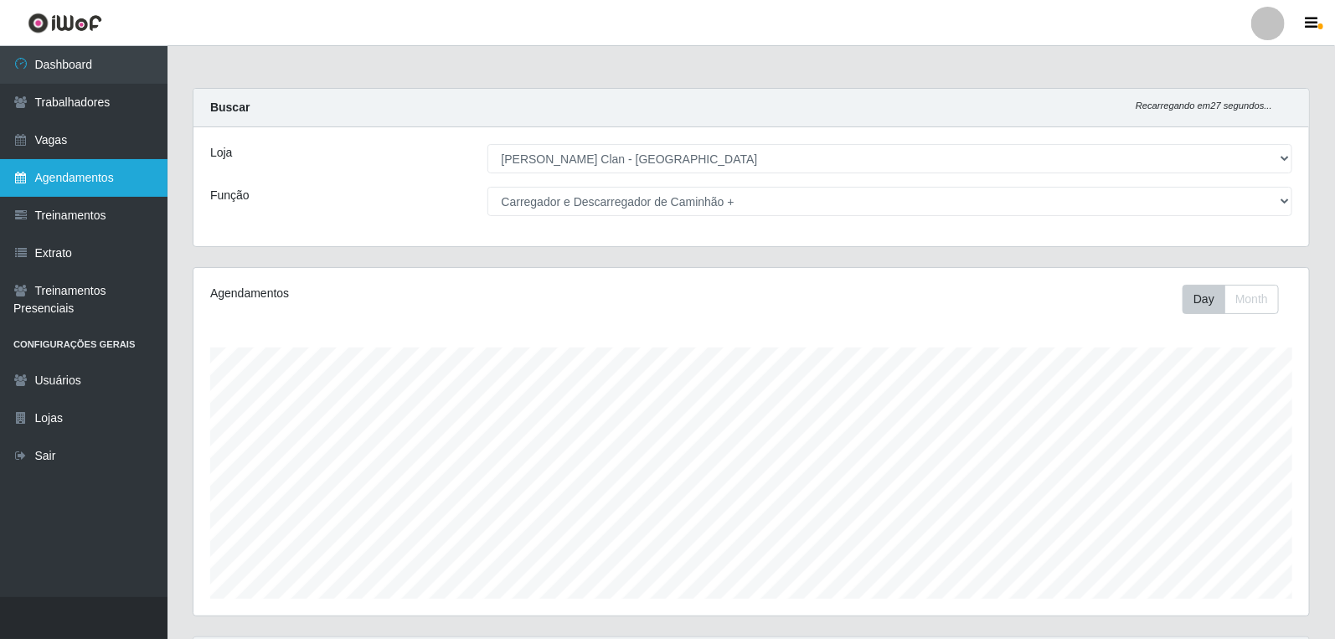
click at [118, 168] on link "Agendamentos" at bounding box center [84, 178] width 168 height 38
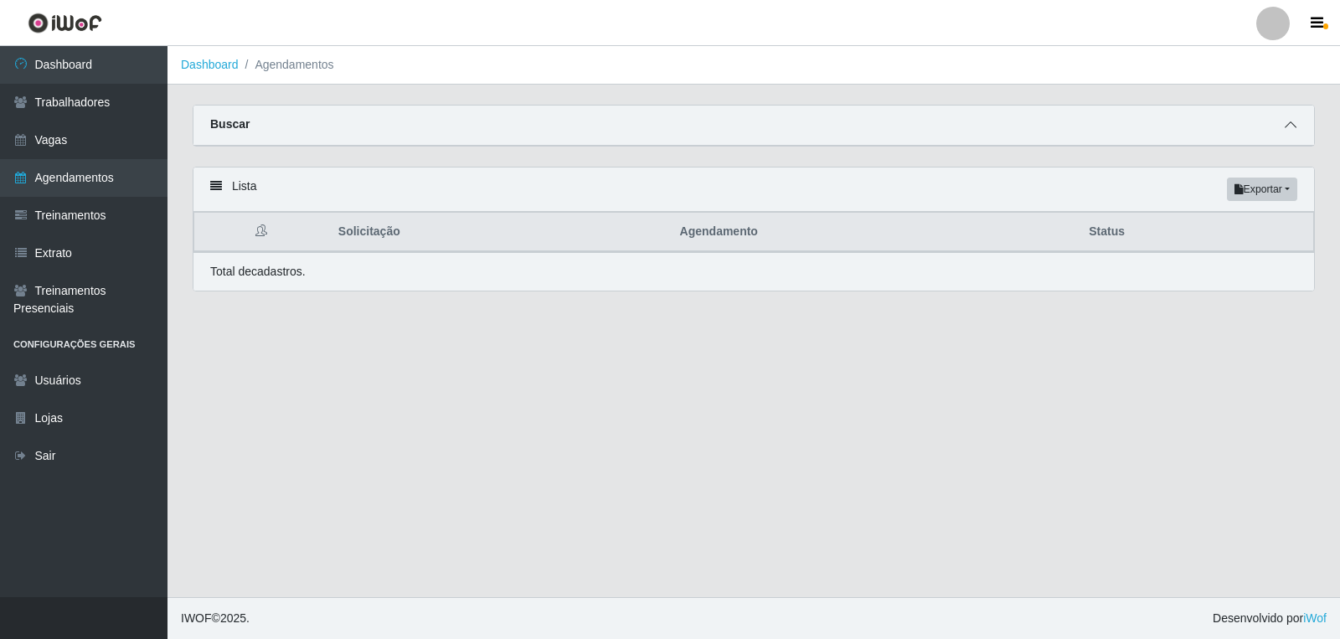
click at [1285, 121] on icon at bounding box center [1291, 125] width 12 height 12
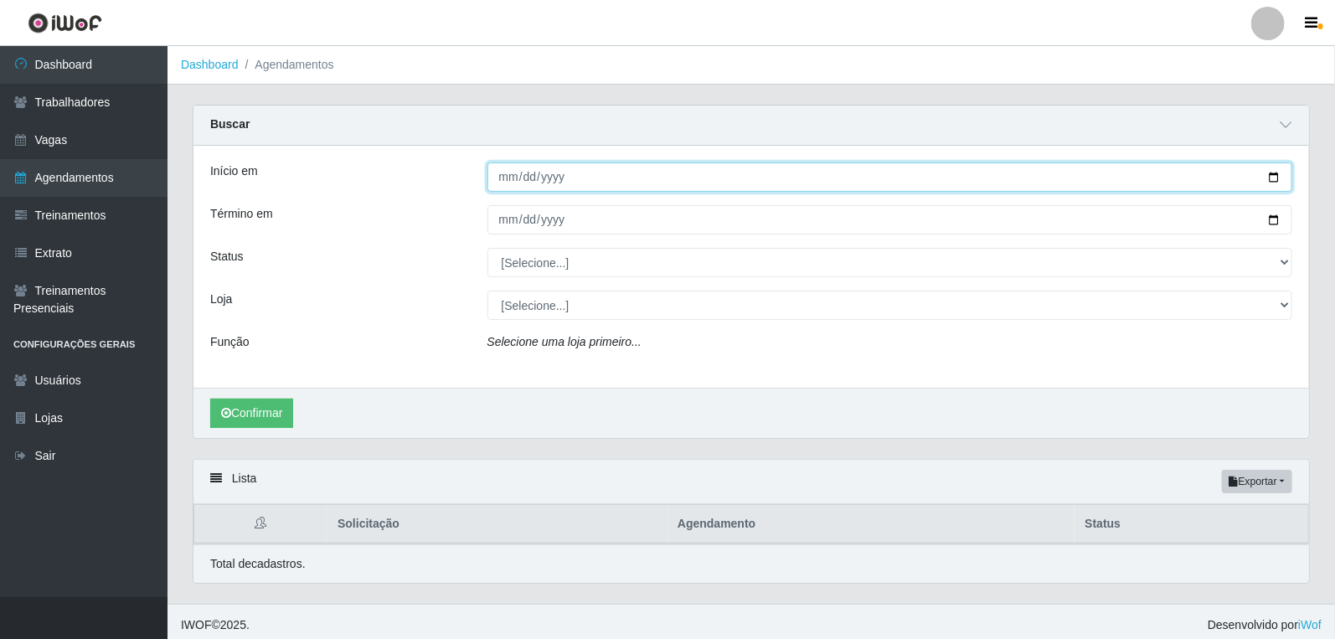
click at [507, 179] on input "Início em" at bounding box center [891, 177] width 806 height 29
type input "[DATE]"
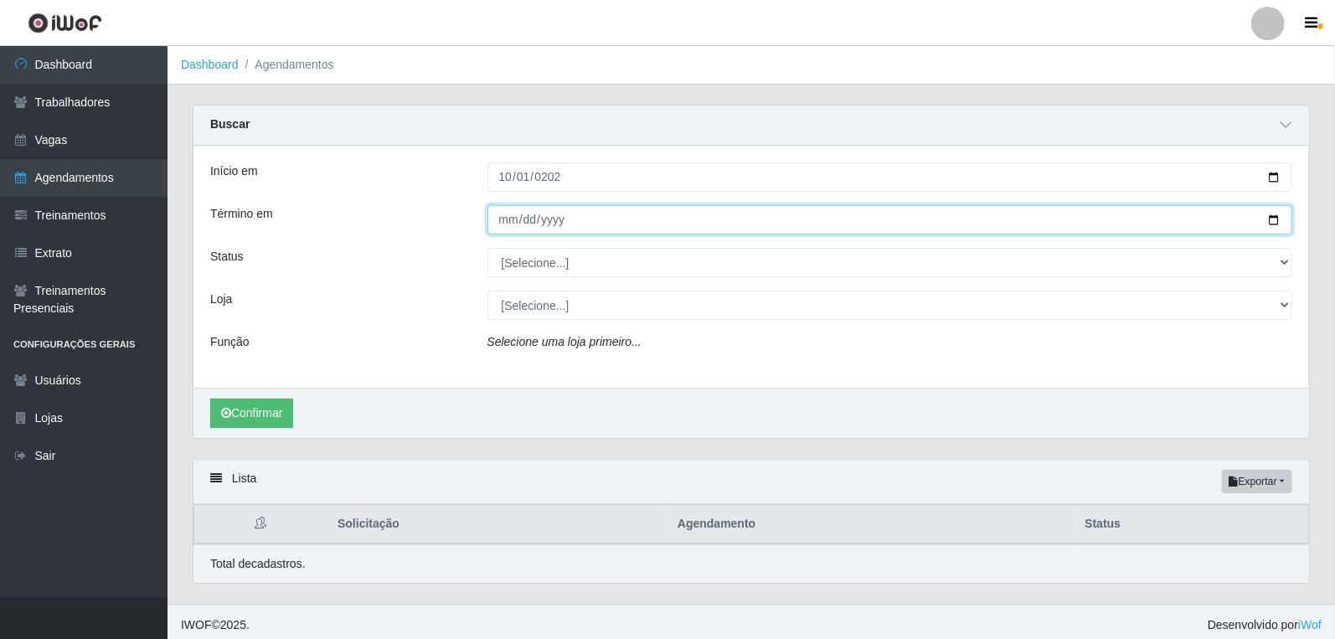
click at [511, 229] on input "Término em" at bounding box center [891, 219] width 806 height 29
type input "[DATE]"
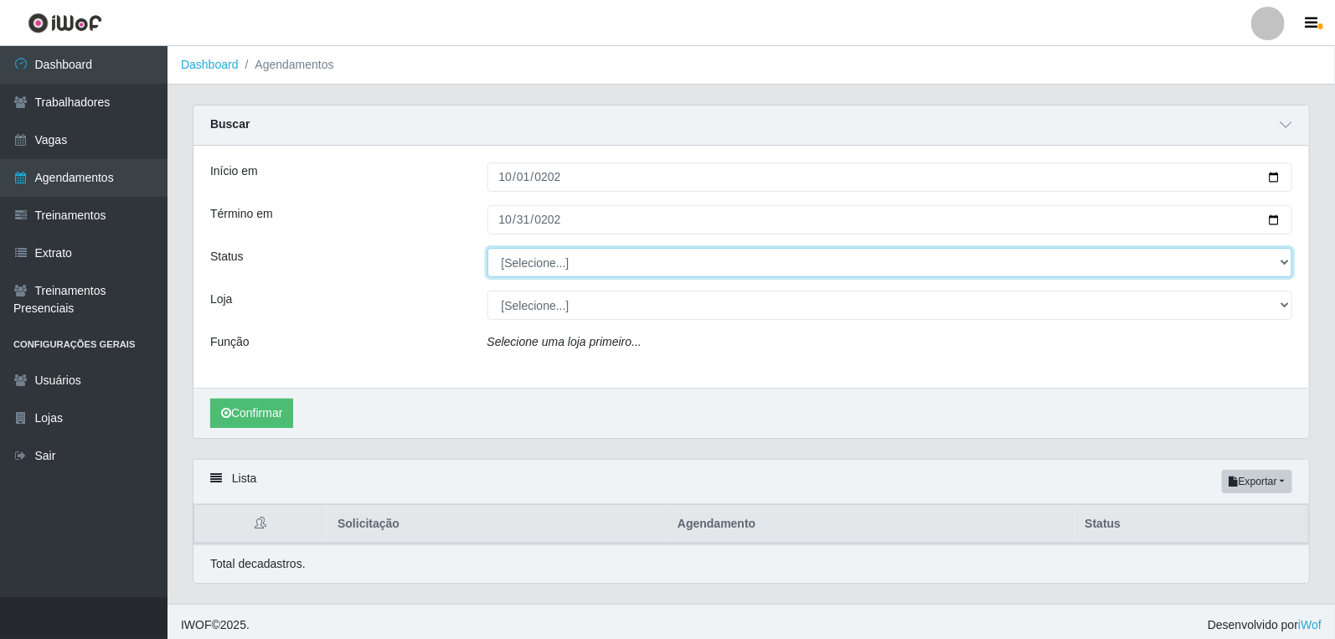
click at [556, 254] on select "[Selecione...] AGENDADO AGUARDANDO LIBERAR EM ANDAMENTO EM REVISÃO FINALIZADO C…" at bounding box center [891, 262] width 806 height 29
select select "AGENDADO"
click at [488, 248] on select "[Selecione...] AGENDADO AGUARDANDO LIBERAR EM ANDAMENTO EM REVISÃO FINALIZADO C…" at bounding box center [891, 262] width 806 height 29
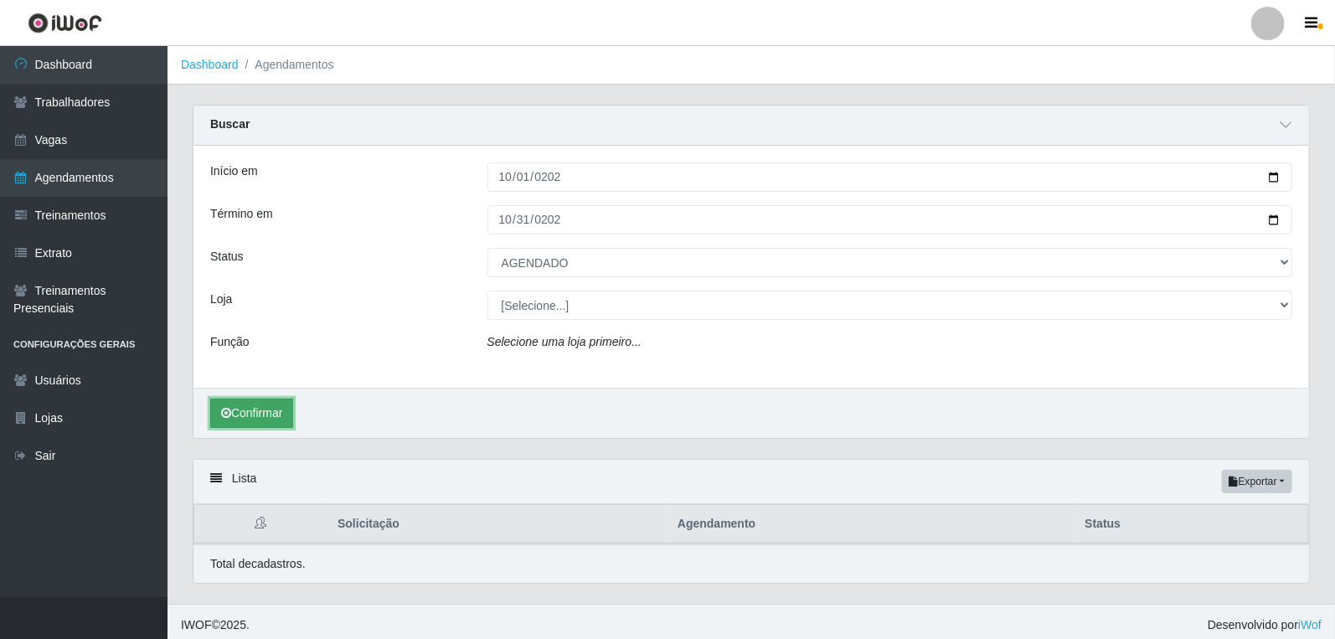
click at [275, 406] on button "Confirmar" at bounding box center [251, 413] width 83 height 29
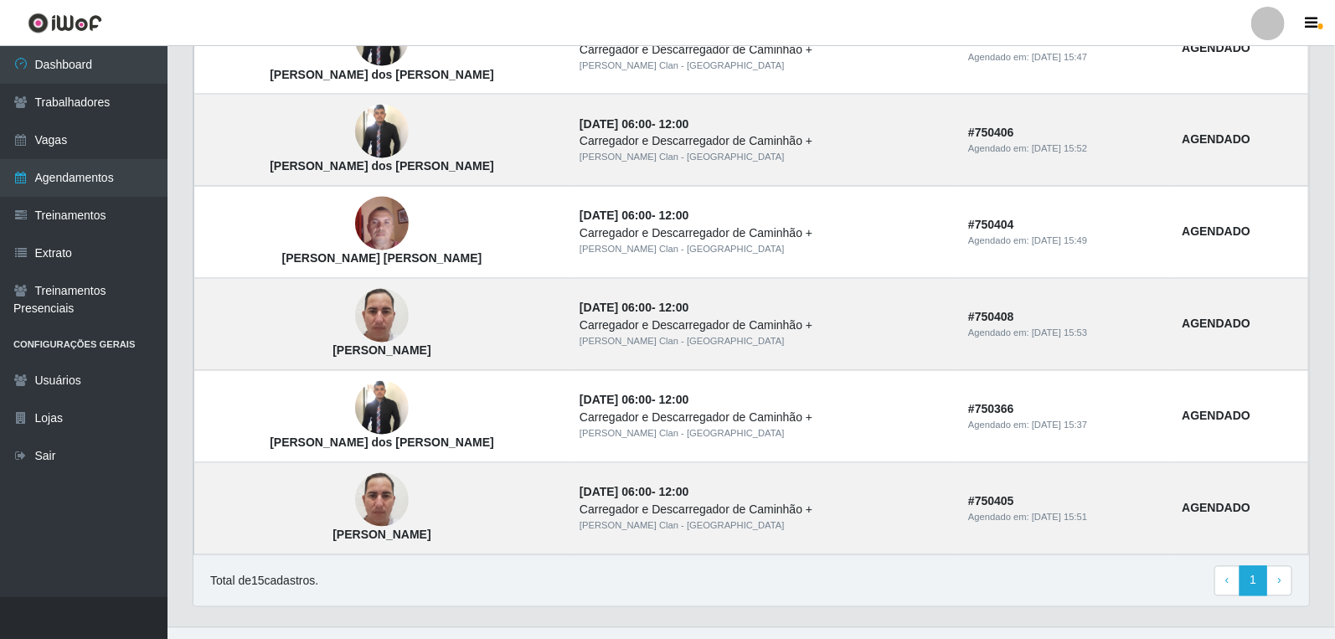
scroll to position [1403, 0]
